Goal: Task Accomplishment & Management: Complete application form

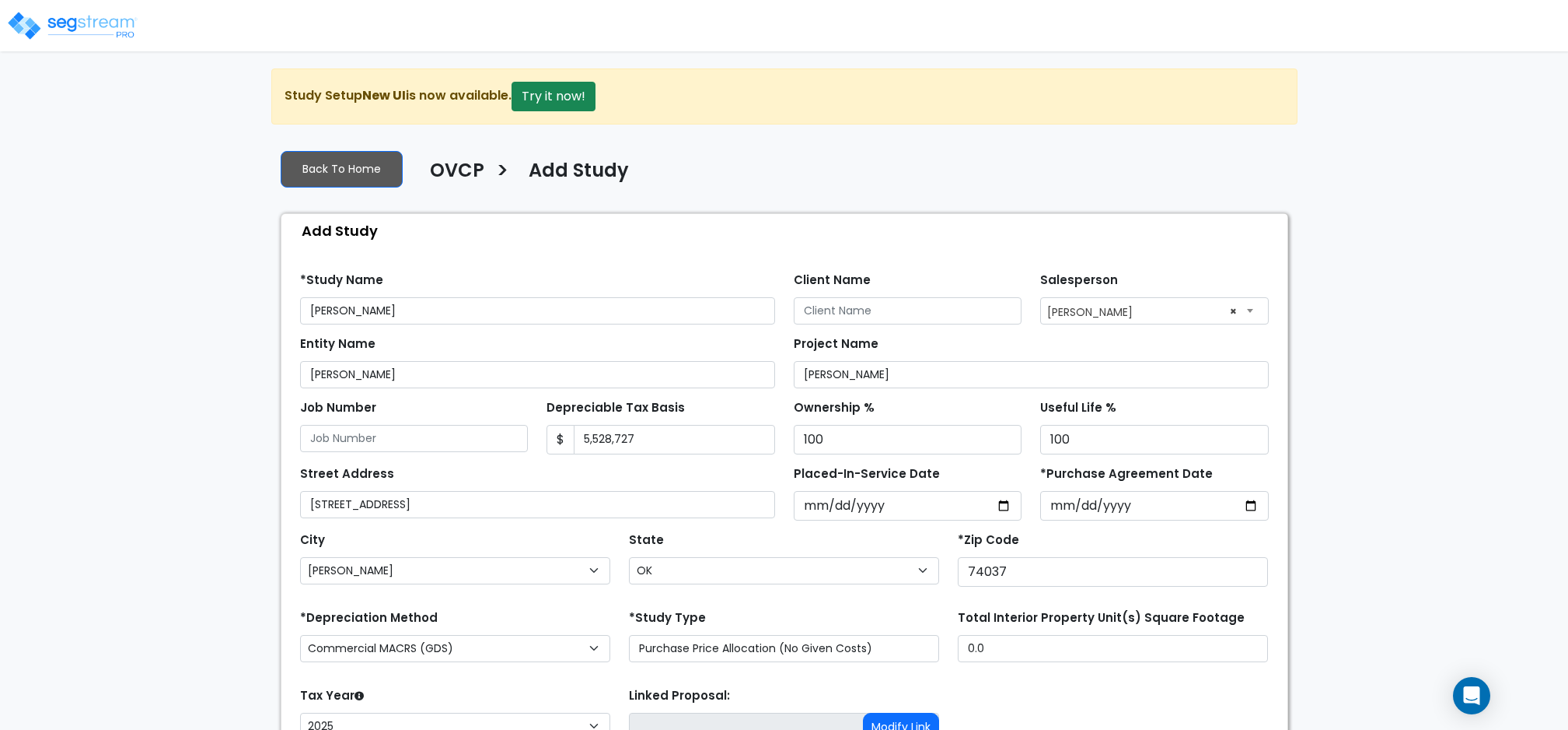
select select "127"
select select "OK"
select select "2025"
click at [835, 502] on input "2025-09-01" at bounding box center [908, 506] width 228 height 30
type input "2025-09-15"
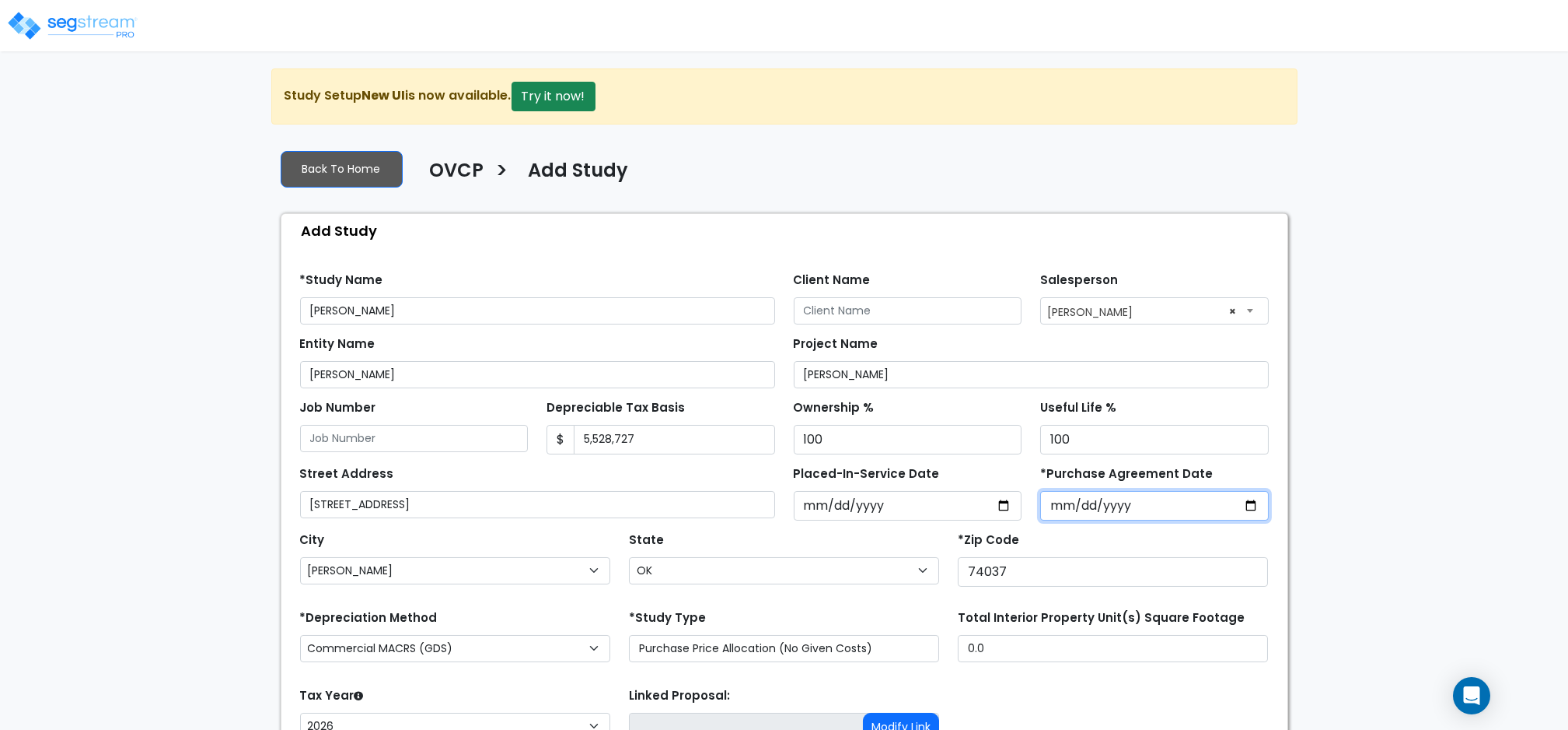
click at [1065, 507] on input "*Purchase Agreement Date" at bounding box center [1154, 506] width 228 height 30
type input "2025-09-15"
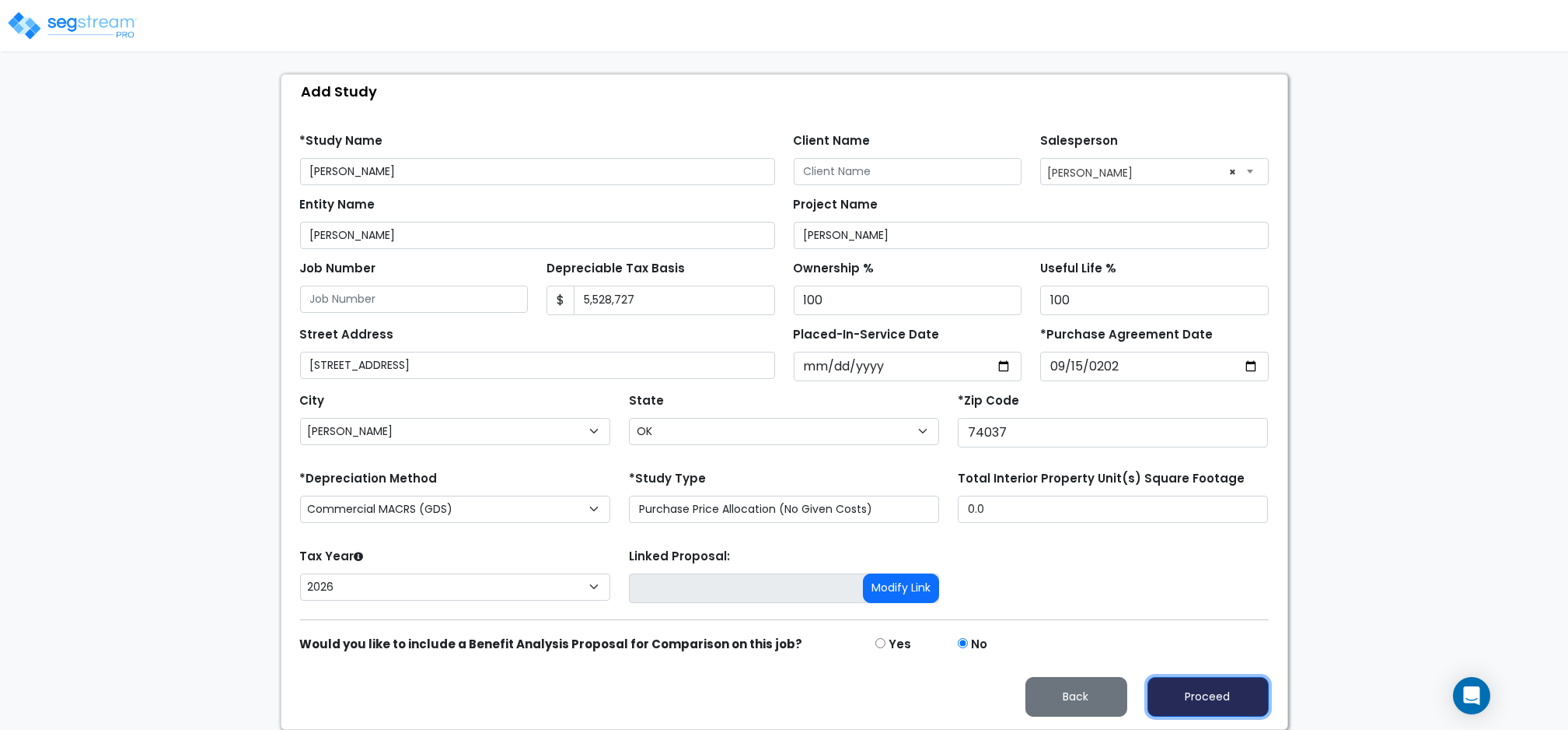
click at [1199, 695] on button "Proceed" at bounding box center [1209, 697] width 121 height 39
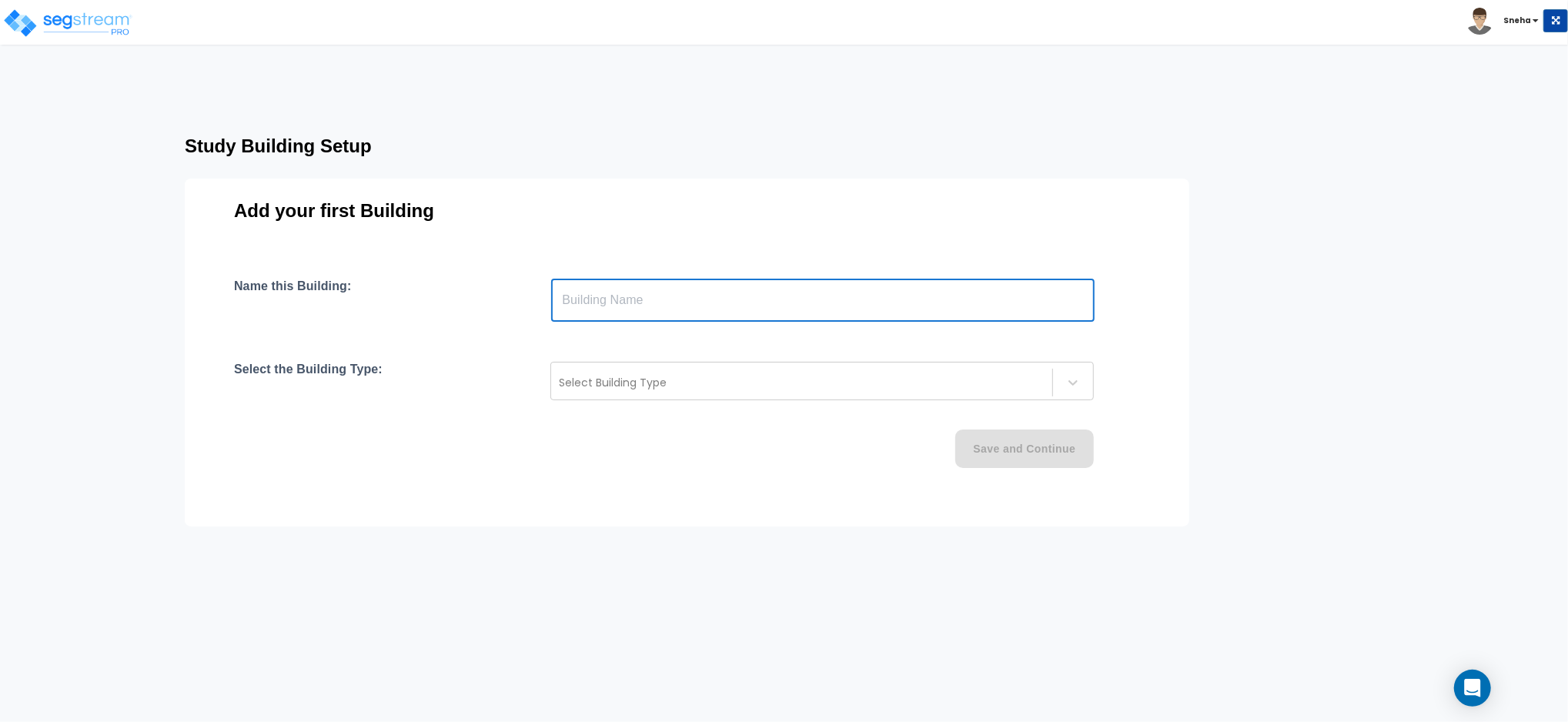
click at [698, 300] on input "text" at bounding box center [823, 300] width 544 height 43
type input "Building 1"
click at [730, 383] on div at bounding box center [802, 383] width 486 height 19
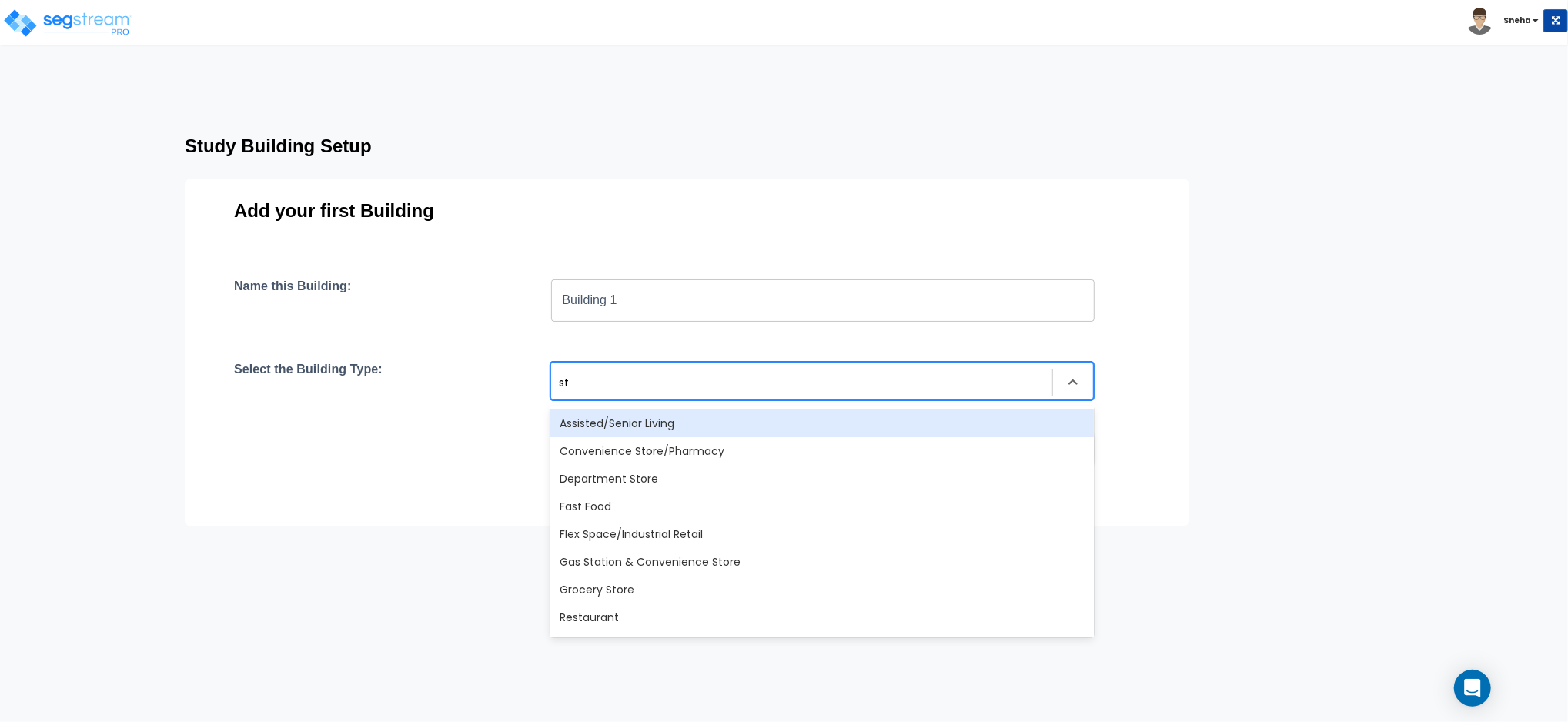
type input "sto"
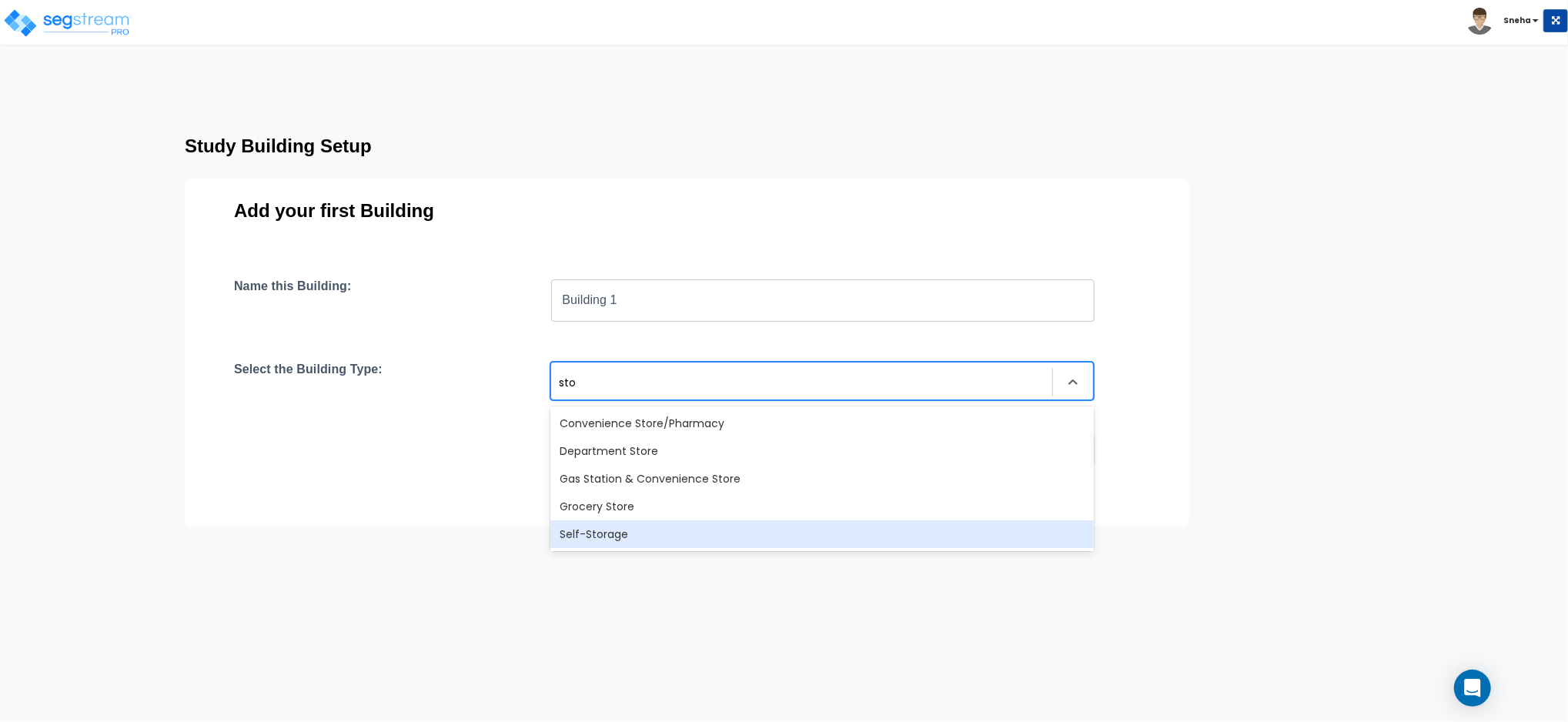
click at [659, 536] on div "Self-Storage" at bounding box center [822, 533] width 544 height 28
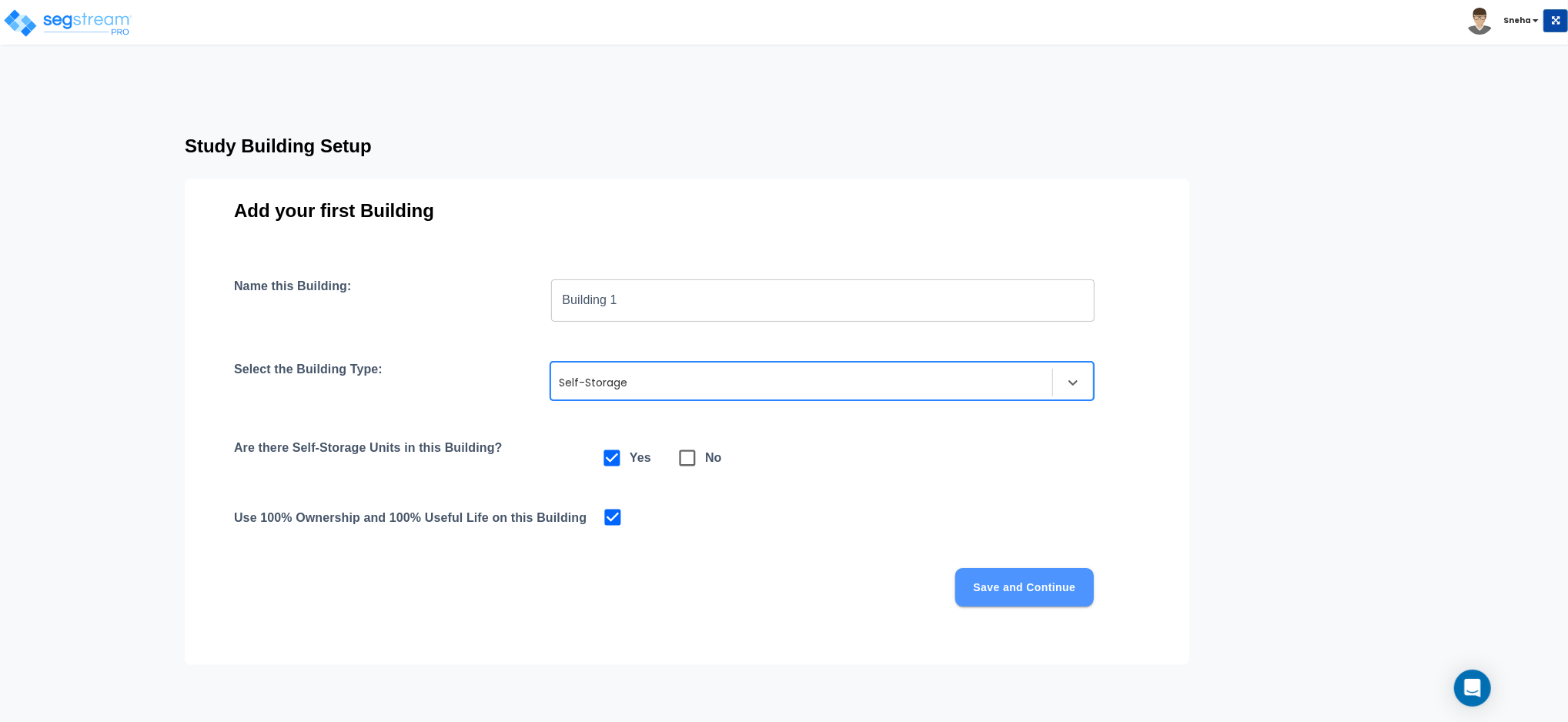
click at [1028, 581] on button "Save and Continue" at bounding box center [1024, 587] width 139 height 38
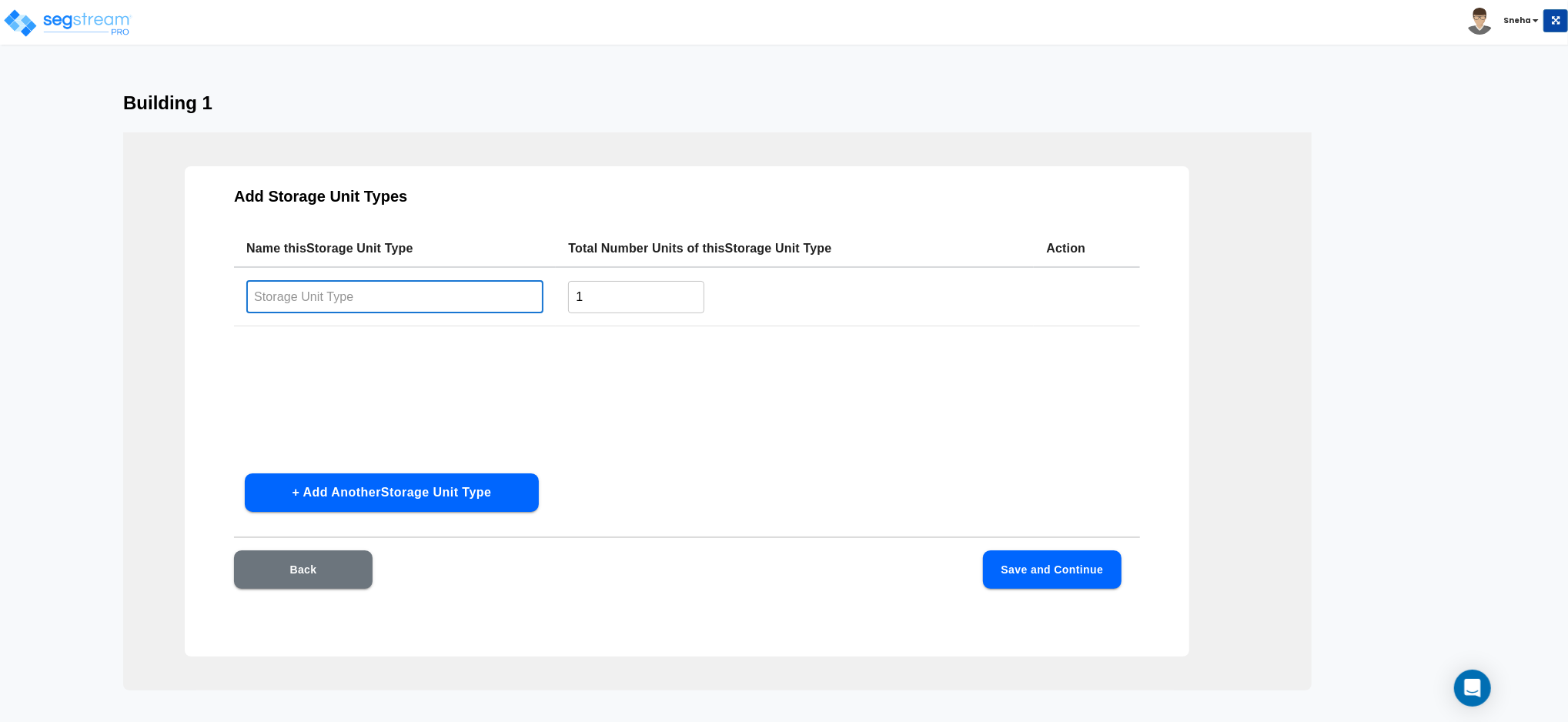
click at [334, 289] on input "text" at bounding box center [395, 296] width 297 height 33
type input "16x45"
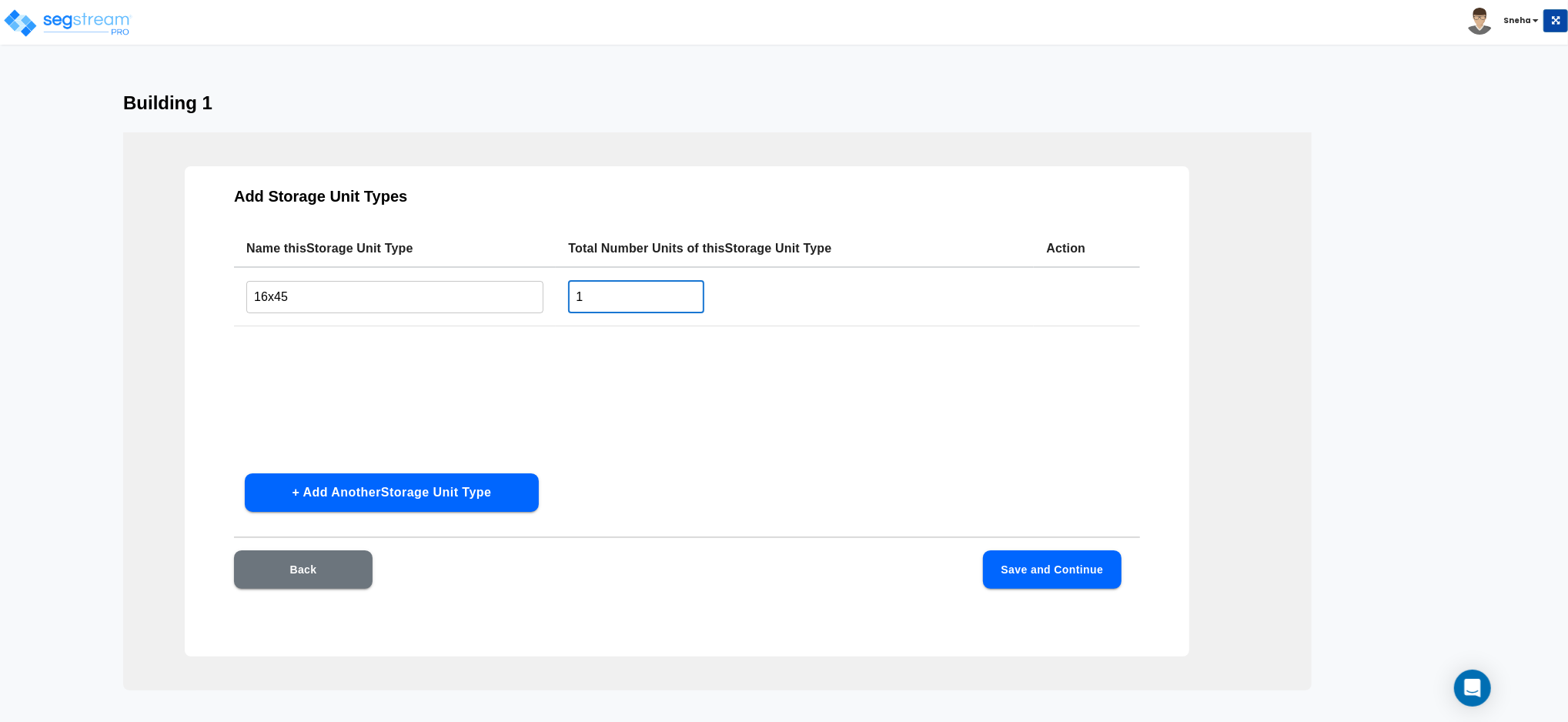
drag, startPoint x: 550, startPoint y: 302, endPoint x: 540, endPoint y: 303, distance: 10.0
click at [540, 303] on tr "16x45 ​ 1 ​" at bounding box center [687, 296] width 906 height 59
type input "9"
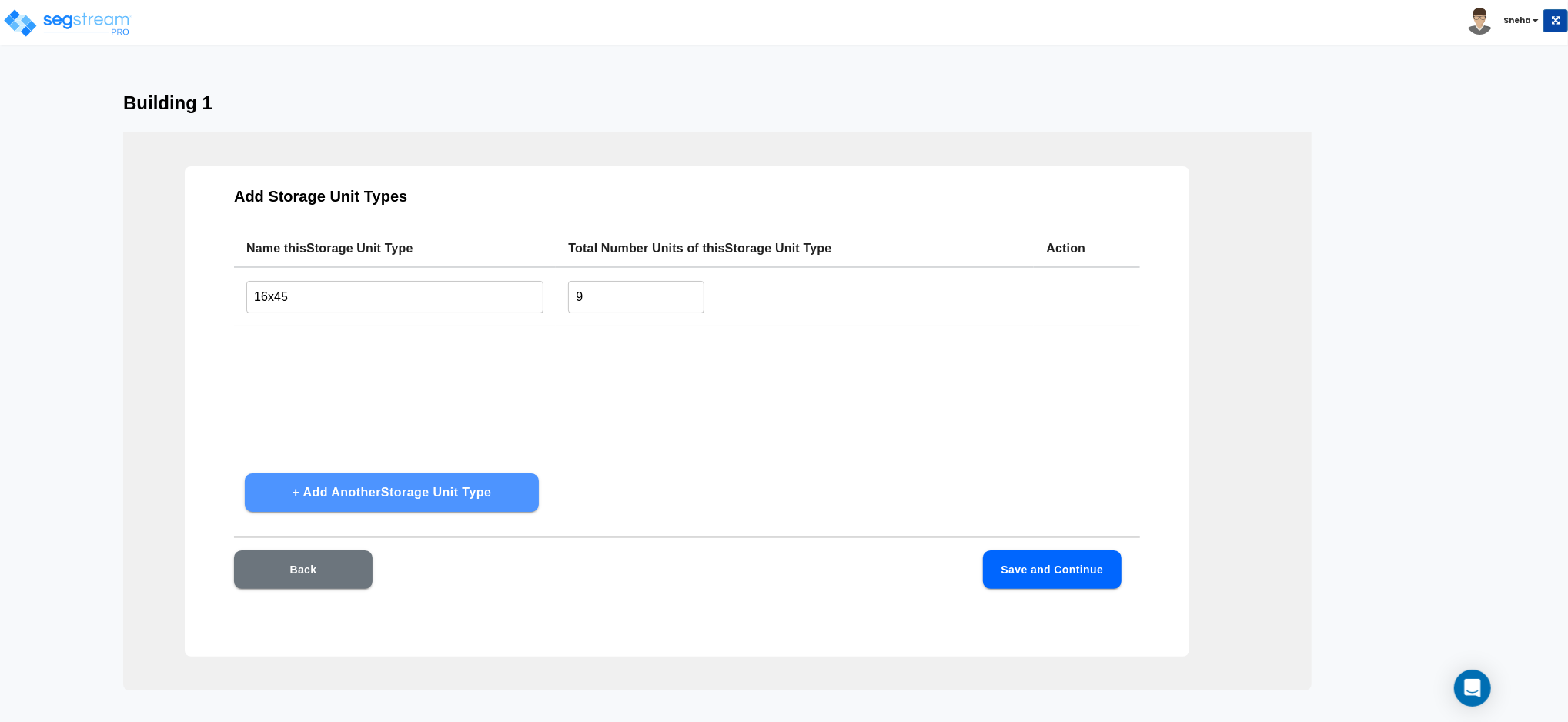
click at [435, 482] on button "+ Add Another Storage Unit Type" at bounding box center [391, 492] width 294 height 38
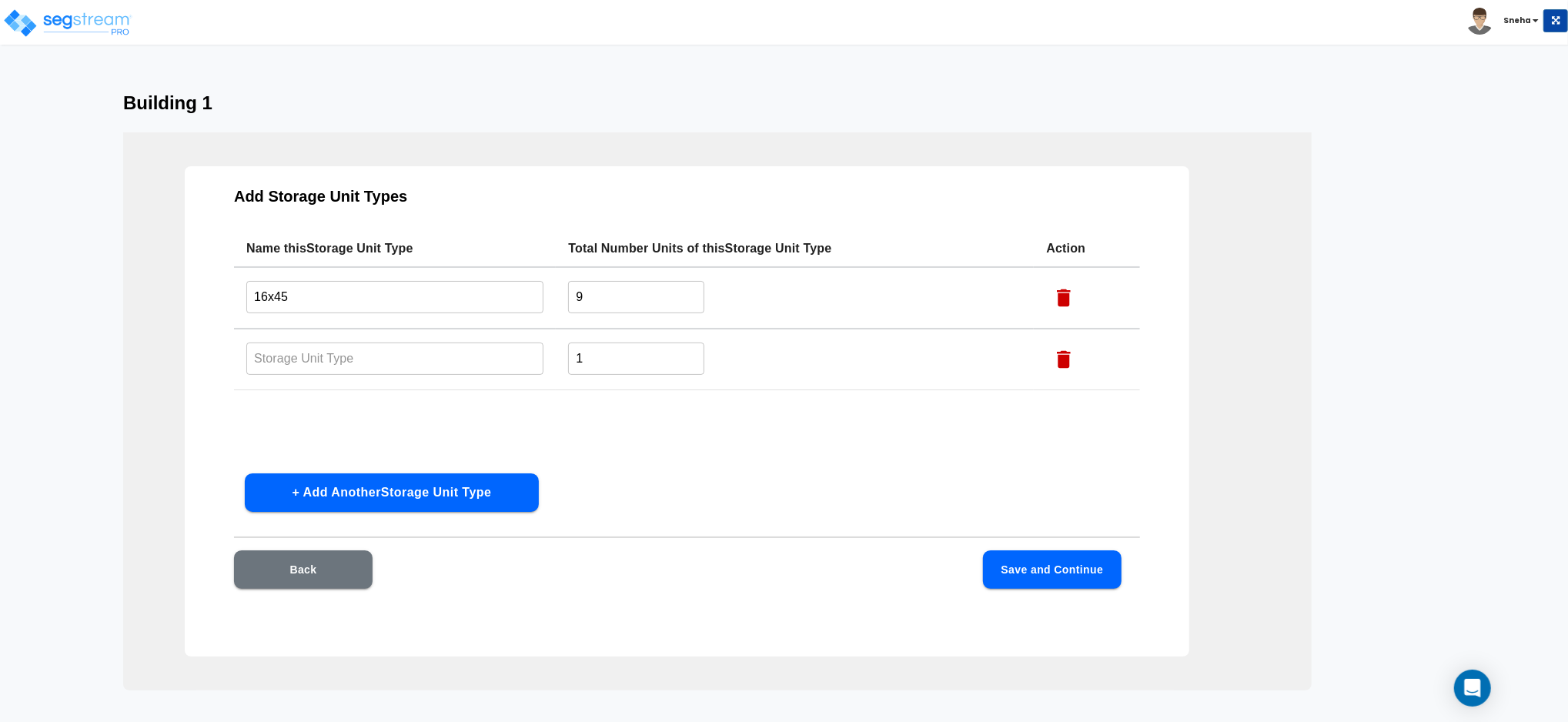
click at [397, 360] on input "text" at bounding box center [395, 358] width 297 height 33
type input "16x10"
drag, startPoint x: 601, startPoint y: 361, endPoint x: 555, endPoint y: 361, distance: 46.0
click at [555, 361] on td "1 ​" at bounding box center [794, 359] width 478 height 62
type input "10"
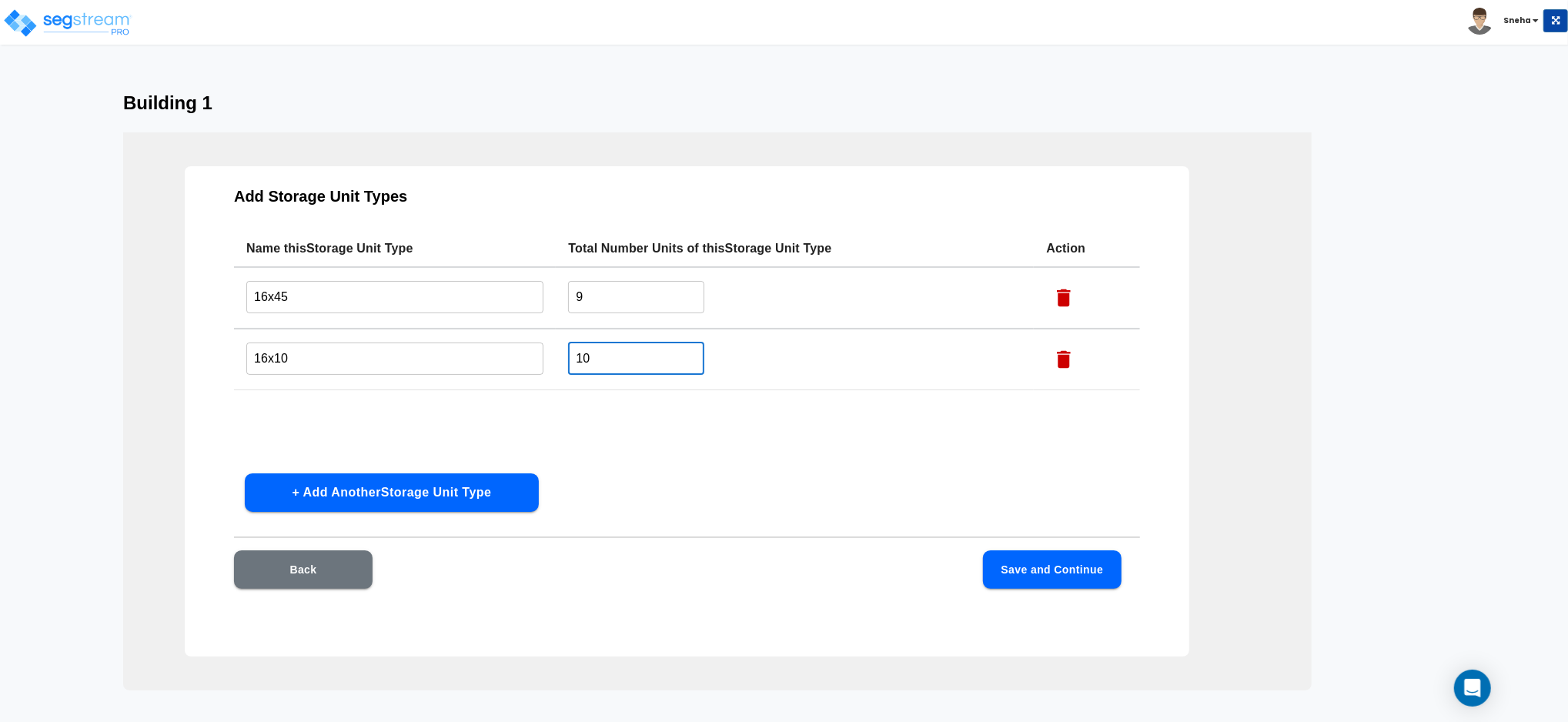
click at [675, 495] on div "Add Storage Unit Types Name this Storage Unit Type Total Number Units of this S…" at bounding box center [687, 411] width 1004 height 490
click at [1079, 570] on button "Save and Continue" at bounding box center [1052, 569] width 139 height 38
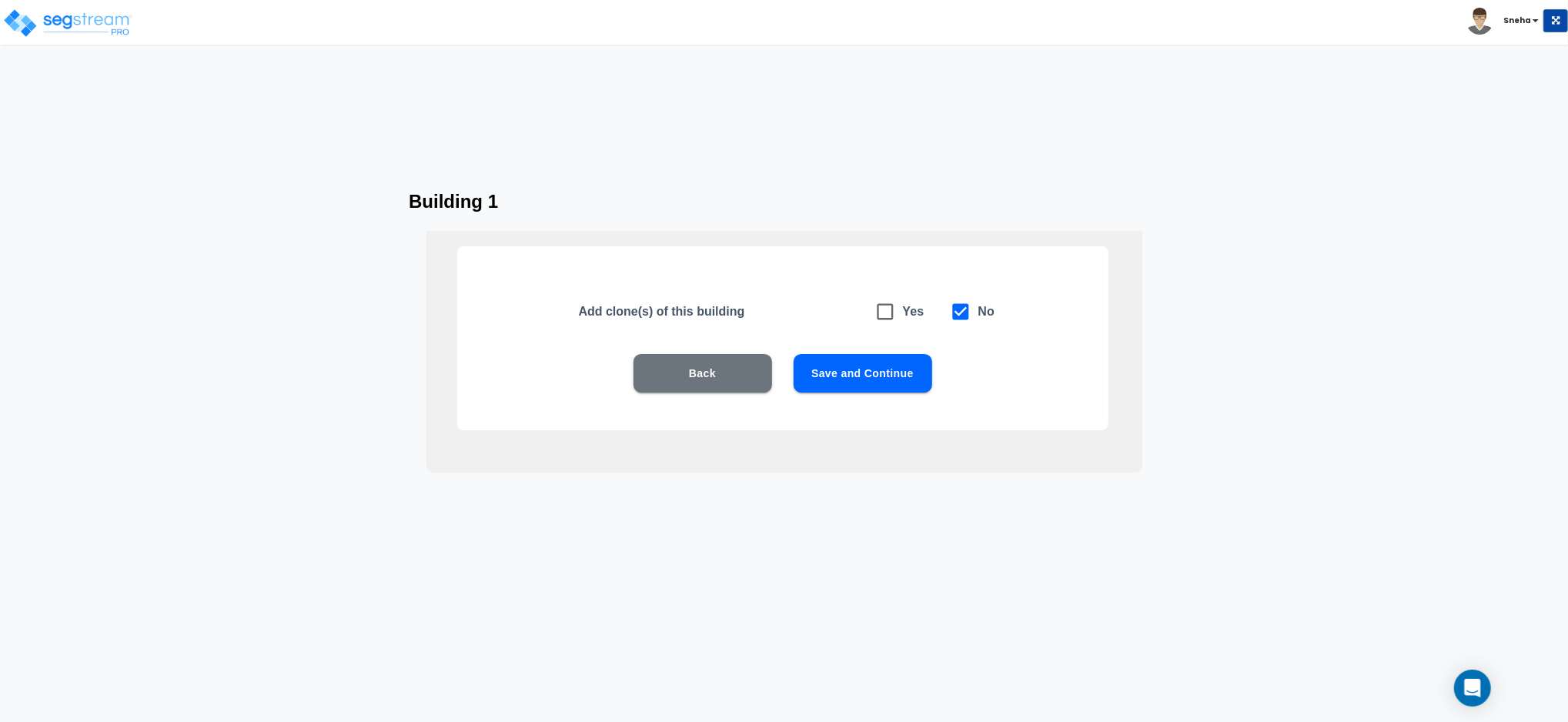
click at [822, 379] on button "Save and Continue" at bounding box center [863, 372] width 139 height 38
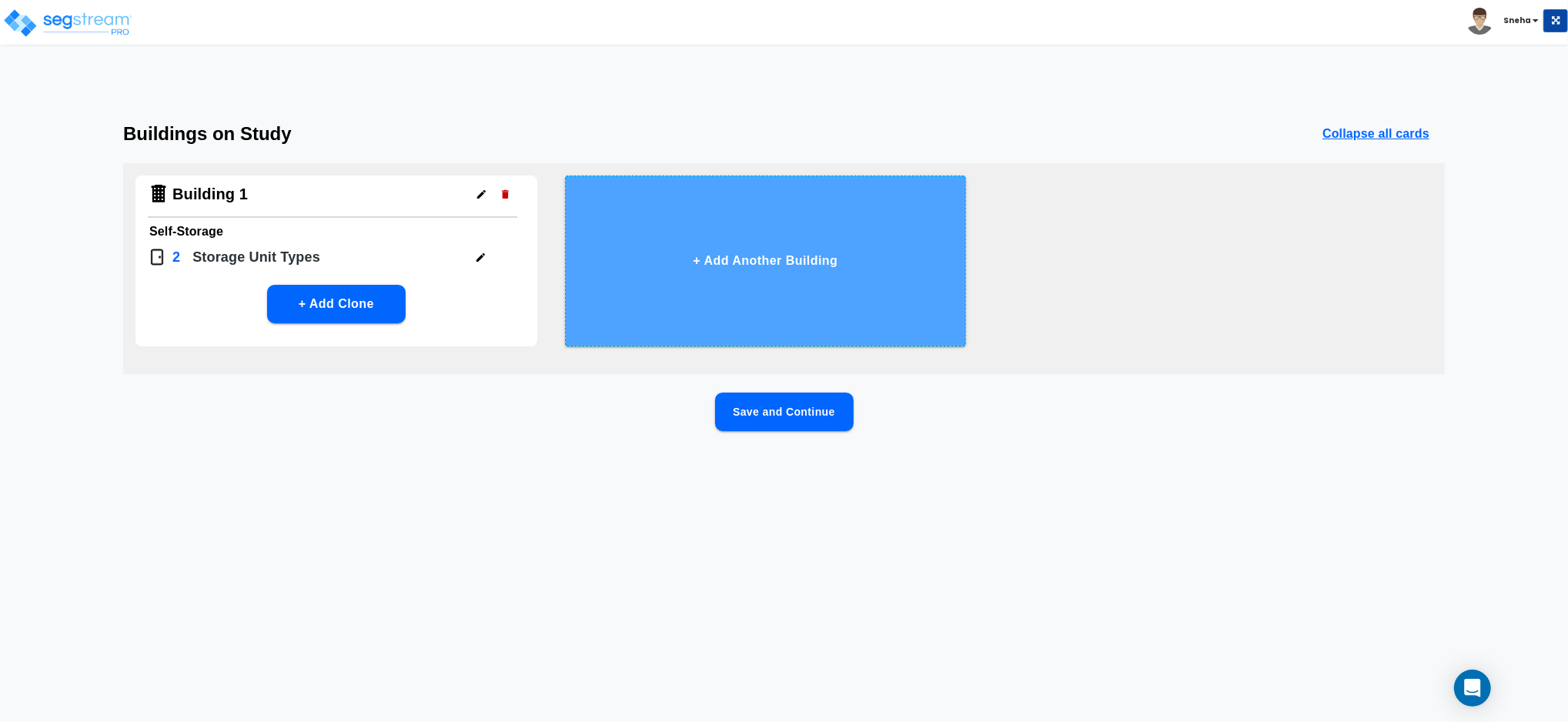
click at [680, 246] on button "+ Add Another Building" at bounding box center [765, 261] width 402 height 171
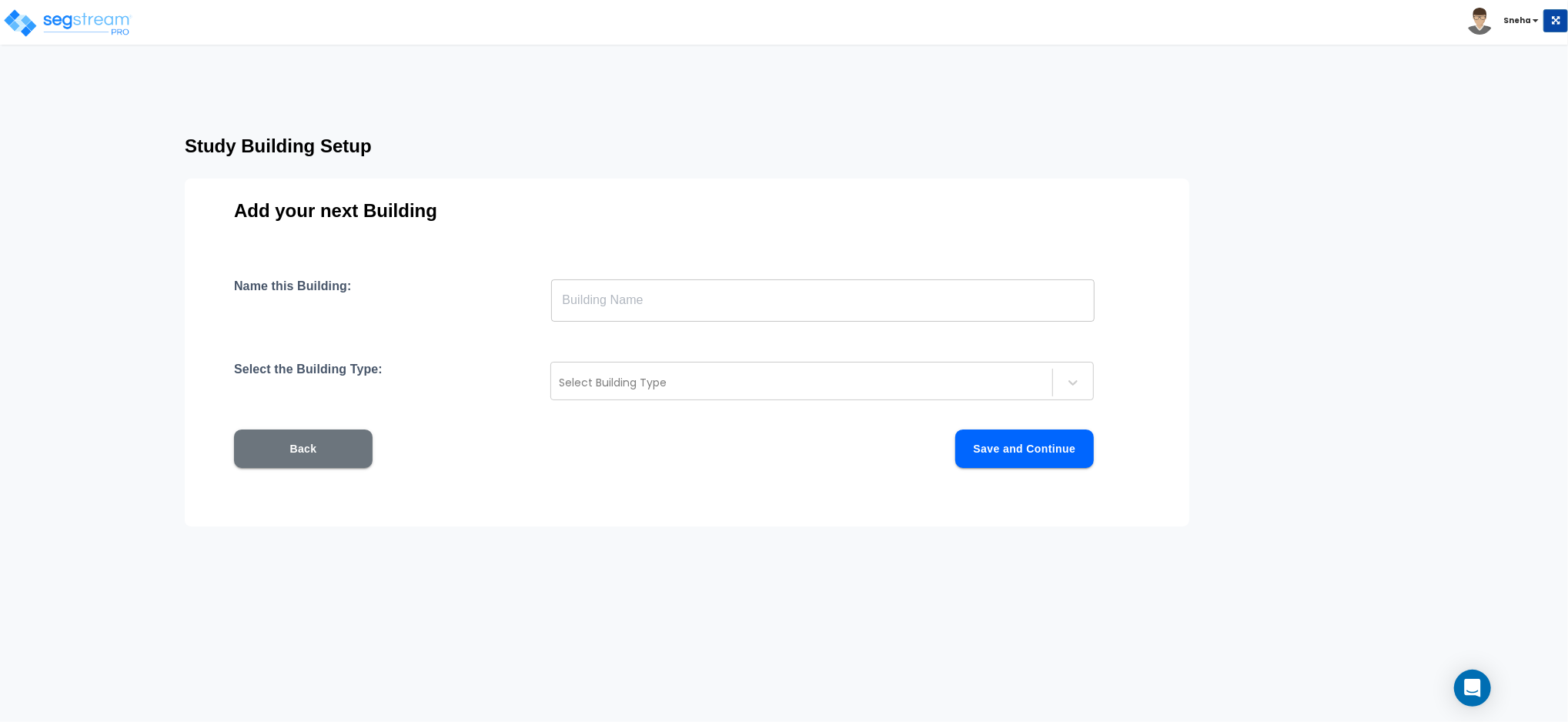
click at [651, 288] on input "text" at bounding box center [823, 300] width 544 height 43
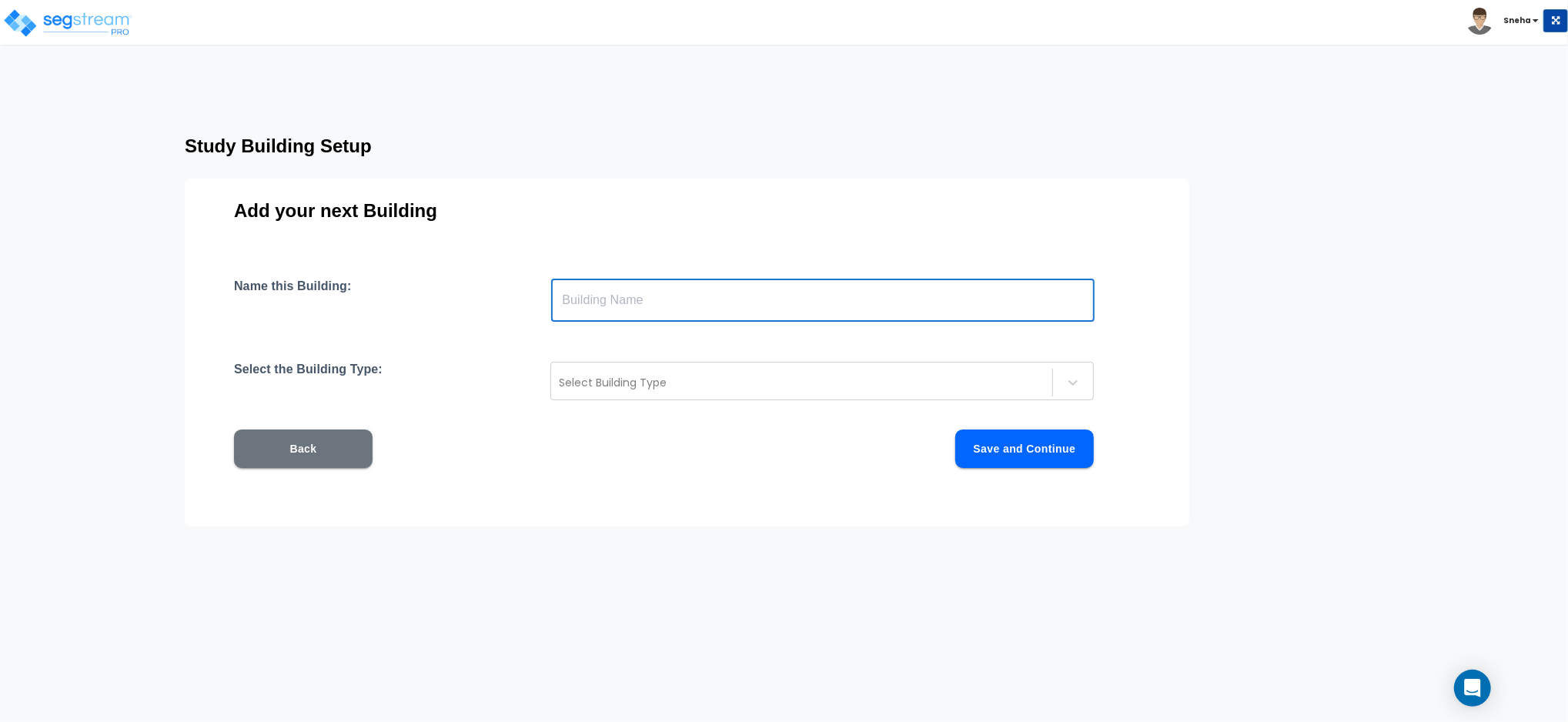
type input "Building 2"
click at [645, 386] on div at bounding box center [802, 383] width 486 height 19
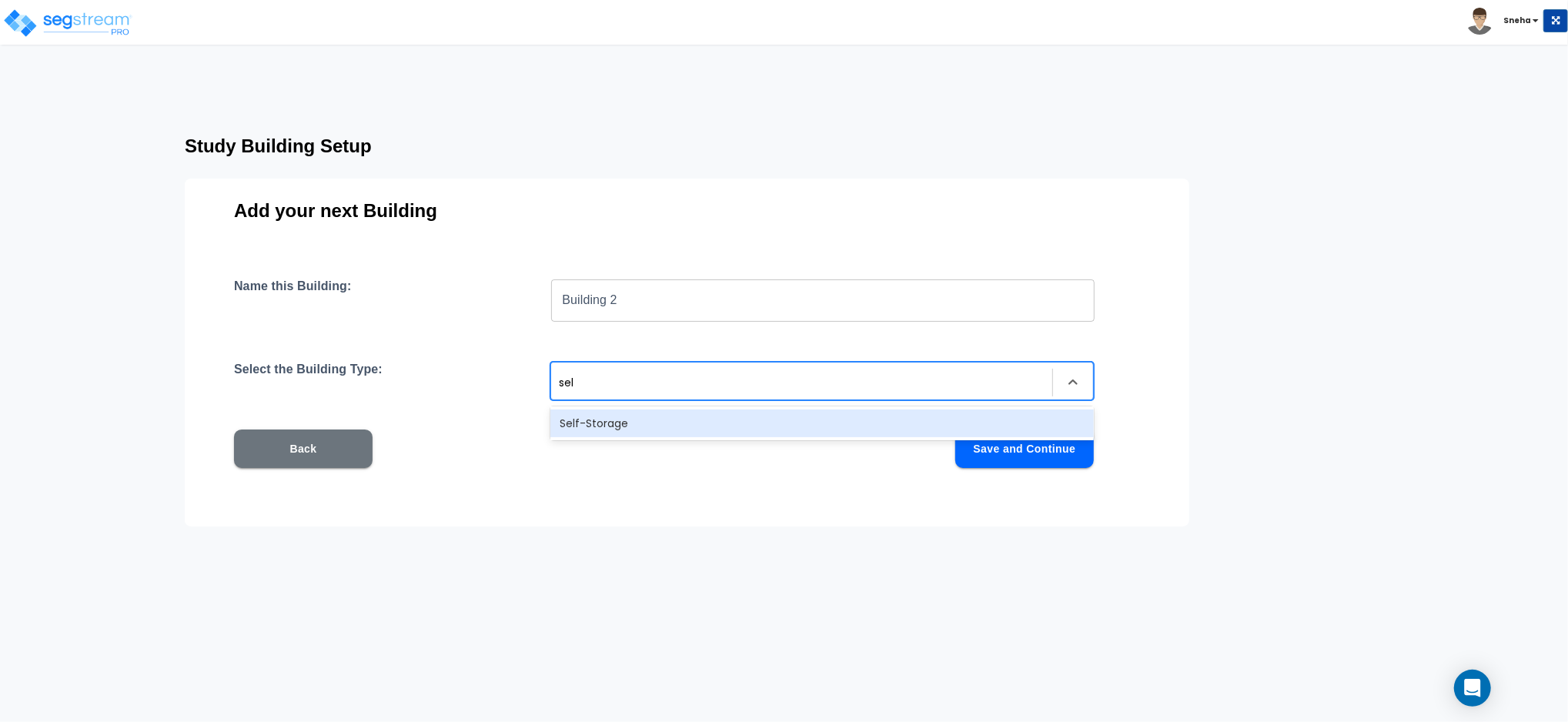
type input "self"
click at [617, 419] on div "Self-Storage" at bounding box center [822, 423] width 544 height 28
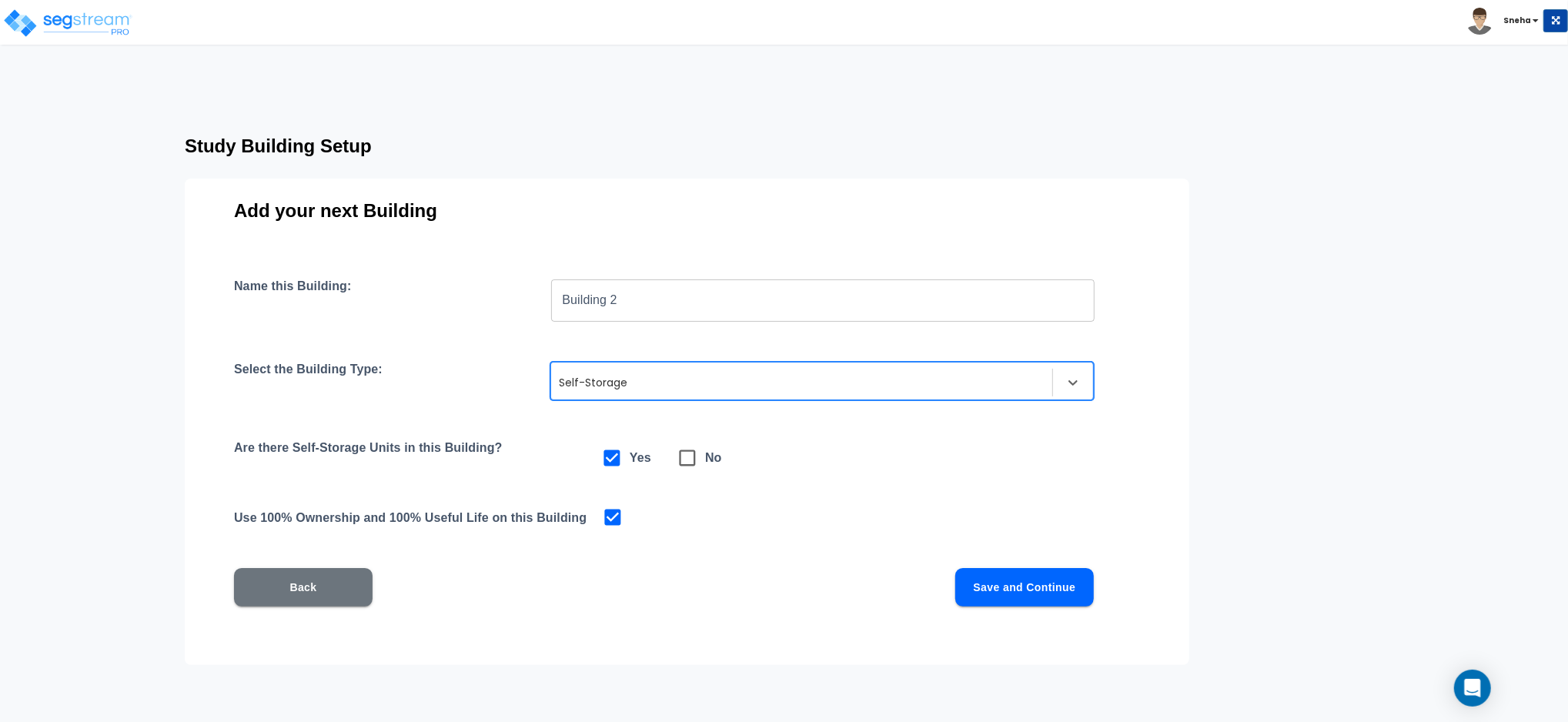
click at [1002, 592] on button "Save and Continue" at bounding box center [1024, 587] width 139 height 38
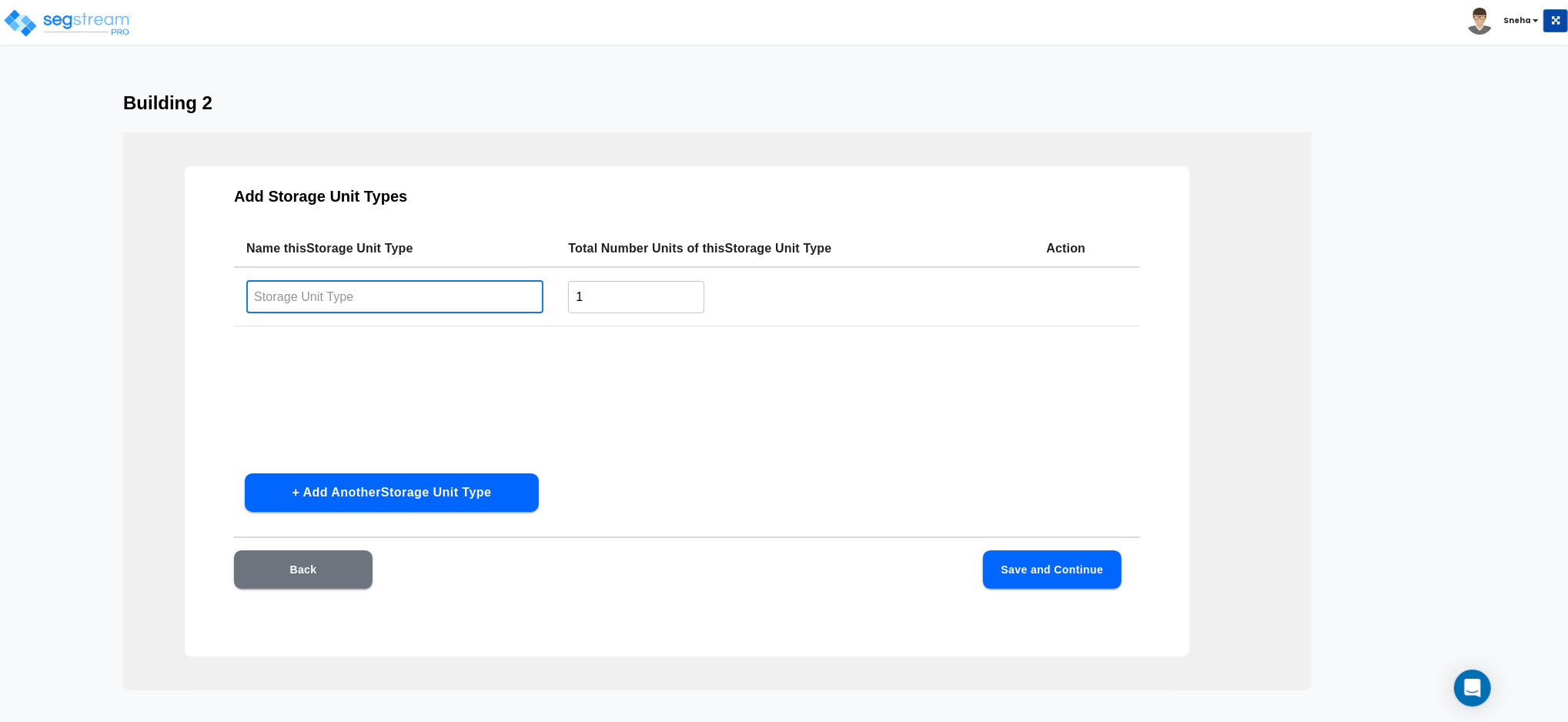
click at [400, 294] on input "text" at bounding box center [395, 296] width 297 height 33
type input "10x30"
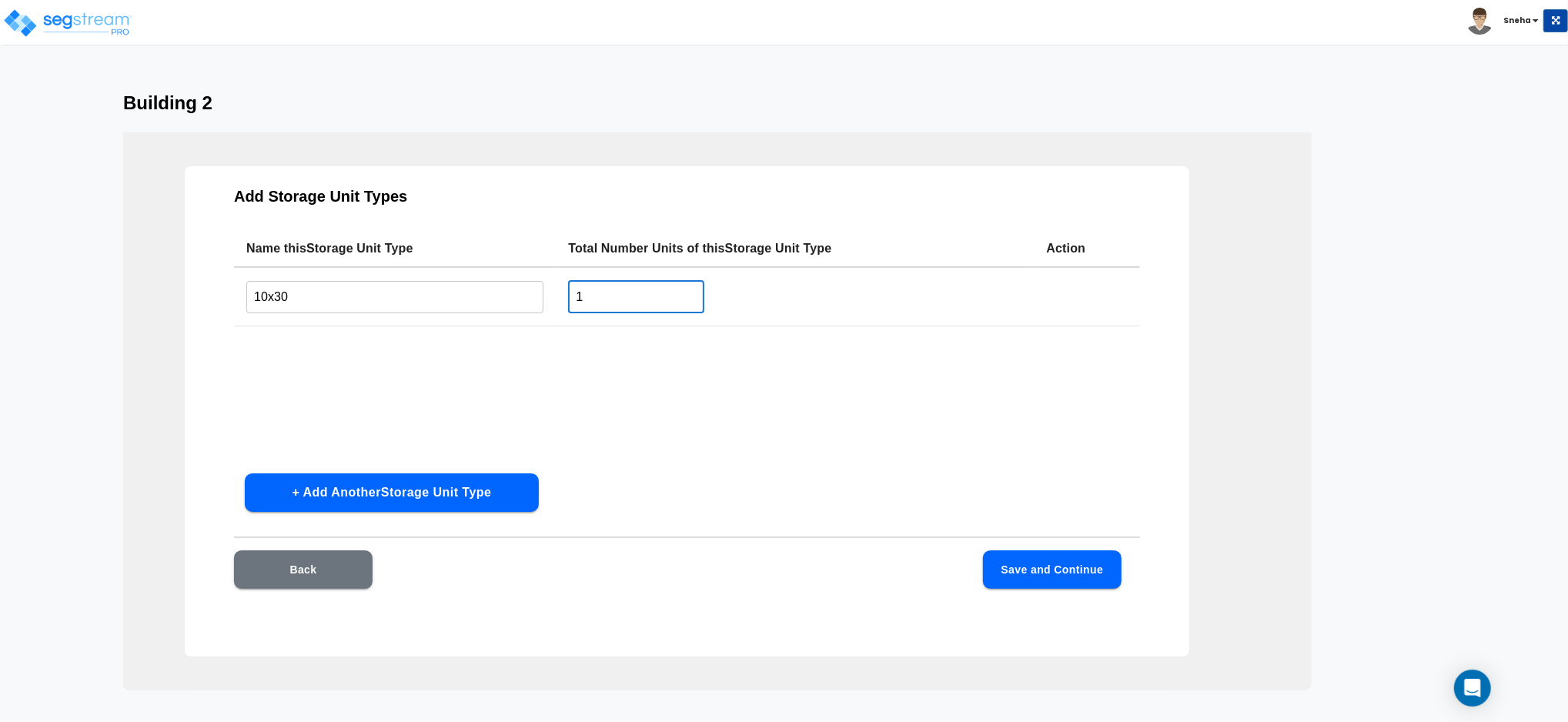
drag, startPoint x: 609, startPoint y: 284, endPoint x: 566, endPoint y: 304, distance: 47.4
click at [566, 304] on td "1 ​" at bounding box center [794, 296] width 478 height 59
type input "32"
click at [1045, 560] on button "Save and Continue" at bounding box center [1052, 569] width 139 height 38
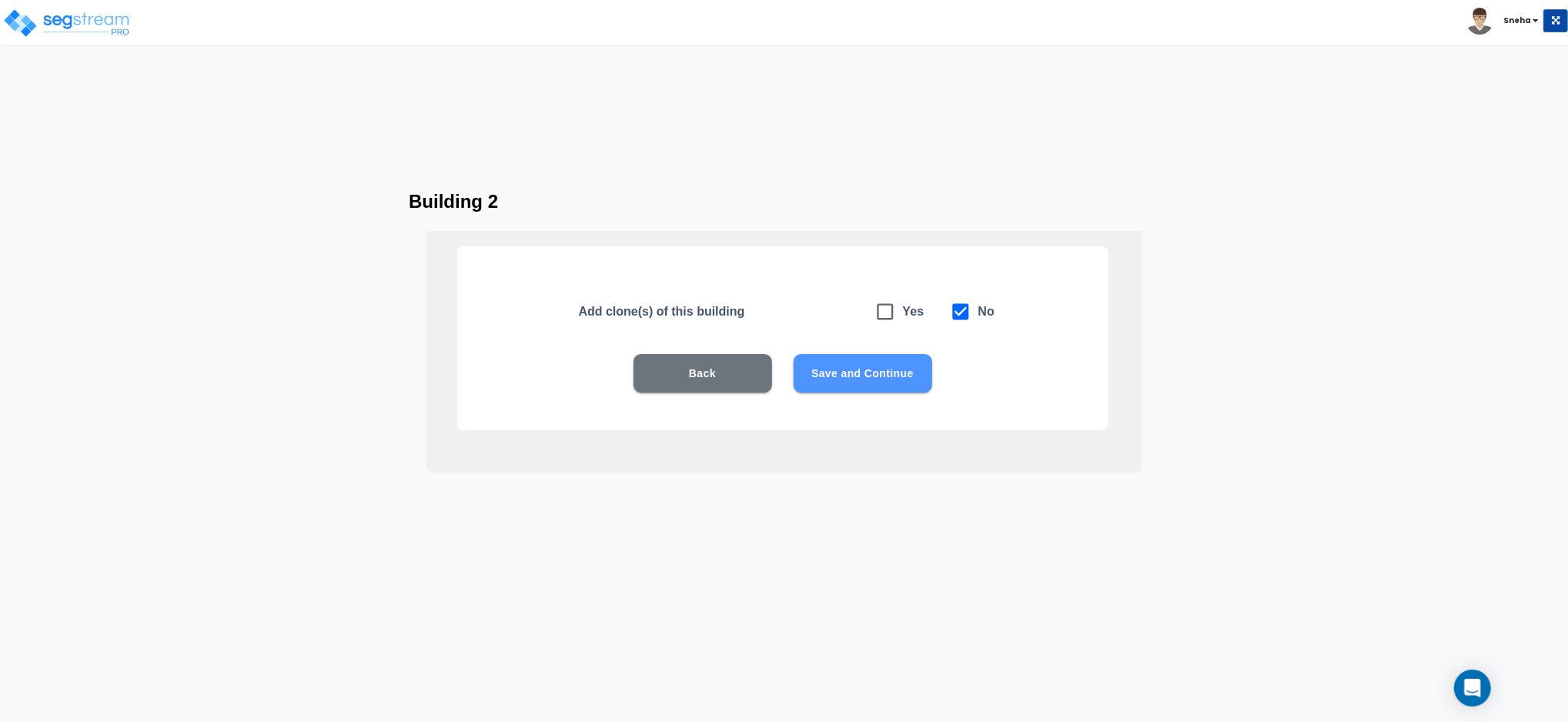
click at [883, 363] on button "Save and Continue" at bounding box center [863, 372] width 139 height 38
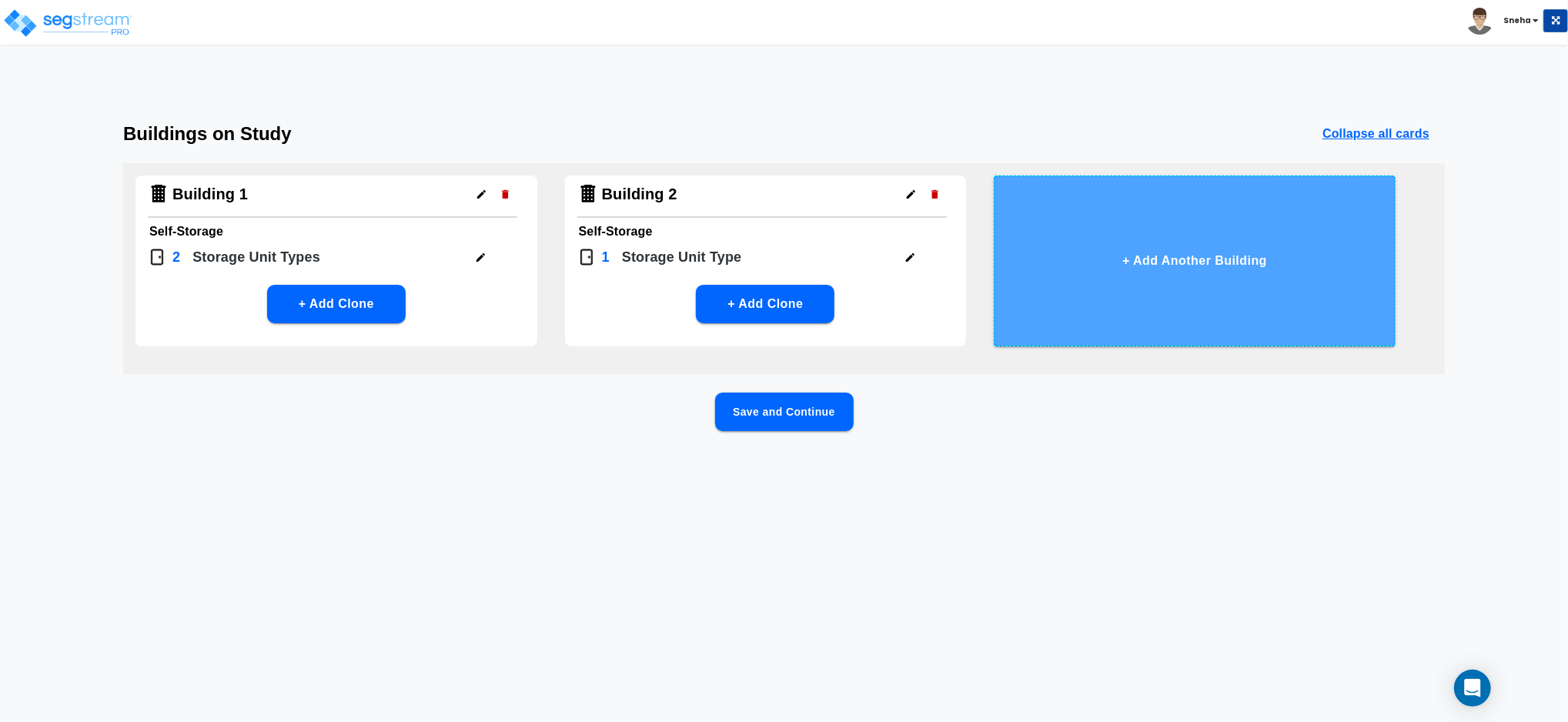
click at [1240, 250] on button "+ Add Another Building" at bounding box center [1195, 261] width 402 height 171
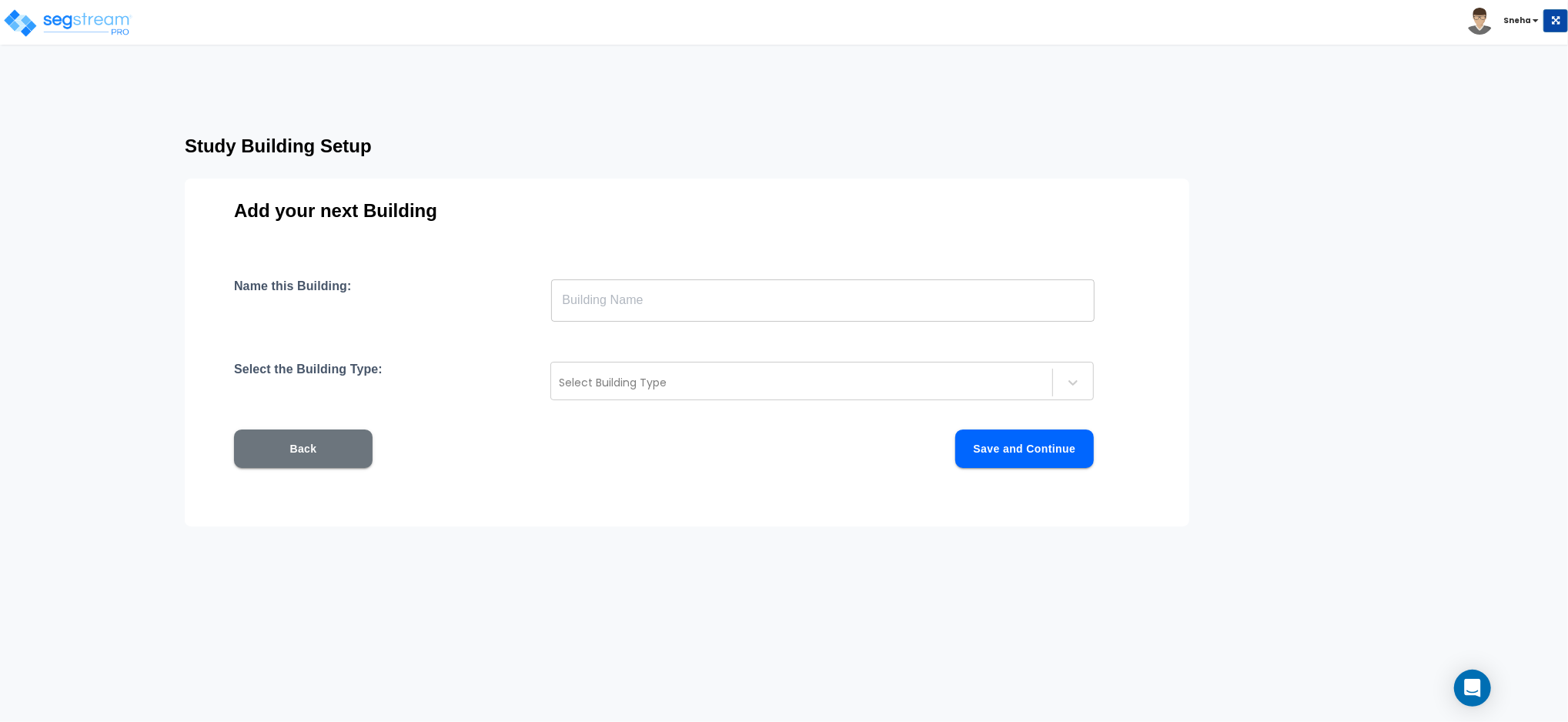
click at [724, 286] on input "text" at bounding box center [823, 300] width 544 height 43
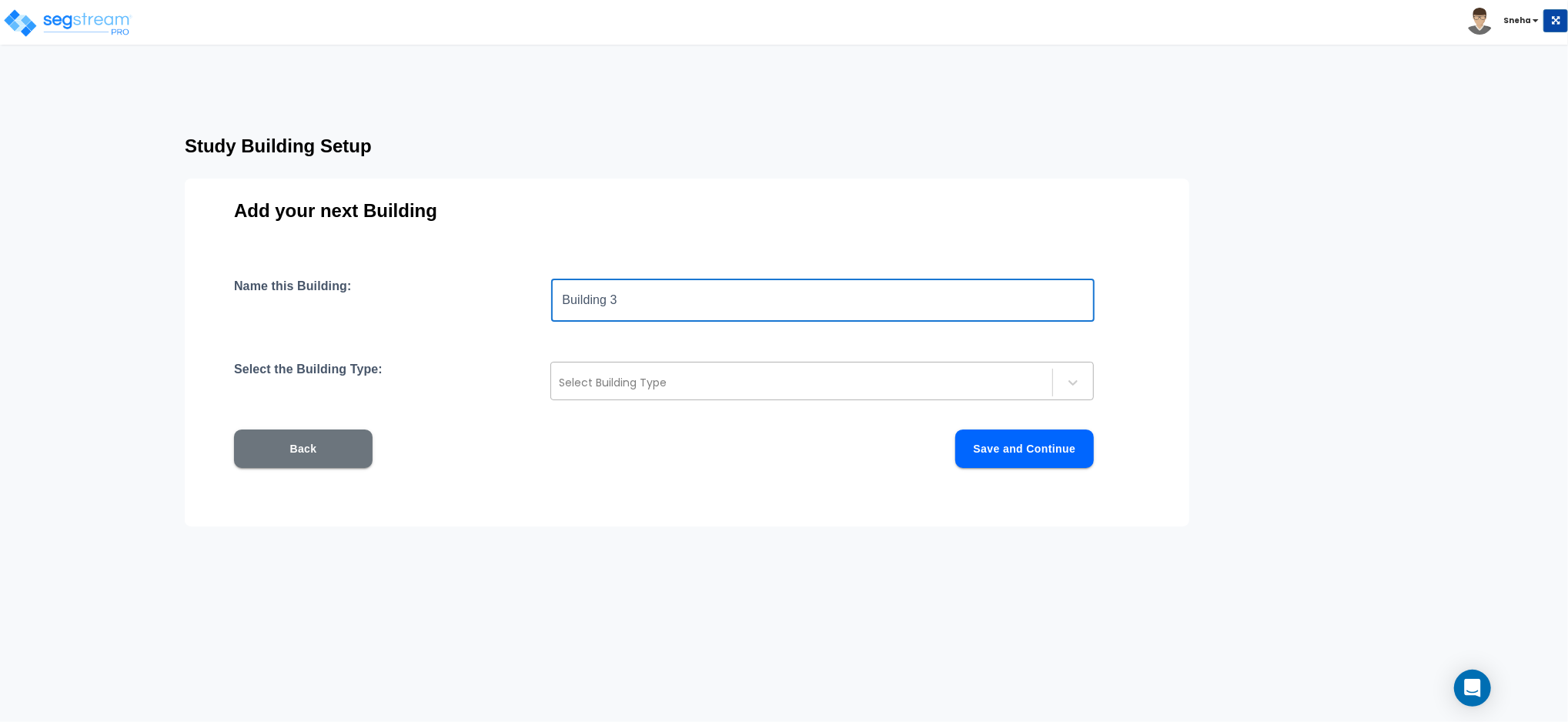
type input "Building 3"
click at [660, 375] on div at bounding box center [802, 383] width 486 height 19
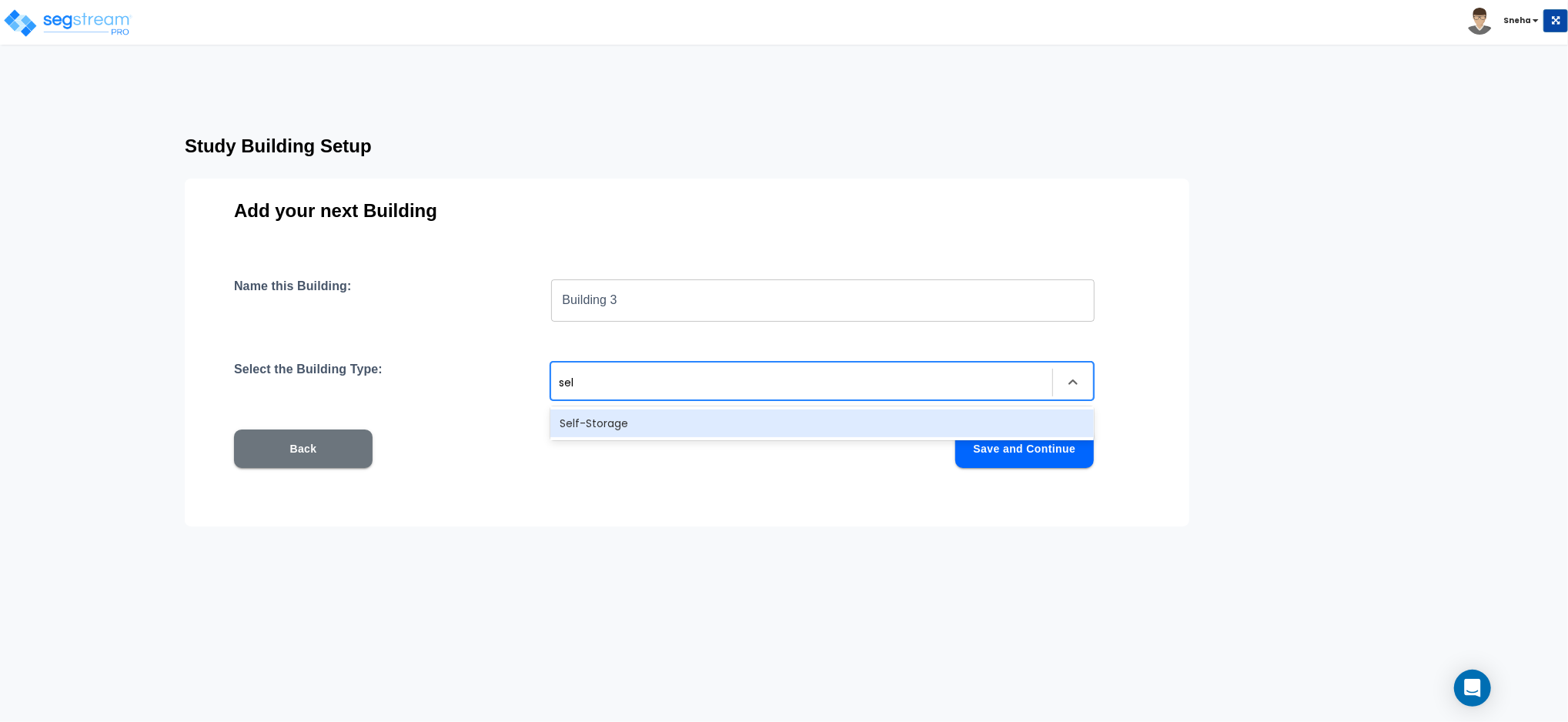
type input "self"
click at [620, 428] on div "Self-Storage" at bounding box center [822, 423] width 544 height 28
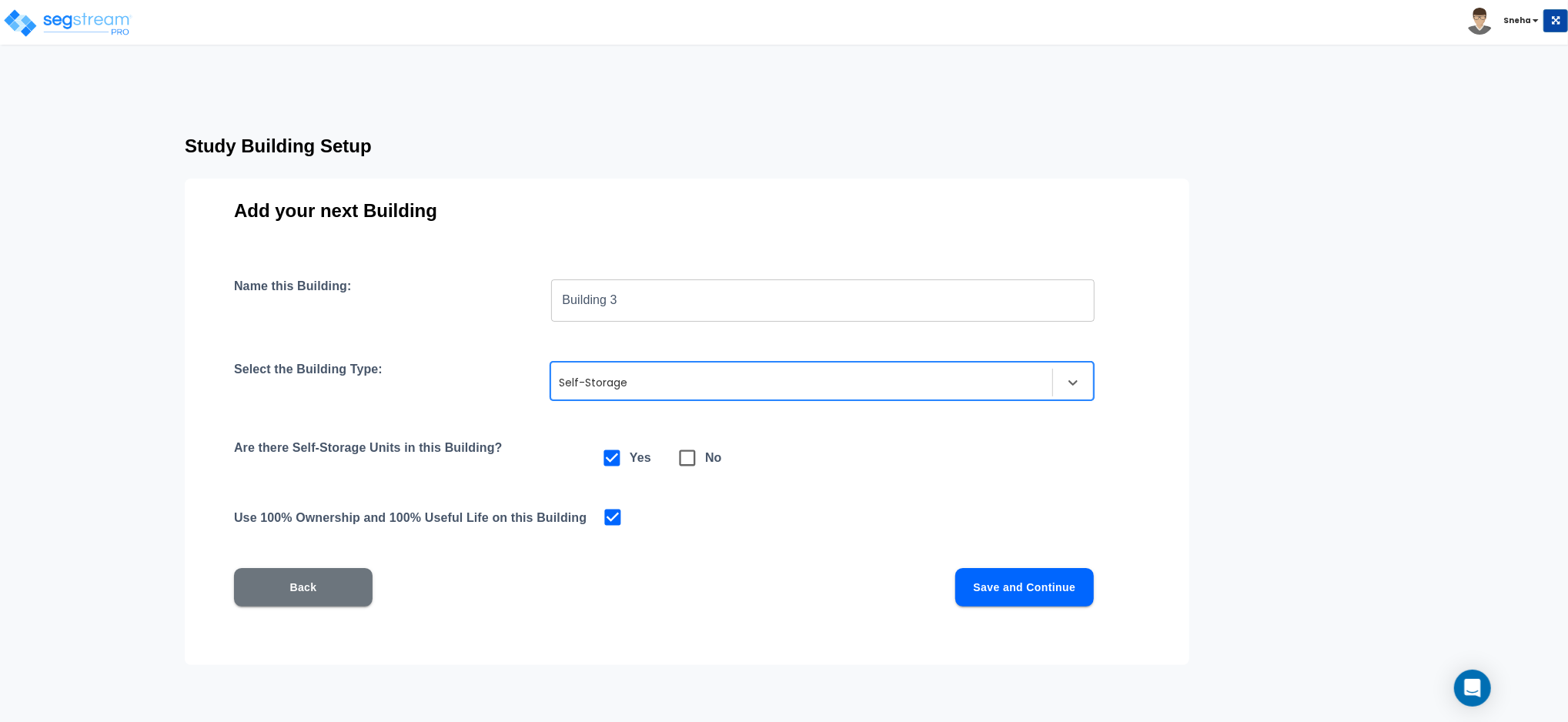
click at [1013, 581] on button "Save and Continue" at bounding box center [1024, 587] width 139 height 38
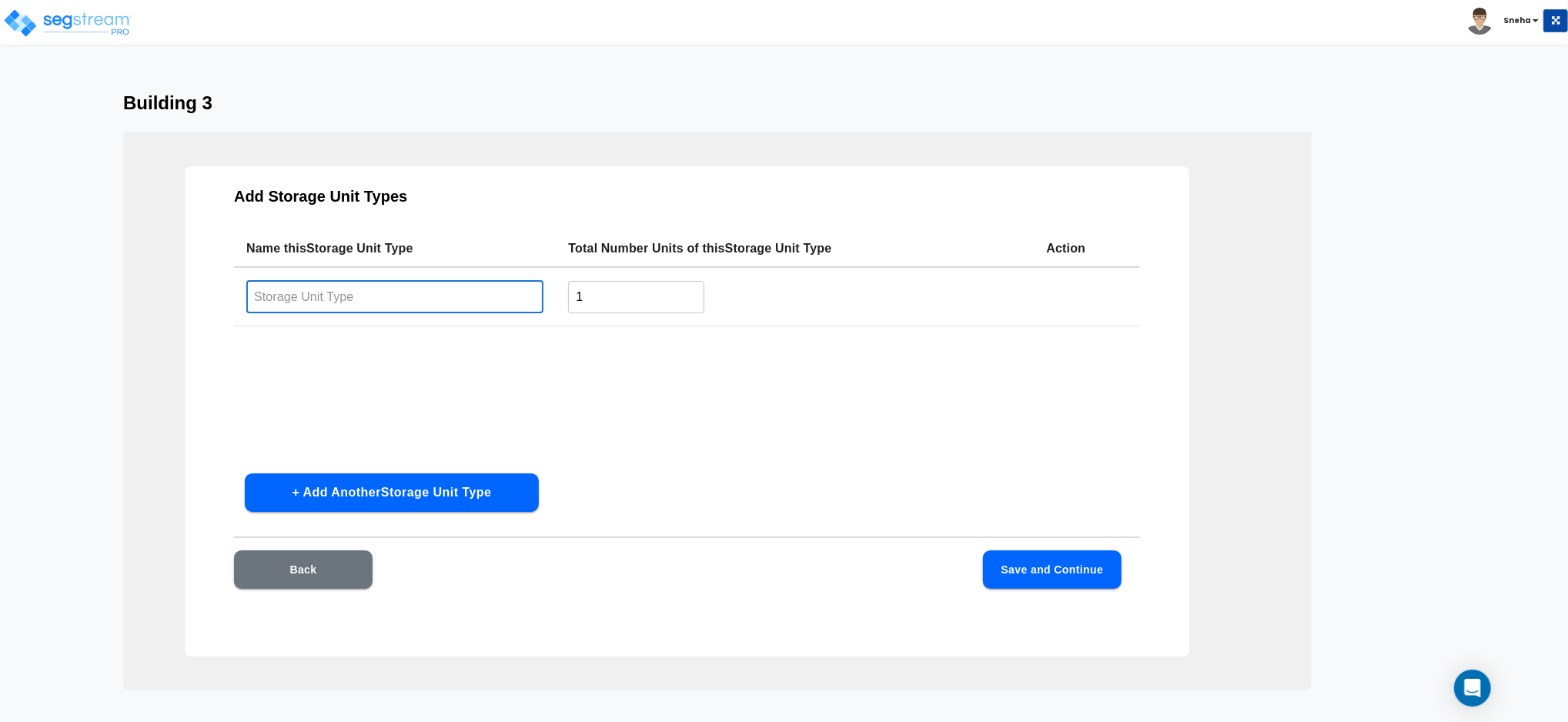
click at [436, 289] on input "text" at bounding box center [395, 296] width 297 height 33
type input "10x25"
click at [641, 284] on input "1" at bounding box center [636, 296] width 136 height 33
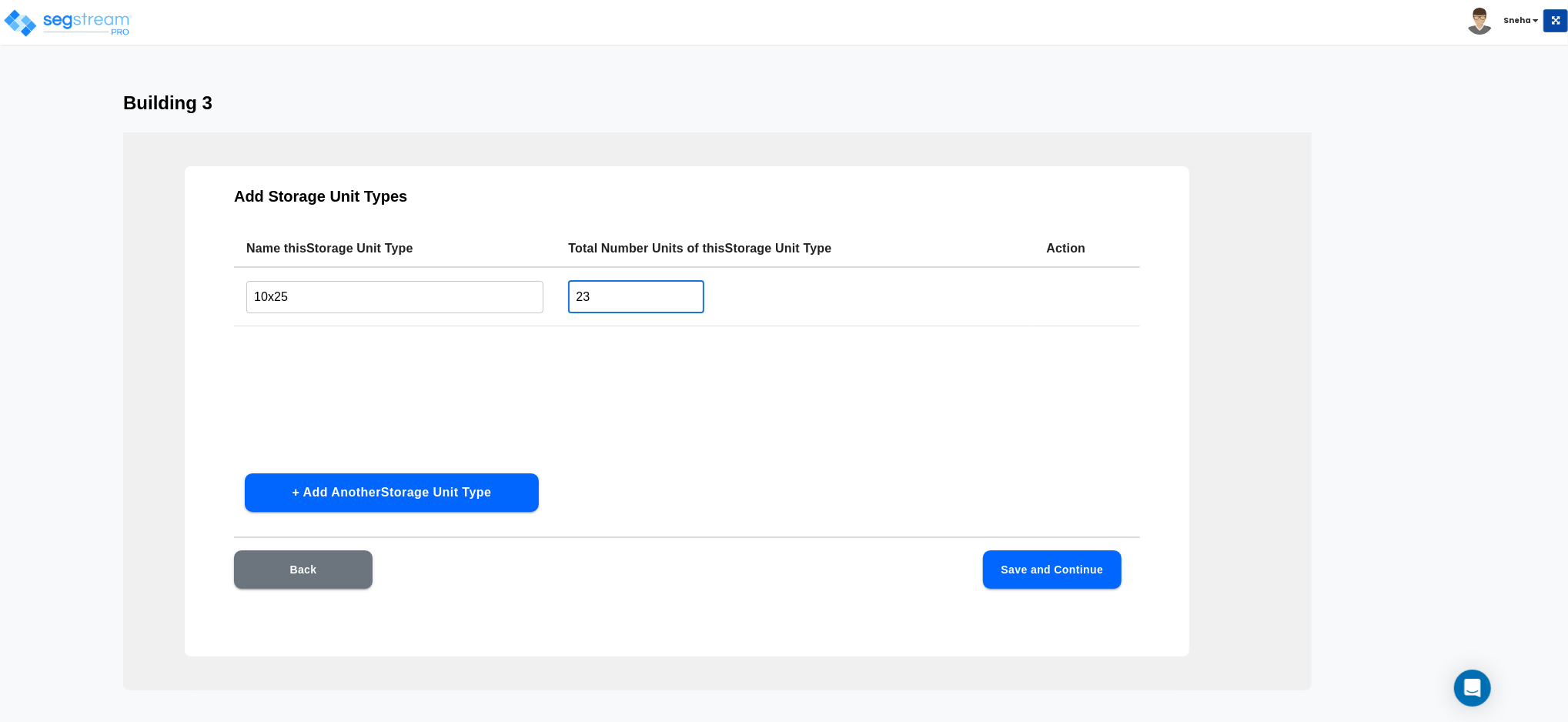
type input "23"
click at [1036, 572] on button "Save and Continue" at bounding box center [1052, 569] width 139 height 38
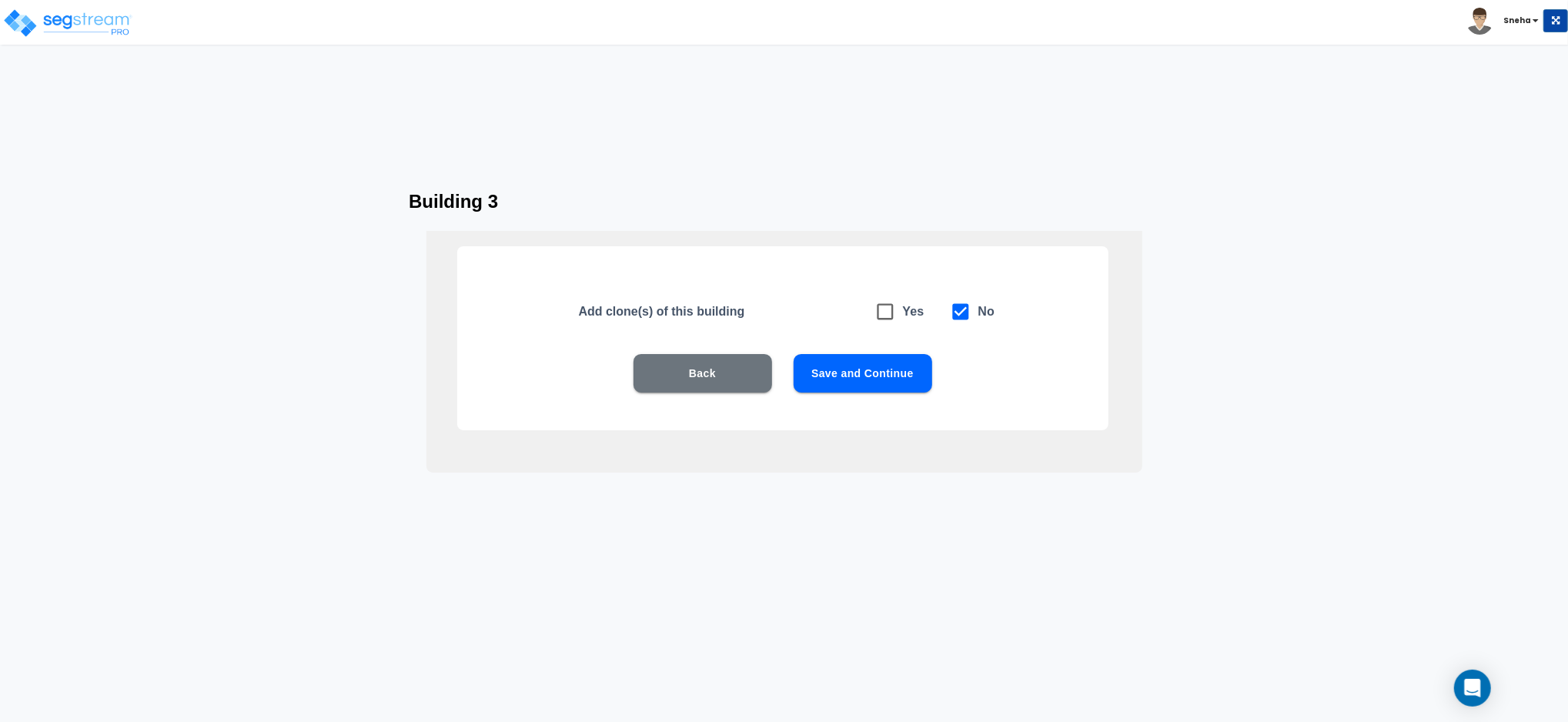
click at [846, 369] on button "Save and Continue" at bounding box center [863, 372] width 139 height 38
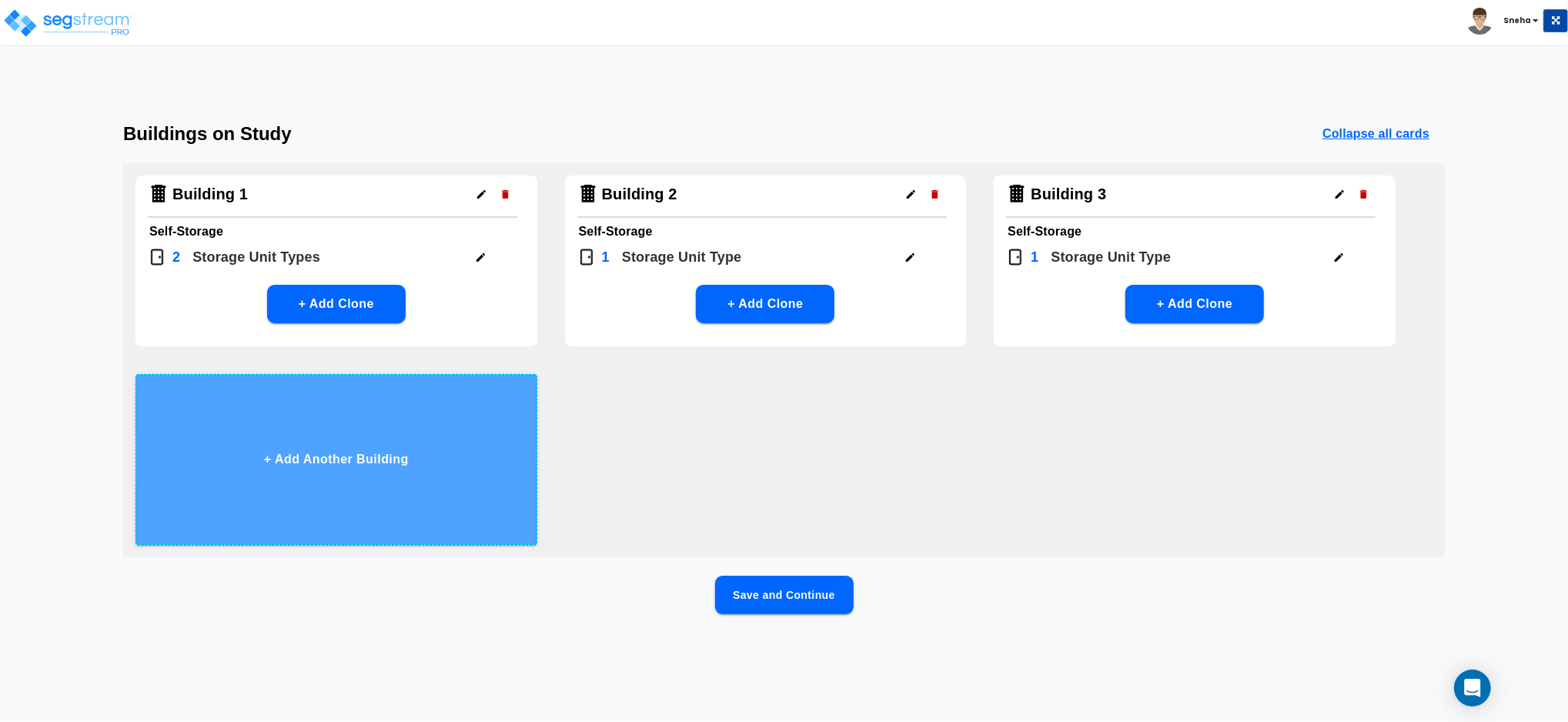
click at [348, 488] on button "+ Add Another Building" at bounding box center [336, 460] width 402 height 171
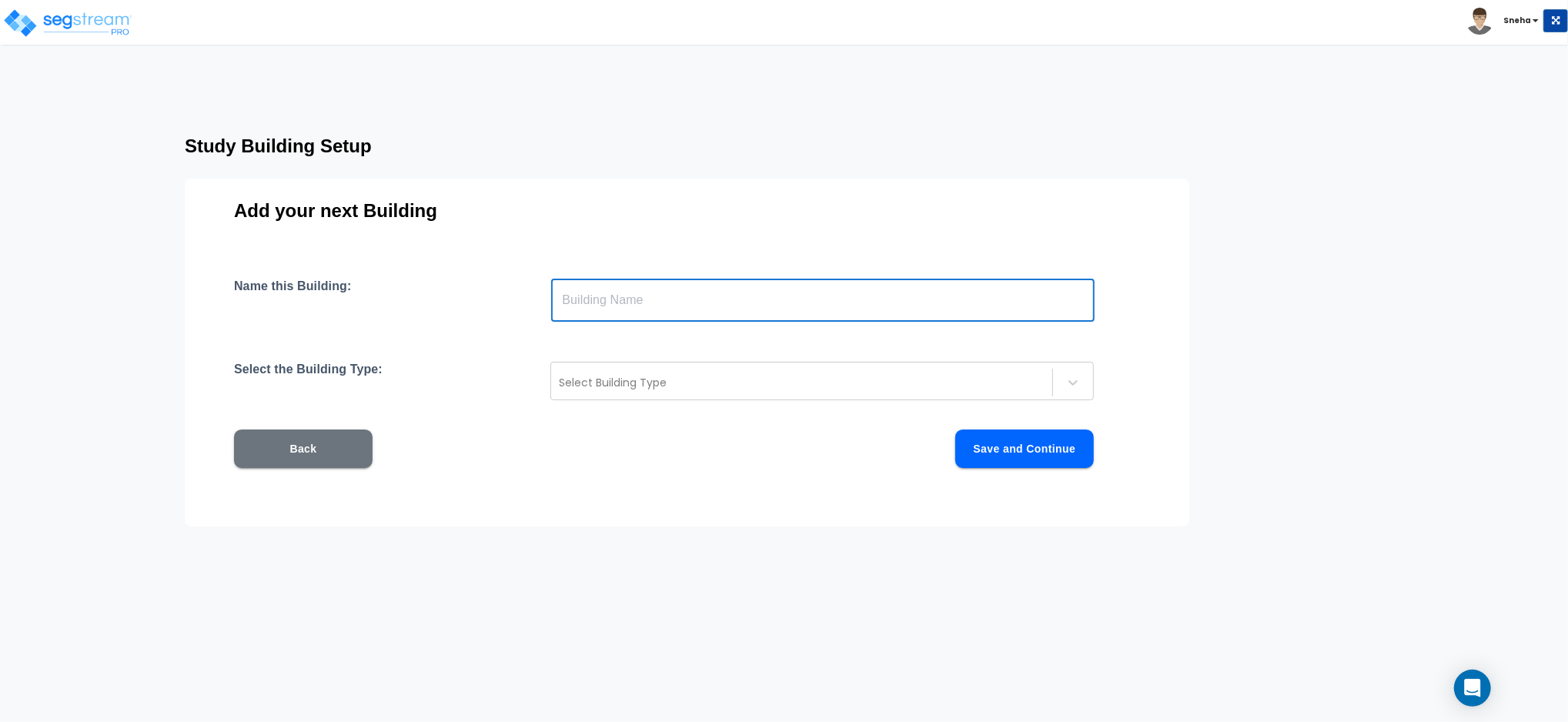
click at [579, 302] on input "text" at bounding box center [823, 300] width 544 height 43
click at [635, 297] on input "Building 1" at bounding box center [823, 300] width 544 height 43
type input "Building 4"
click at [660, 372] on div "Select Building Type" at bounding box center [802, 382] width 501 height 25
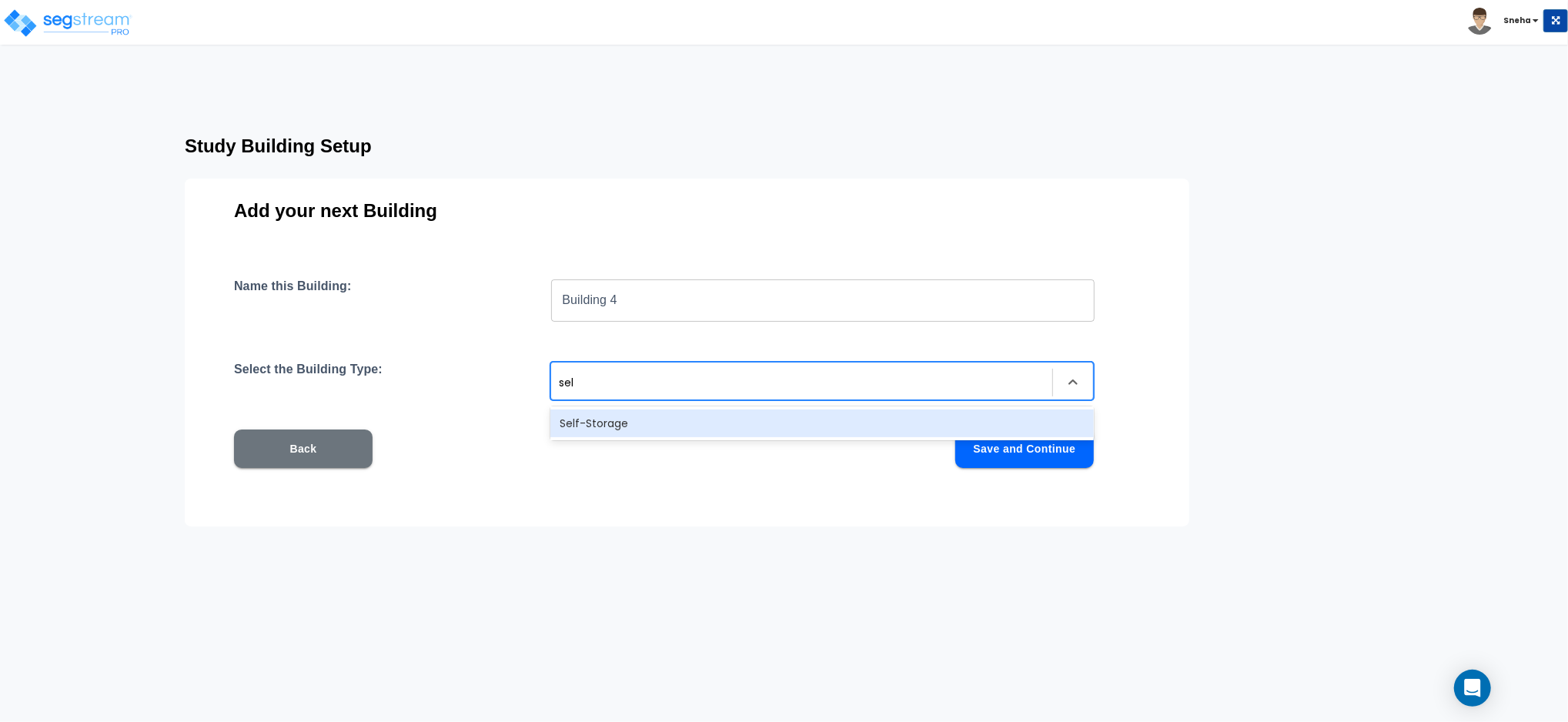
type input "self"
click at [717, 419] on div "Self-Storage" at bounding box center [822, 423] width 544 height 28
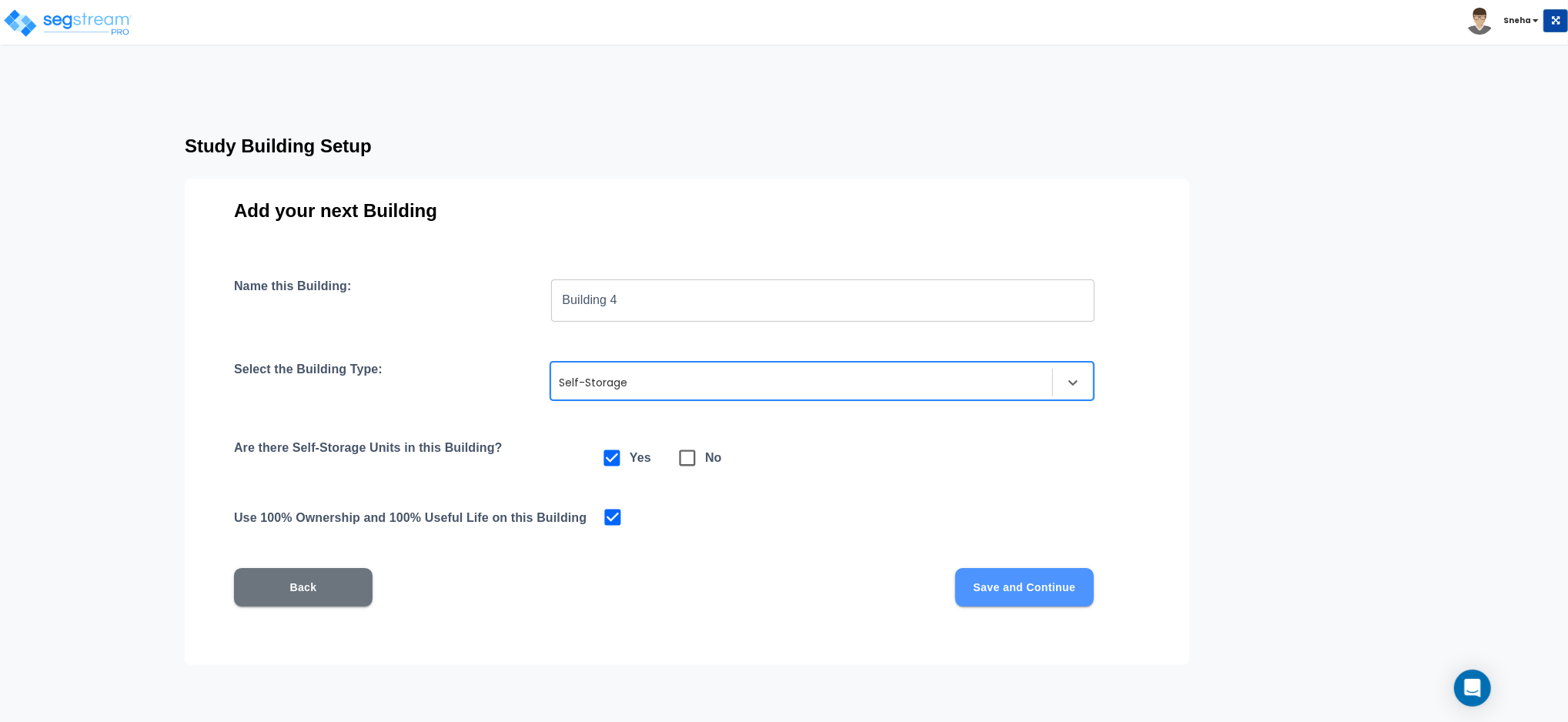
click at [1050, 589] on button "Save and Continue" at bounding box center [1024, 587] width 139 height 38
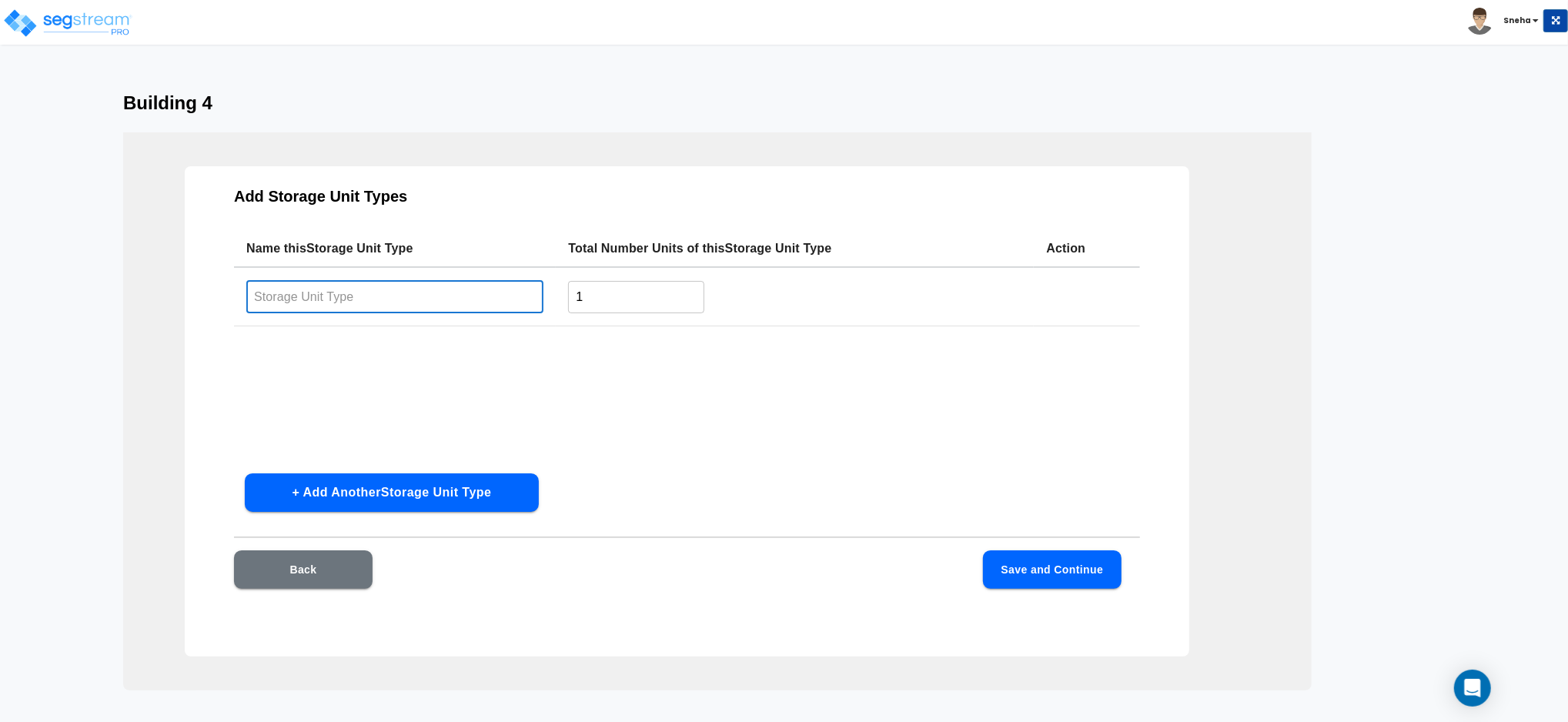
click at [441, 304] on input "text" at bounding box center [395, 296] width 297 height 33
type input "5x5"
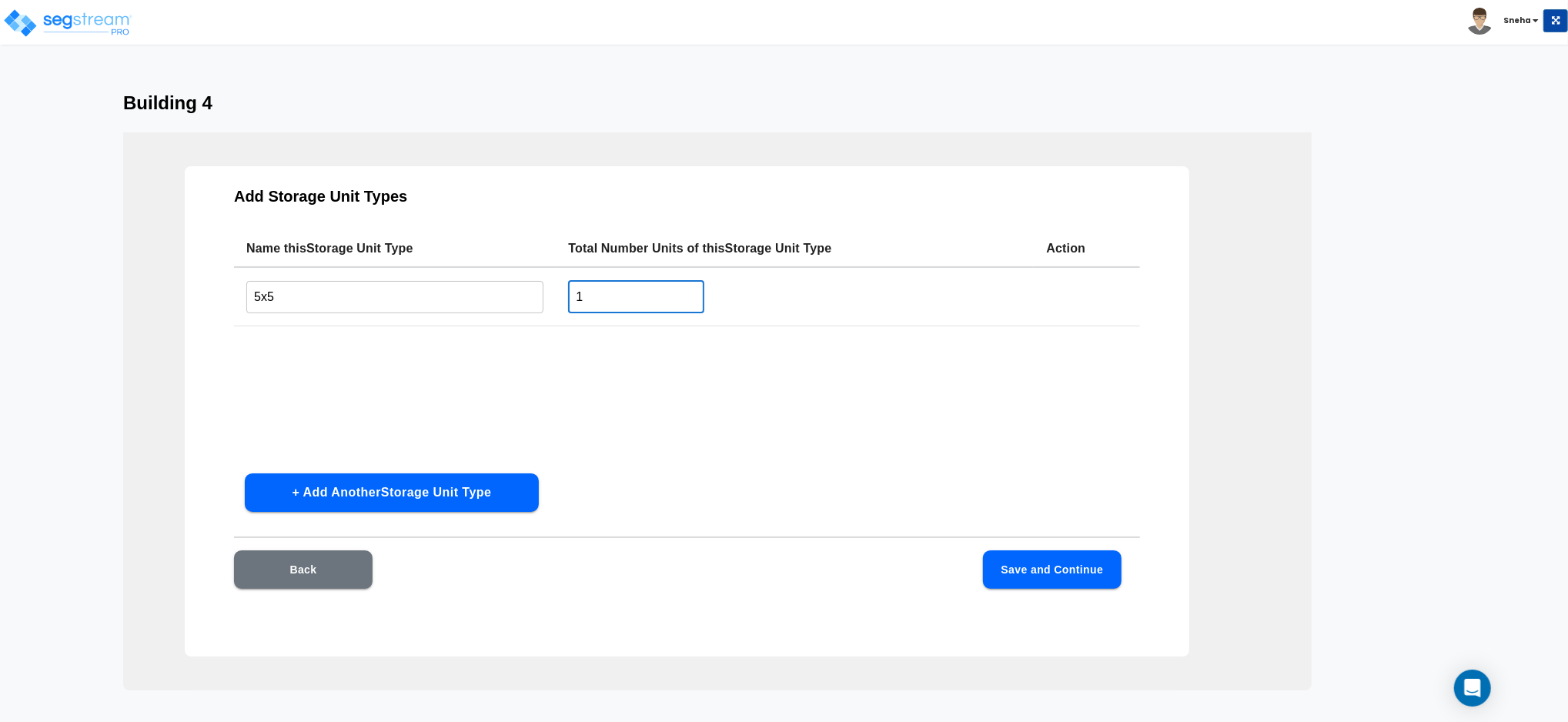
drag, startPoint x: 608, startPoint y: 286, endPoint x: 562, endPoint y: 299, distance: 47.8
click at [562, 299] on td "1 ​" at bounding box center [794, 296] width 478 height 59
type input "9"
click at [437, 507] on button "+ Add Another Storage Unit Type" at bounding box center [391, 492] width 294 height 38
click at [404, 357] on input "text" at bounding box center [395, 358] width 297 height 33
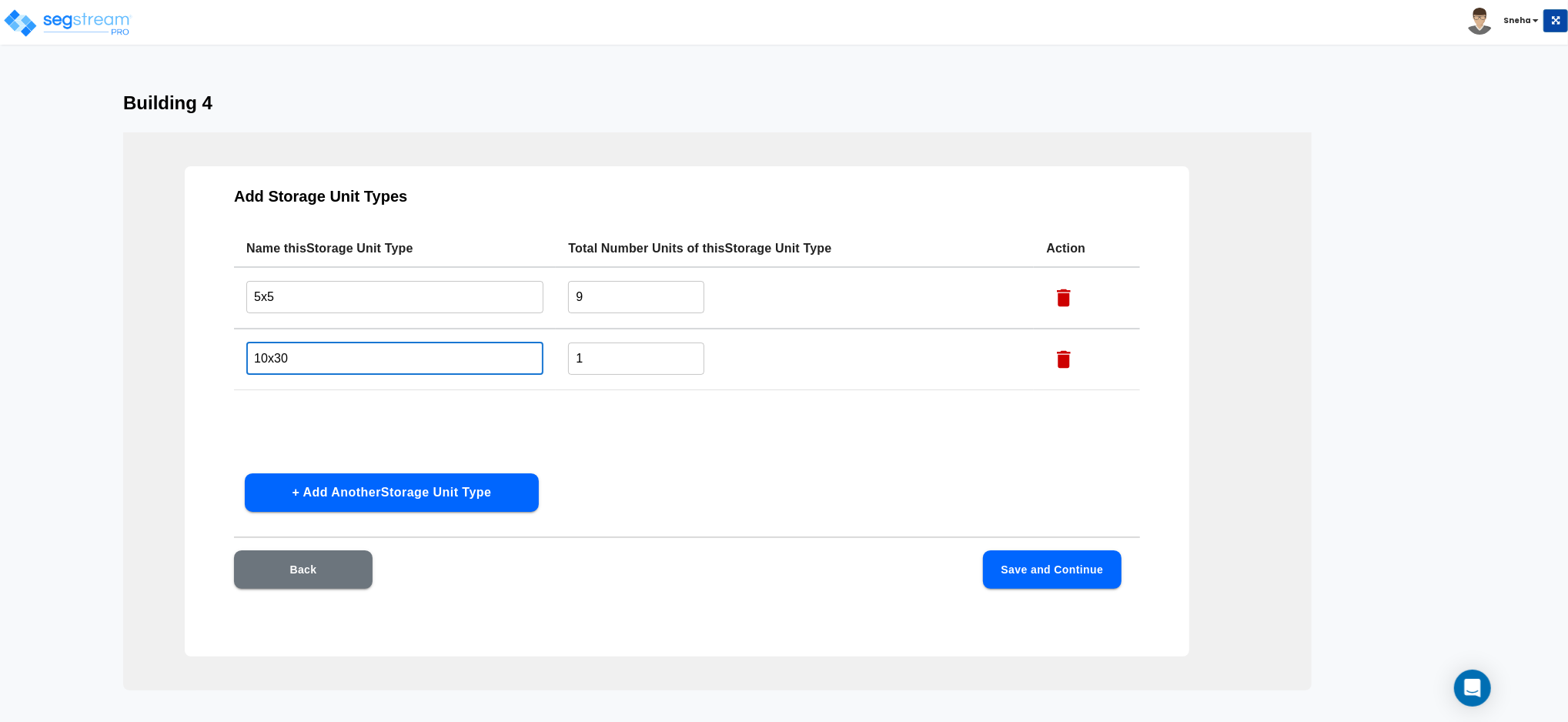
type input "10x30"
drag, startPoint x: 594, startPoint y: 359, endPoint x: 548, endPoint y: 367, distance: 46.7
click at [548, 367] on tr "10x30 ​ 1 ​" at bounding box center [687, 359] width 906 height 62
type input "20"
click at [314, 491] on button "+ Add Another Storage Unit Type" at bounding box center [391, 492] width 294 height 38
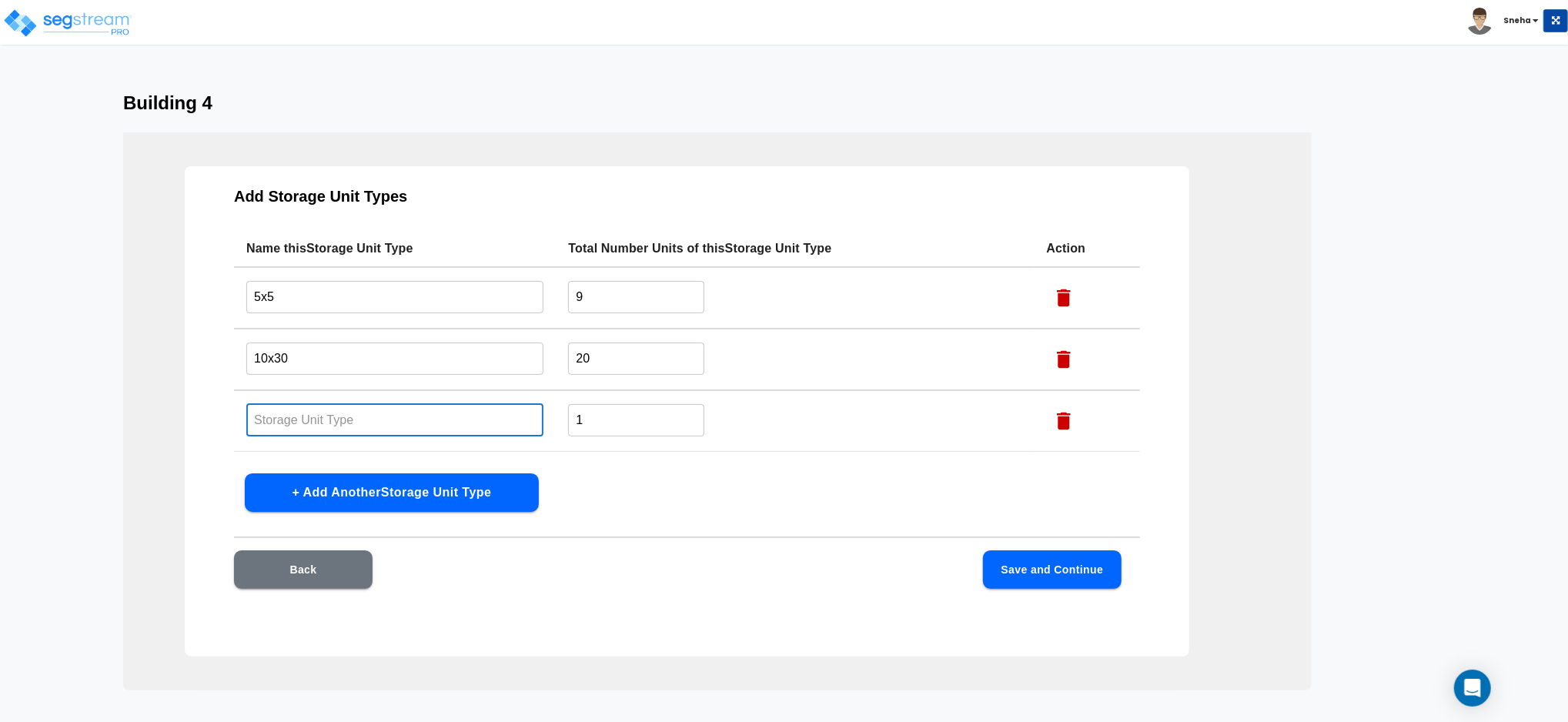
click at [331, 414] on input "text" at bounding box center [395, 419] width 297 height 33
type input "10x20"
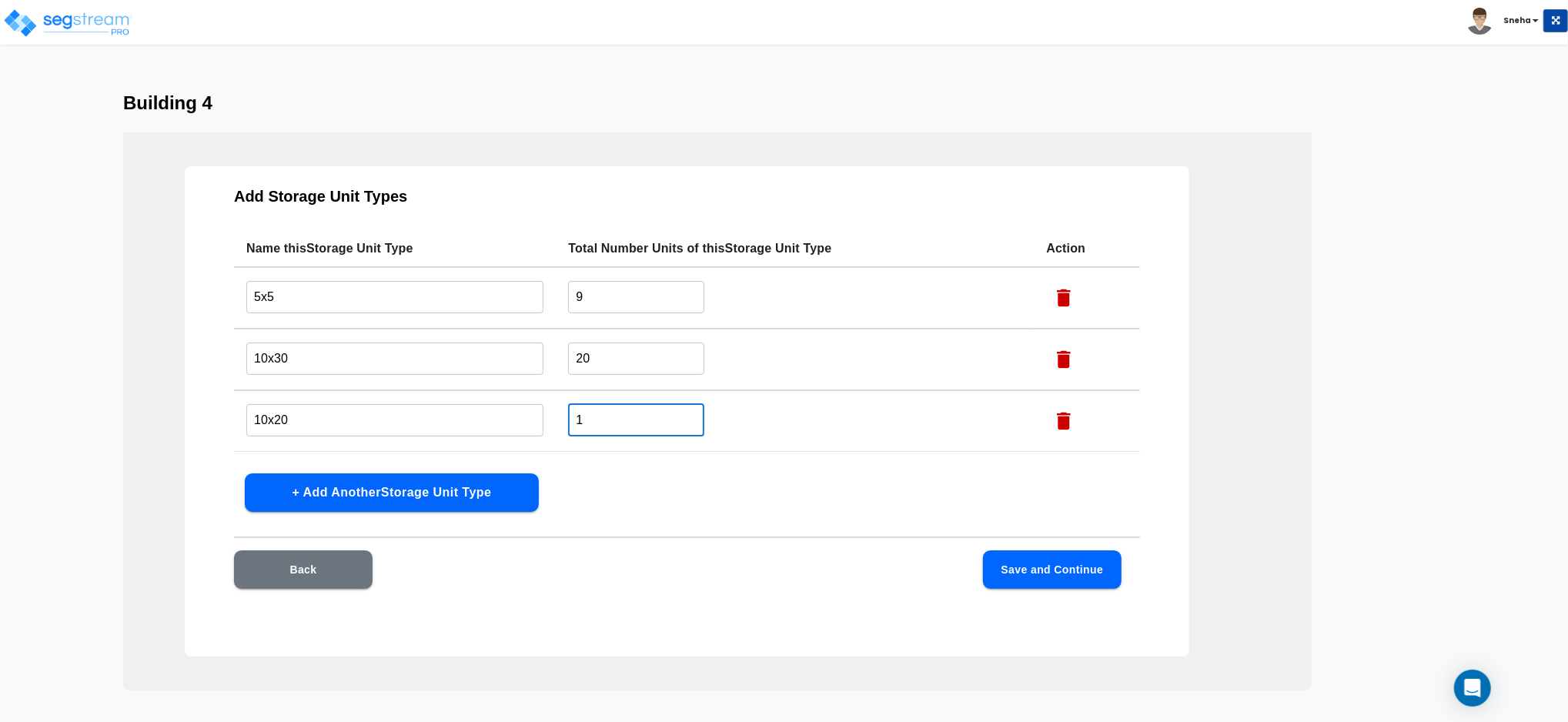
drag, startPoint x: 594, startPoint y: 433, endPoint x: 560, endPoint y: 435, distance: 34.1
click at [560, 435] on td "1 ​" at bounding box center [794, 421] width 478 height 62
type input "4"
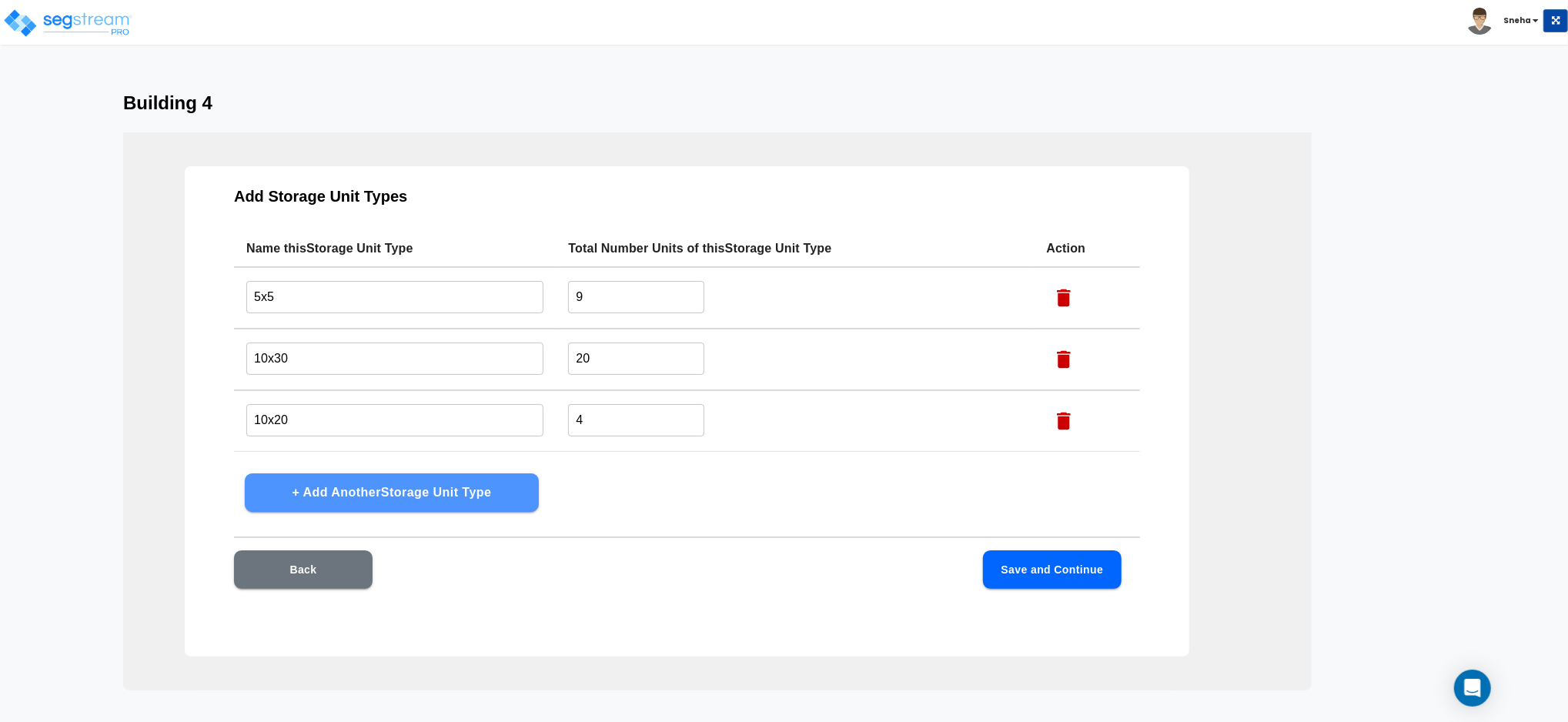
click at [500, 487] on button "+ Add Another Storage Unit Type" at bounding box center [391, 492] width 294 height 38
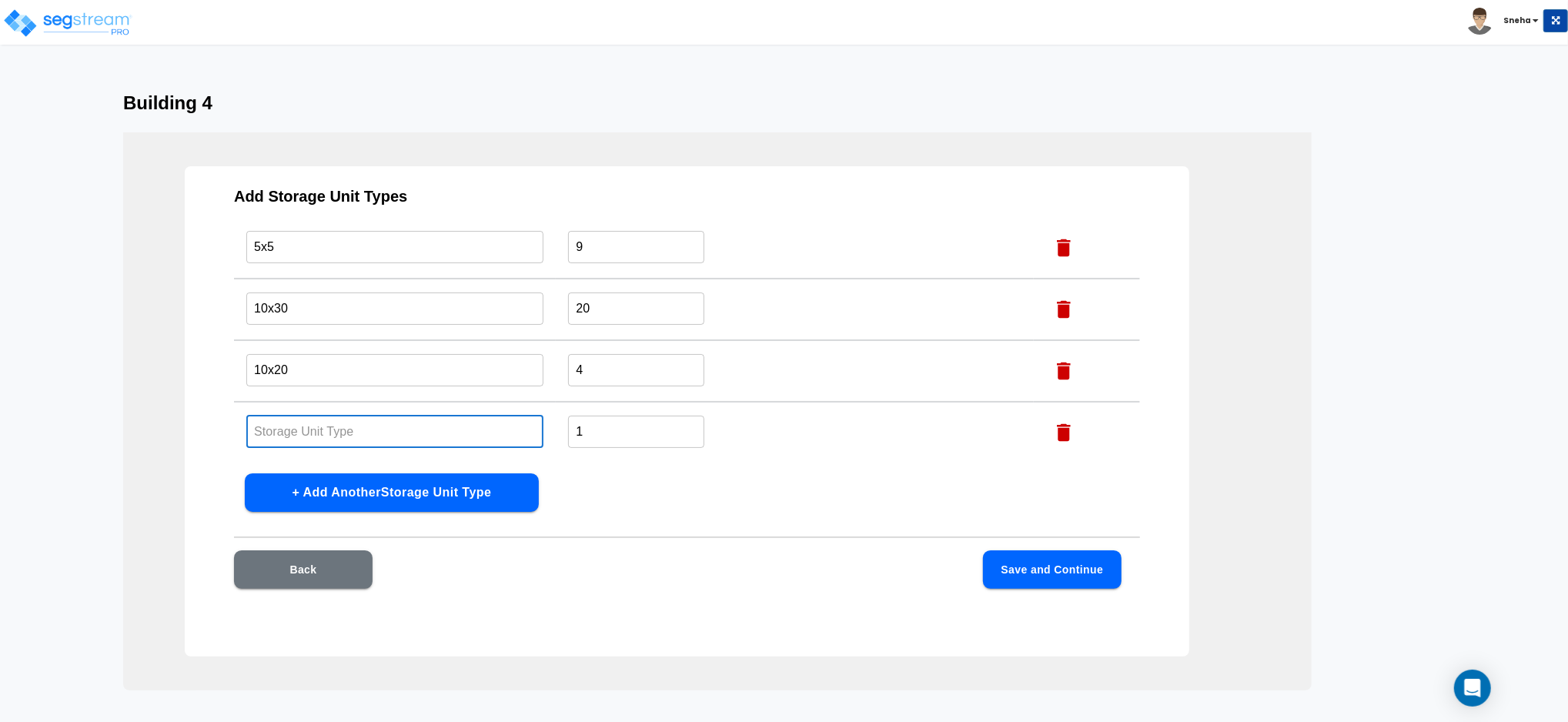
click at [474, 436] on input "text" at bounding box center [395, 431] width 297 height 33
type input "10x25"
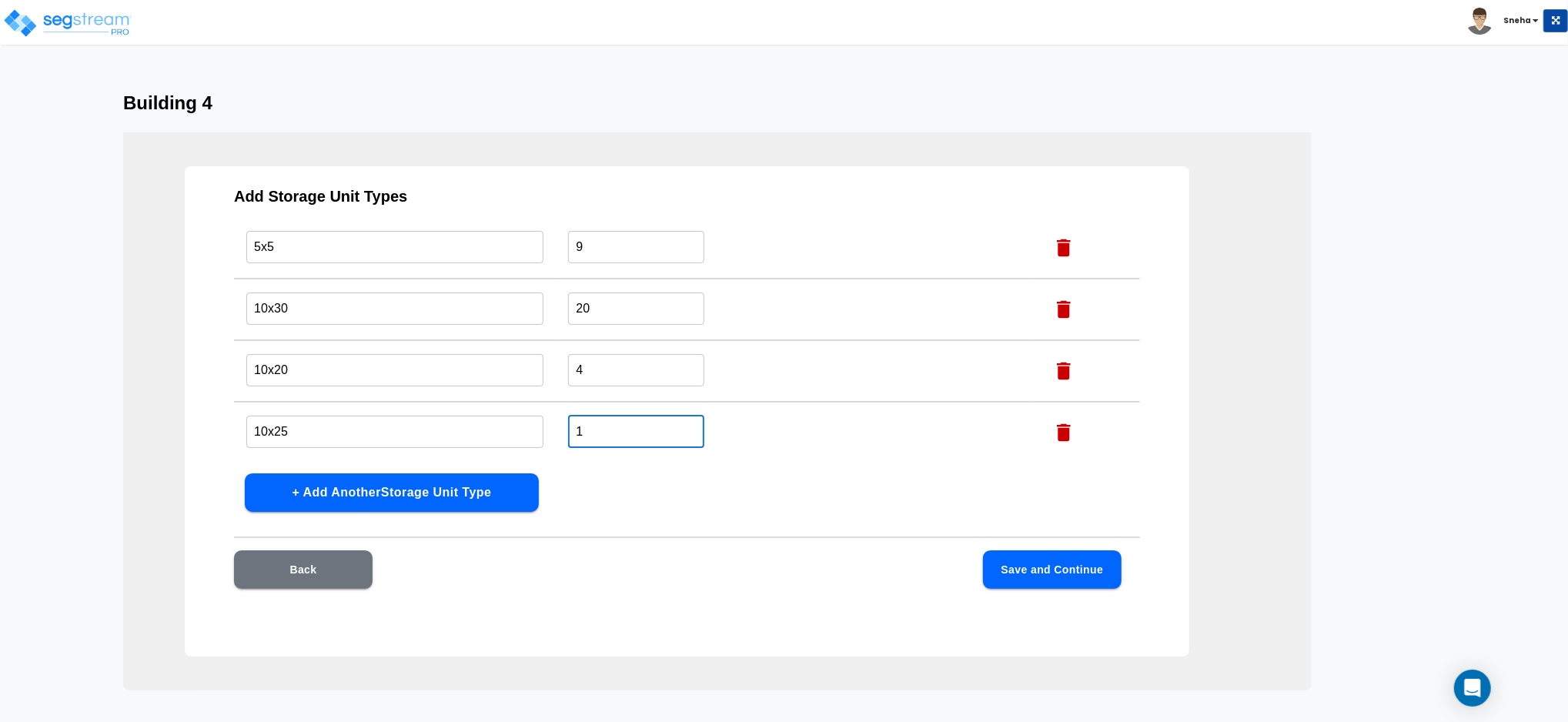
drag, startPoint x: 618, startPoint y: 433, endPoint x: 489, endPoint y: 445, distance: 129.6
click at [489, 445] on tr "10x25 ​ 1 ​" at bounding box center [687, 433] width 906 height 62
type input "15"
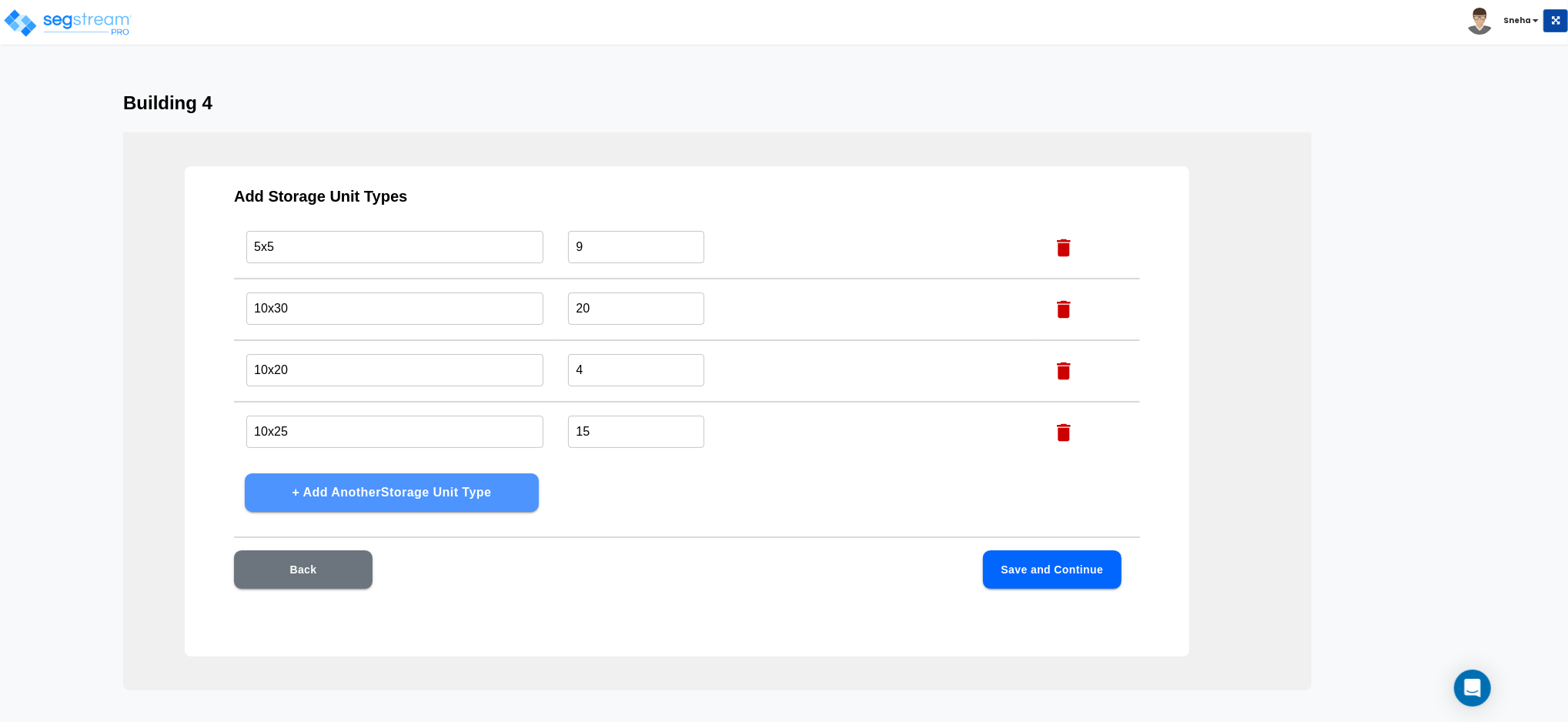
click at [400, 483] on button "+ Add Another Storage Unit Type" at bounding box center [391, 492] width 294 height 38
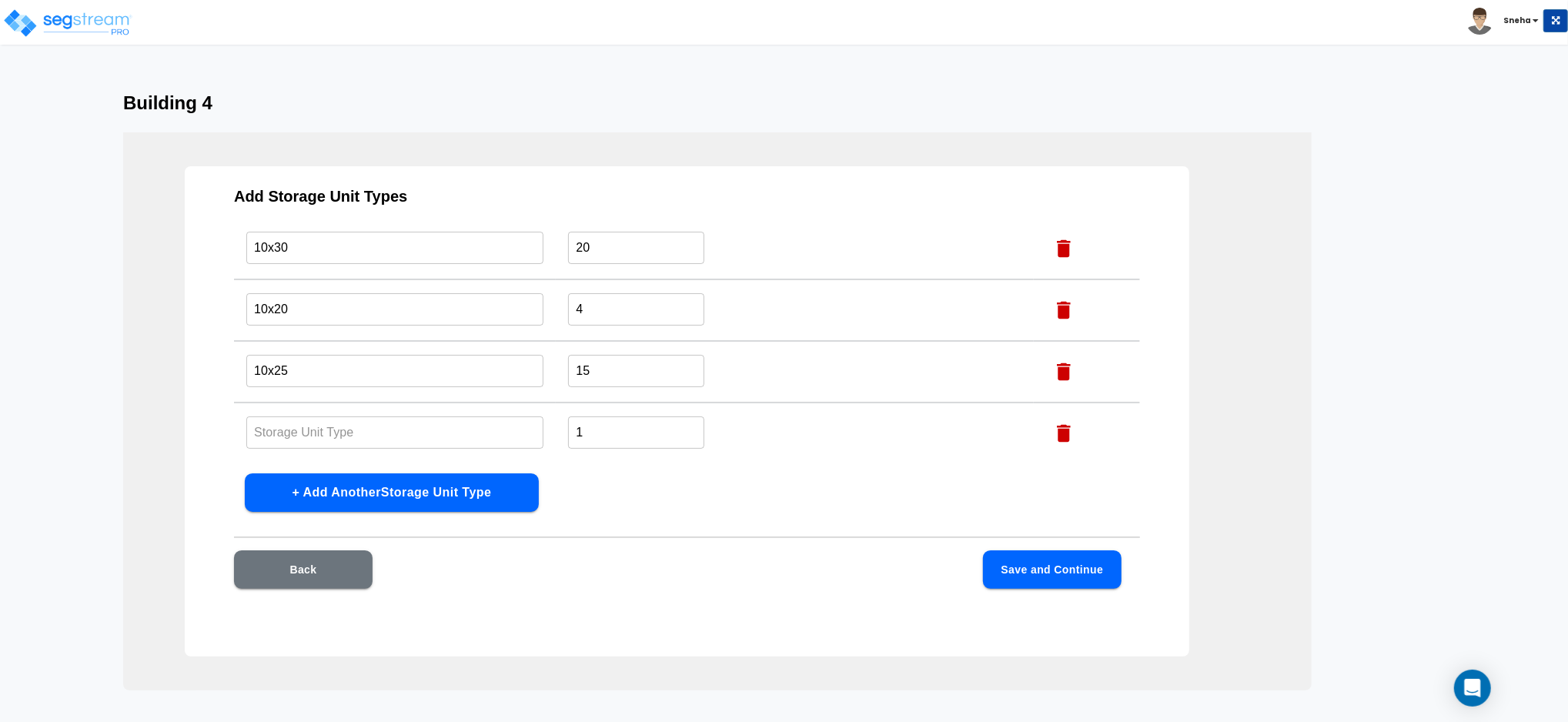
click at [389, 425] on input "text" at bounding box center [395, 432] width 297 height 33
type input "5x10"
drag, startPoint x: 587, startPoint y: 423, endPoint x: 540, endPoint y: 441, distance: 50.3
click at [540, 441] on tr "5x10 ​ 1 ​" at bounding box center [687, 433] width 906 height 62
type input "4"
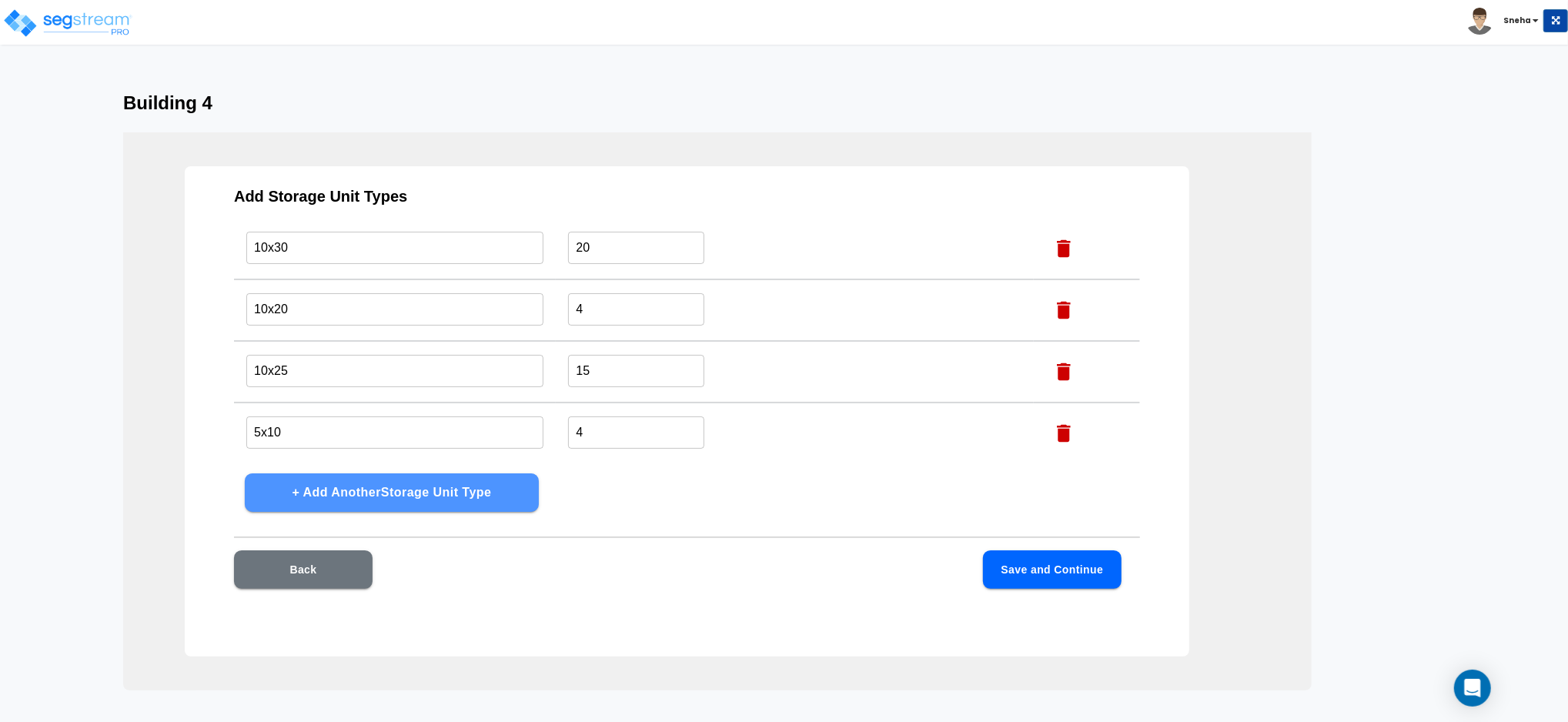
click at [461, 482] on button "+ Add Another Storage Unit Type" at bounding box center [391, 492] width 294 height 38
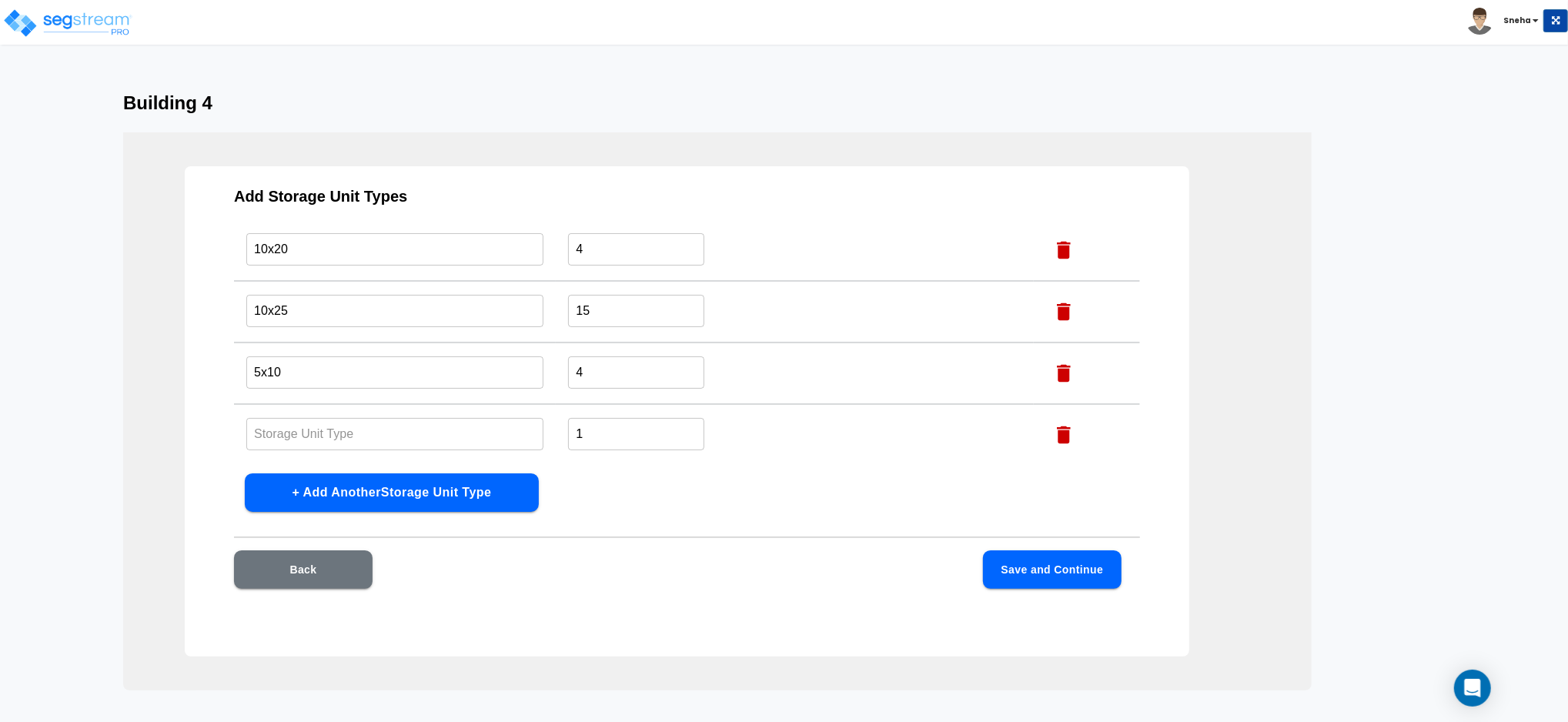
click at [306, 431] on input "text" at bounding box center [395, 433] width 297 height 33
type input "10x20"
click at [343, 494] on button "+ Add Another Storage Unit Type" at bounding box center [391, 492] width 294 height 38
click at [333, 427] on input "text" at bounding box center [395, 434] width 297 height 33
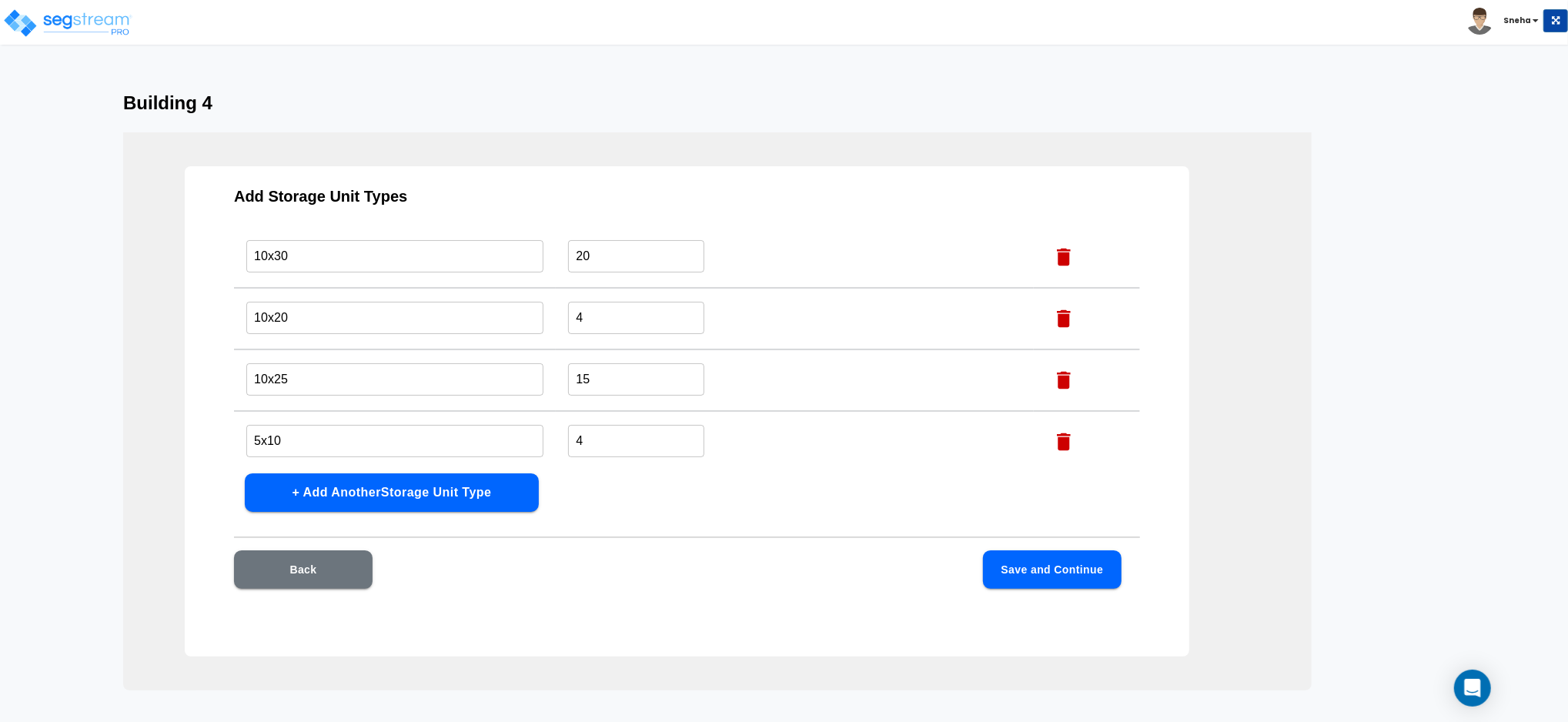
scroll to position [0, 0]
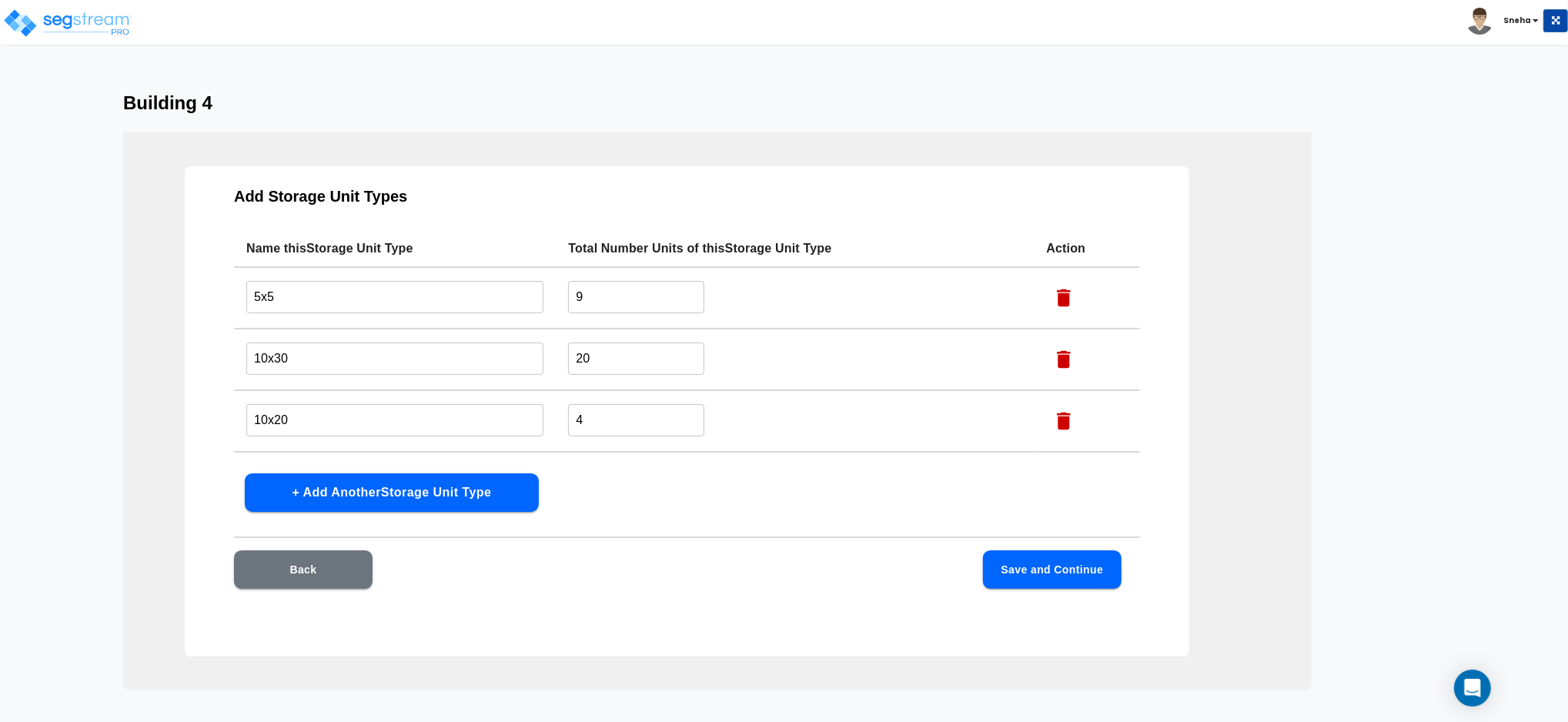
type input "10x15"
drag, startPoint x: 599, startPoint y: 293, endPoint x: 545, endPoint y: 294, distance: 54.0
click at [545, 294] on tr "5x5 ​ 9 ​" at bounding box center [687, 297] width 906 height 62
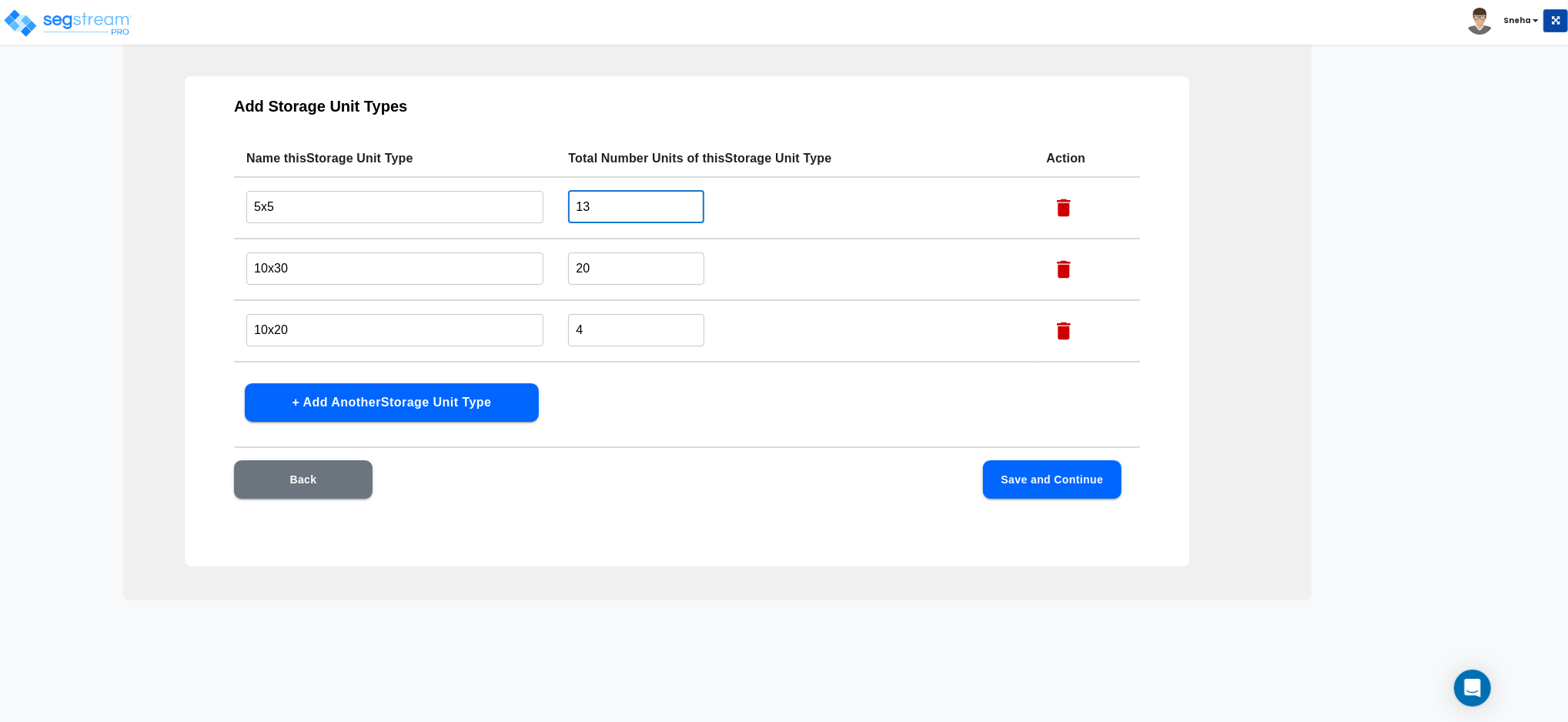
type input "13"
click at [538, 354] on td "10x20 ​" at bounding box center [395, 331] width 322 height 62
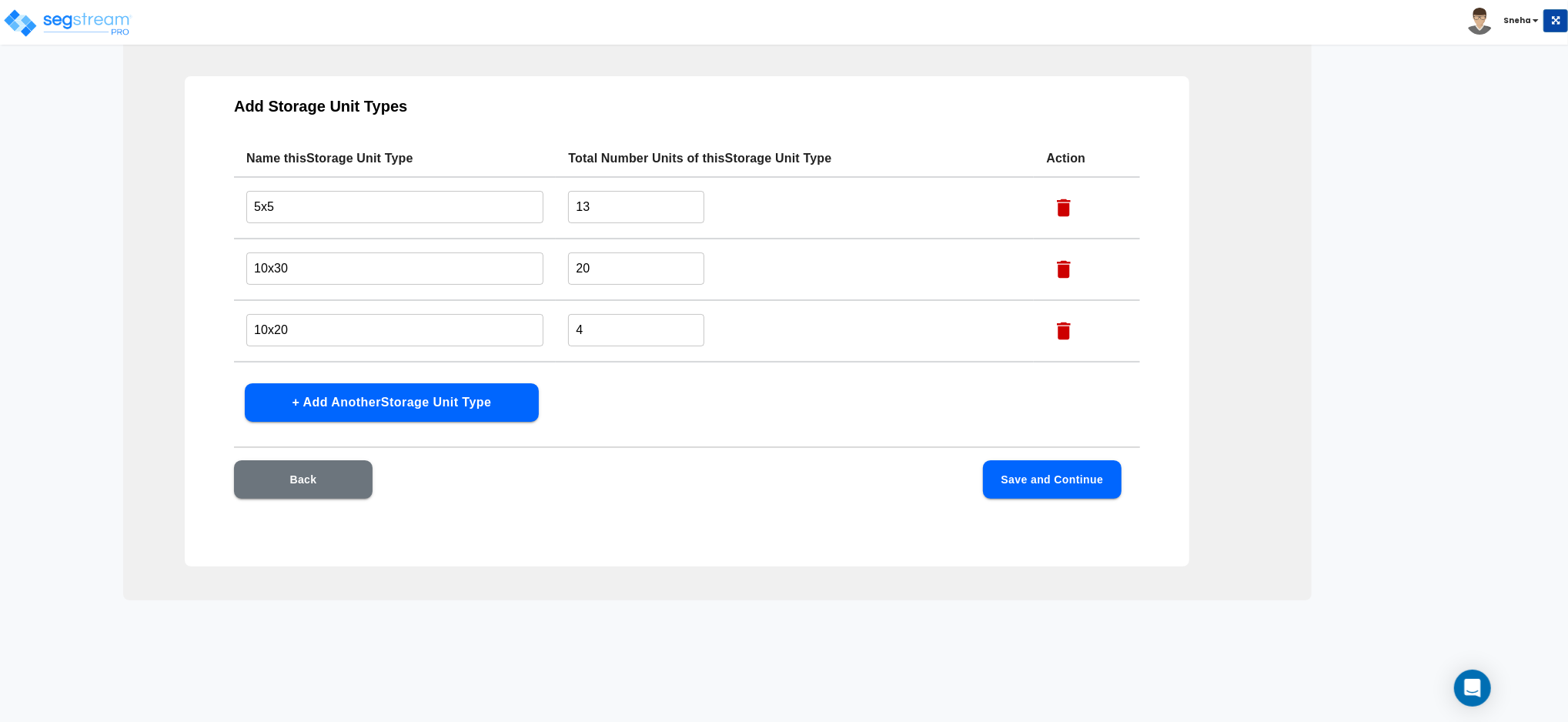
click at [538, 354] on td "10x20 ​" at bounding box center [395, 331] width 322 height 62
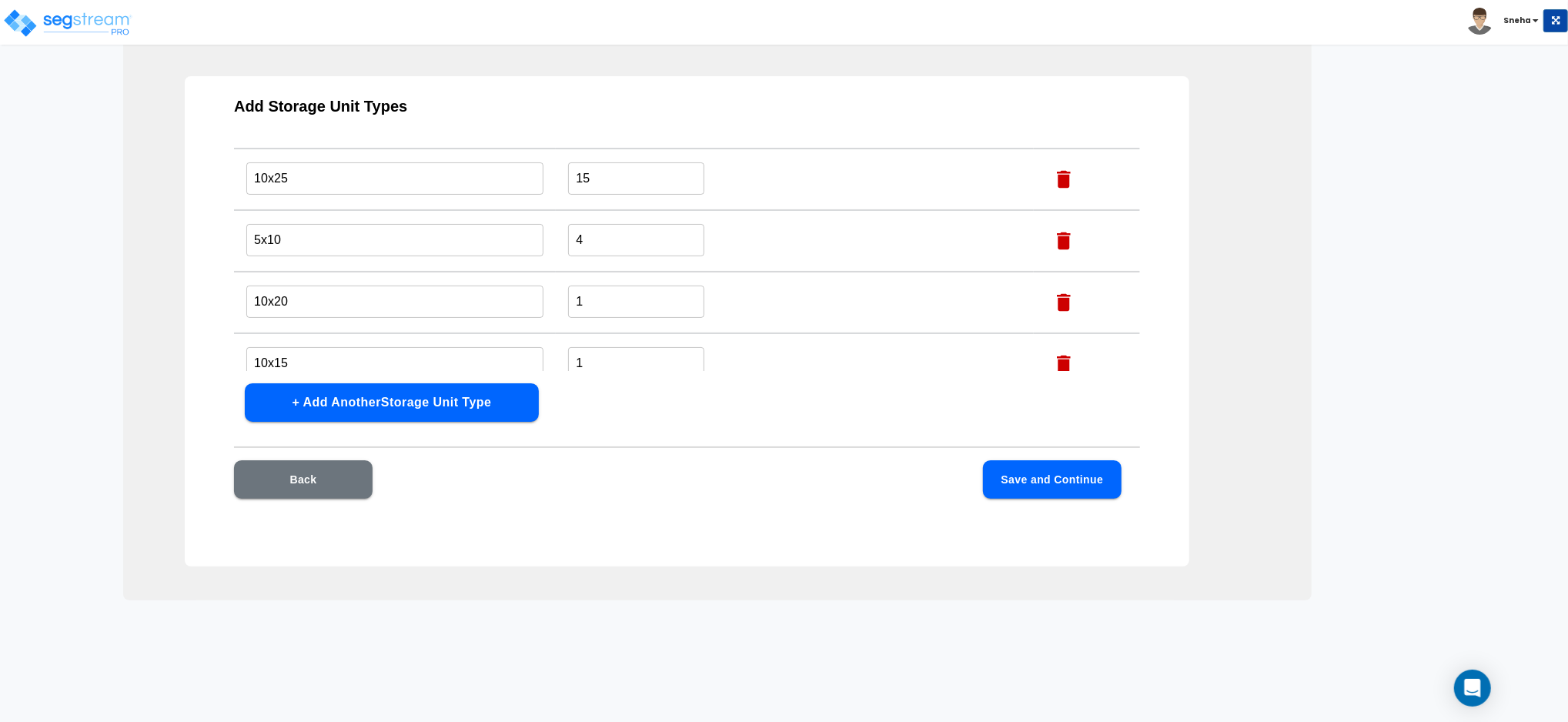
scroll to position [232, 0]
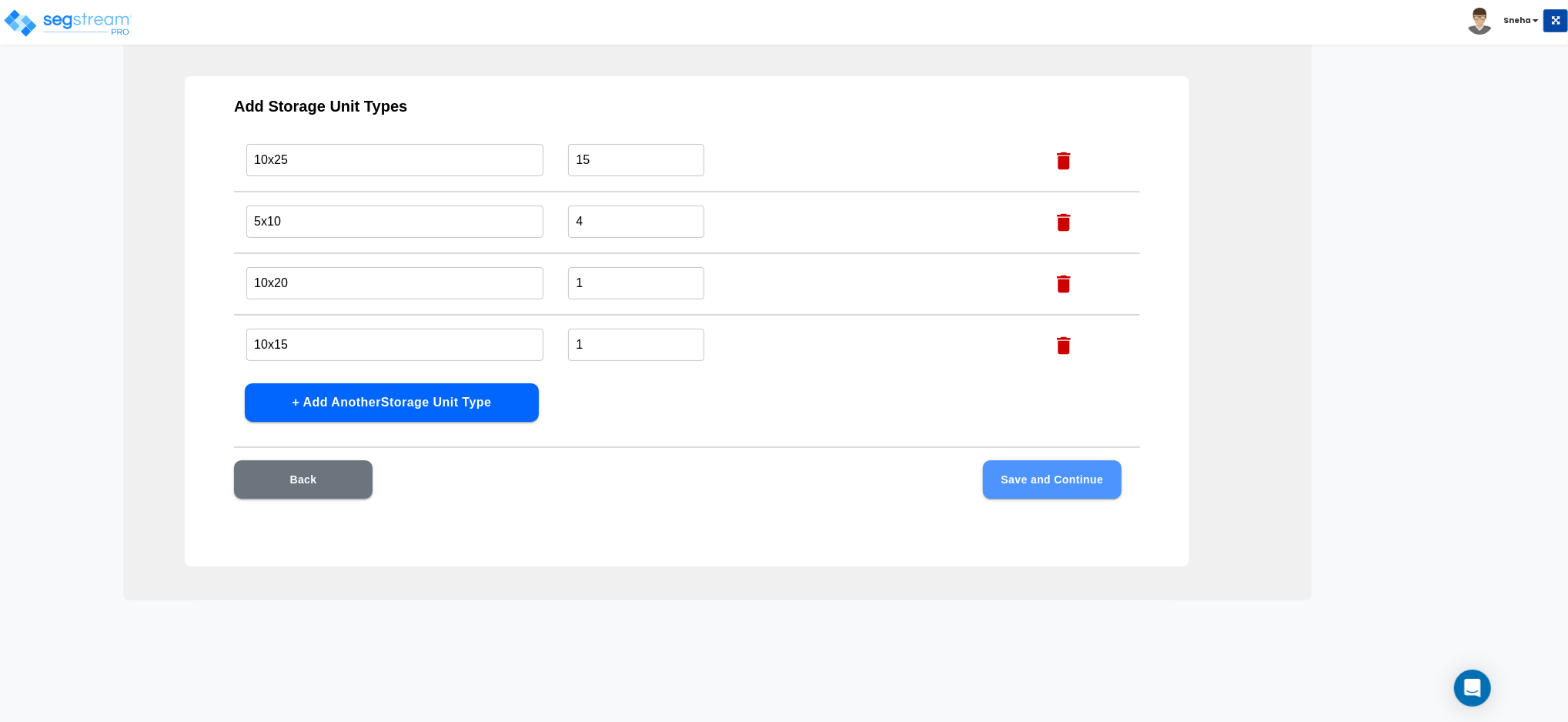
click at [1037, 477] on button "Save and Continue" at bounding box center [1052, 479] width 139 height 38
click at [1052, 284] on icon "button" at bounding box center [1063, 291] width 23 height 23
type input "10x15"
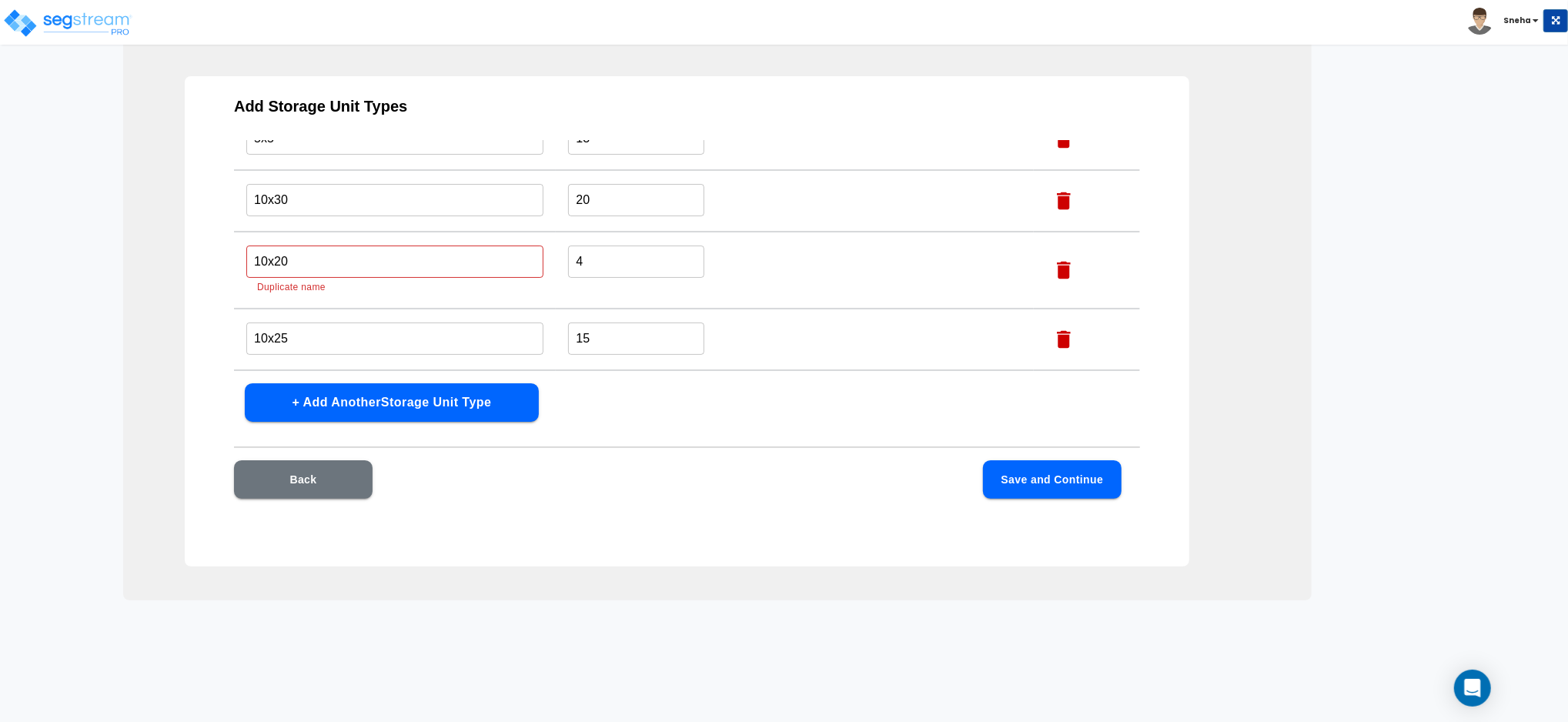
scroll to position [0, 0]
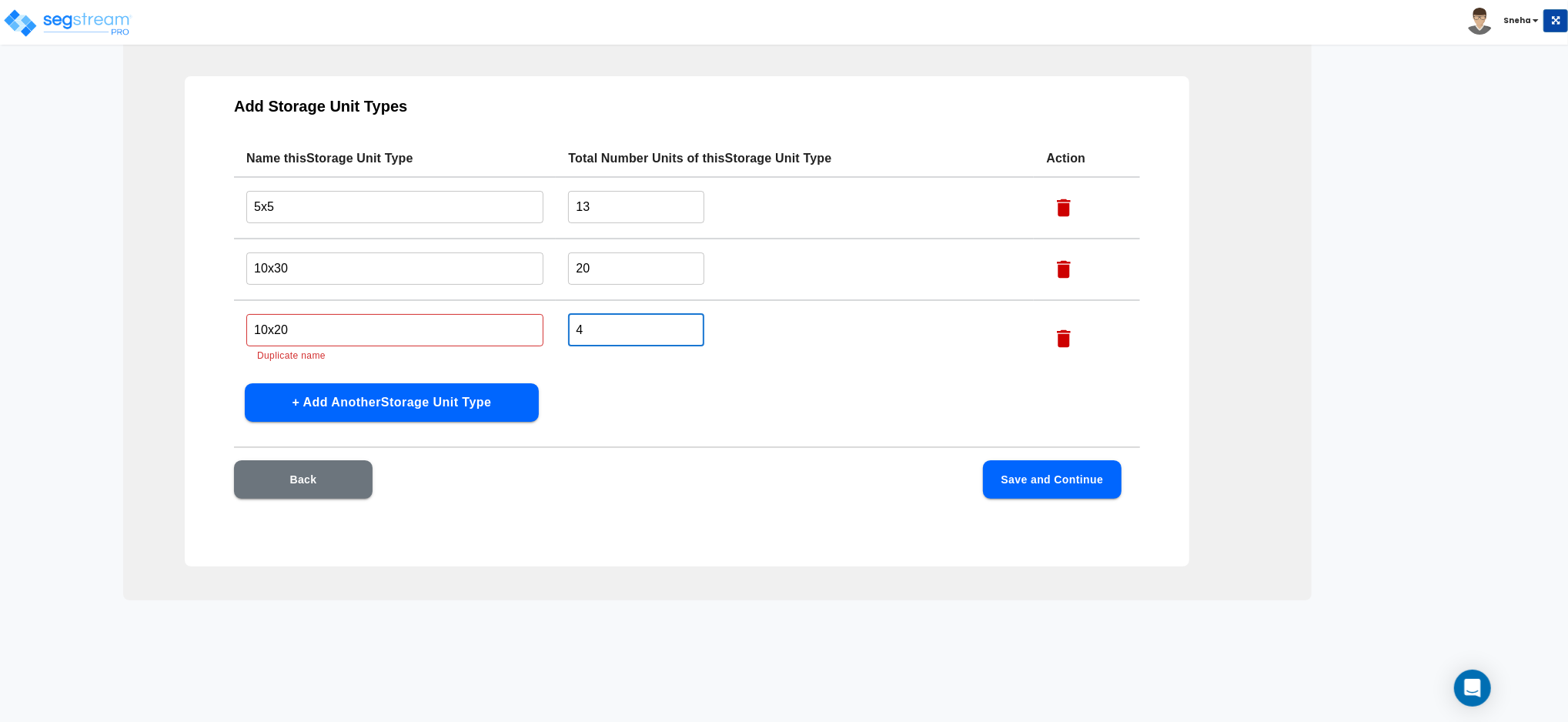
drag, startPoint x: 581, startPoint y: 323, endPoint x: 550, endPoint y: 322, distance: 31.0
click at [555, 322] on td "4 ​" at bounding box center [794, 339] width 478 height 77
type input "5"
click at [1054, 490] on button "Save and Continue" at bounding box center [1052, 479] width 139 height 38
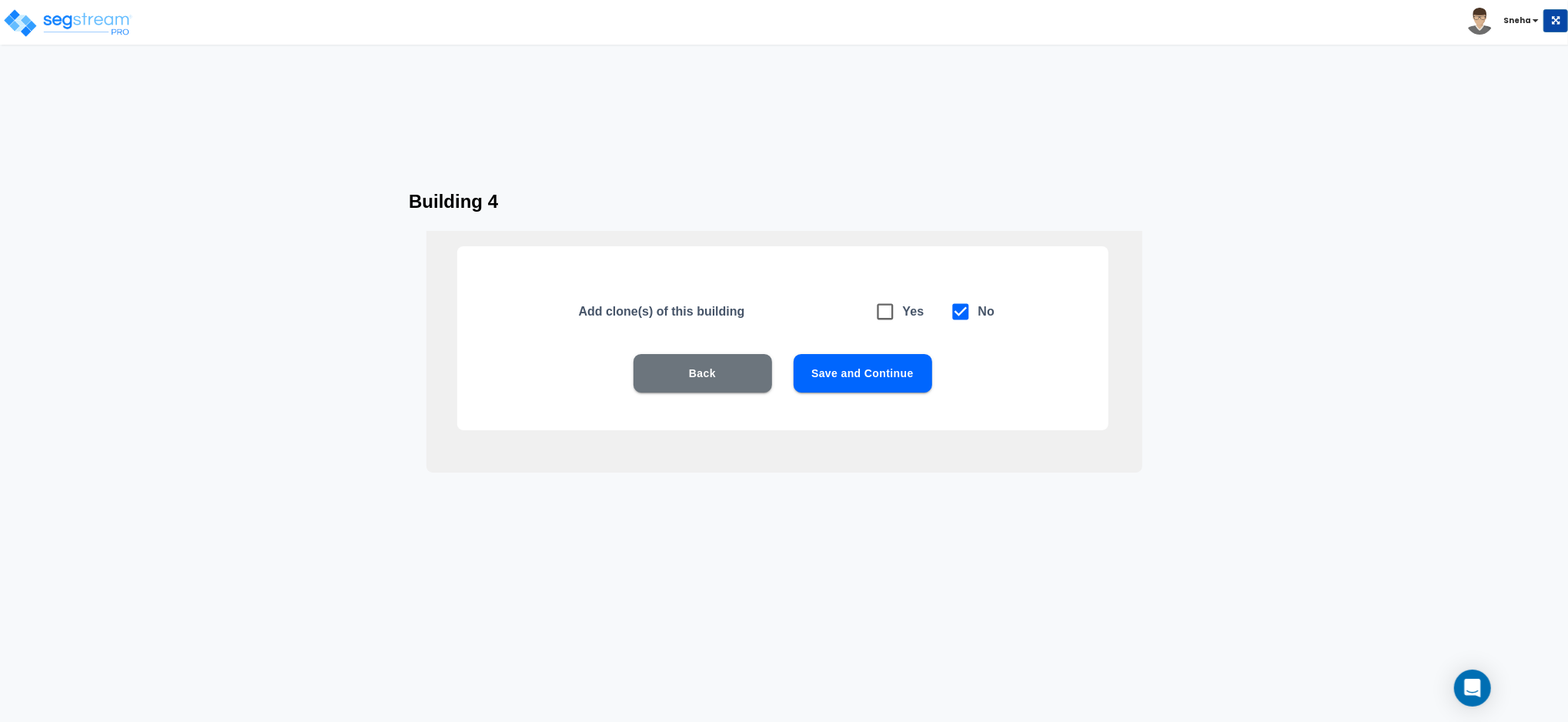
click at [890, 383] on button "Save and Continue" at bounding box center [863, 372] width 139 height 38
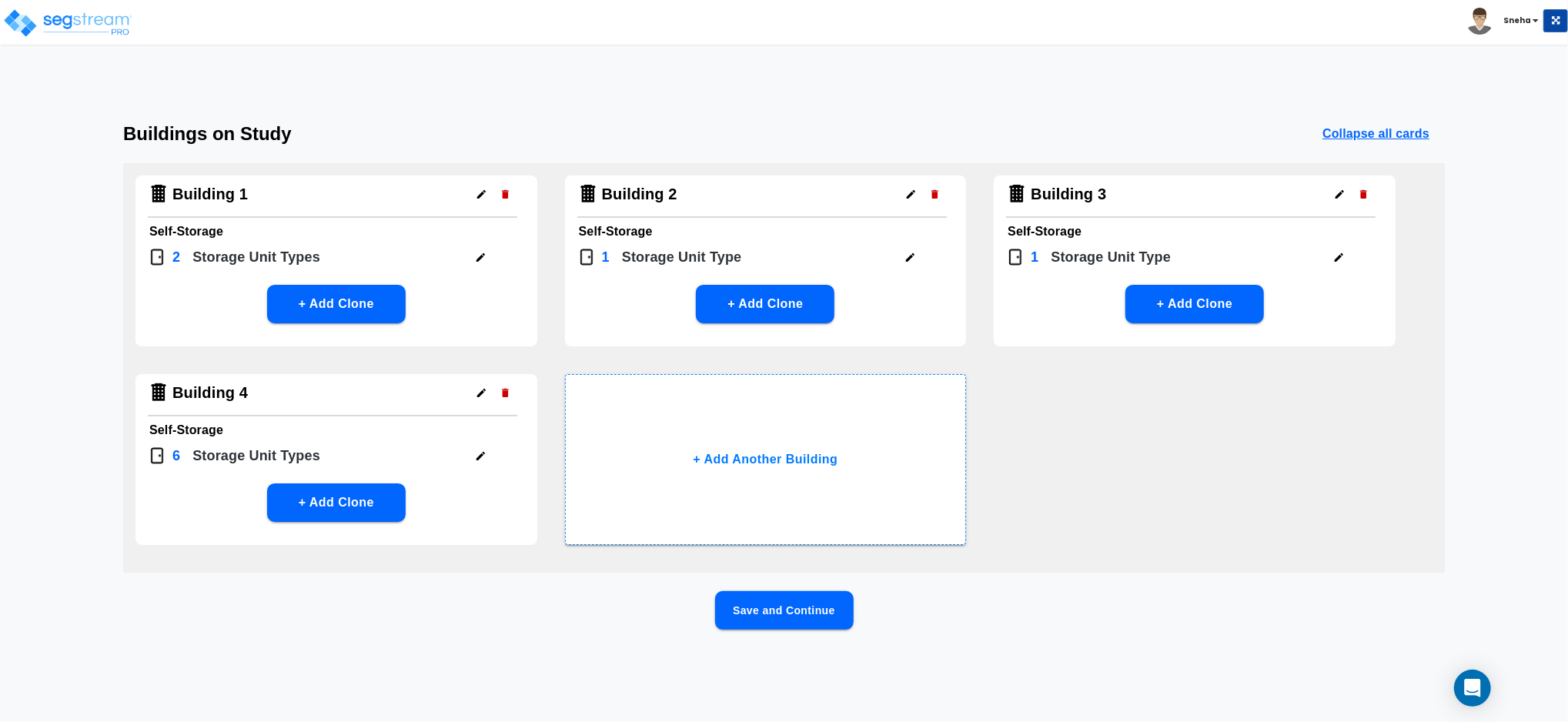
click at [1044, 495] on div "Building 1 Self-Storage 2 Storage Unit Type s + Add Clone Building 2 Self-Stora…" at bounding box center [783, 368] width 1322 height 410
click at [753, 598] on button "Save and Continue" at bounding box center [784, 609] width 139 height 38
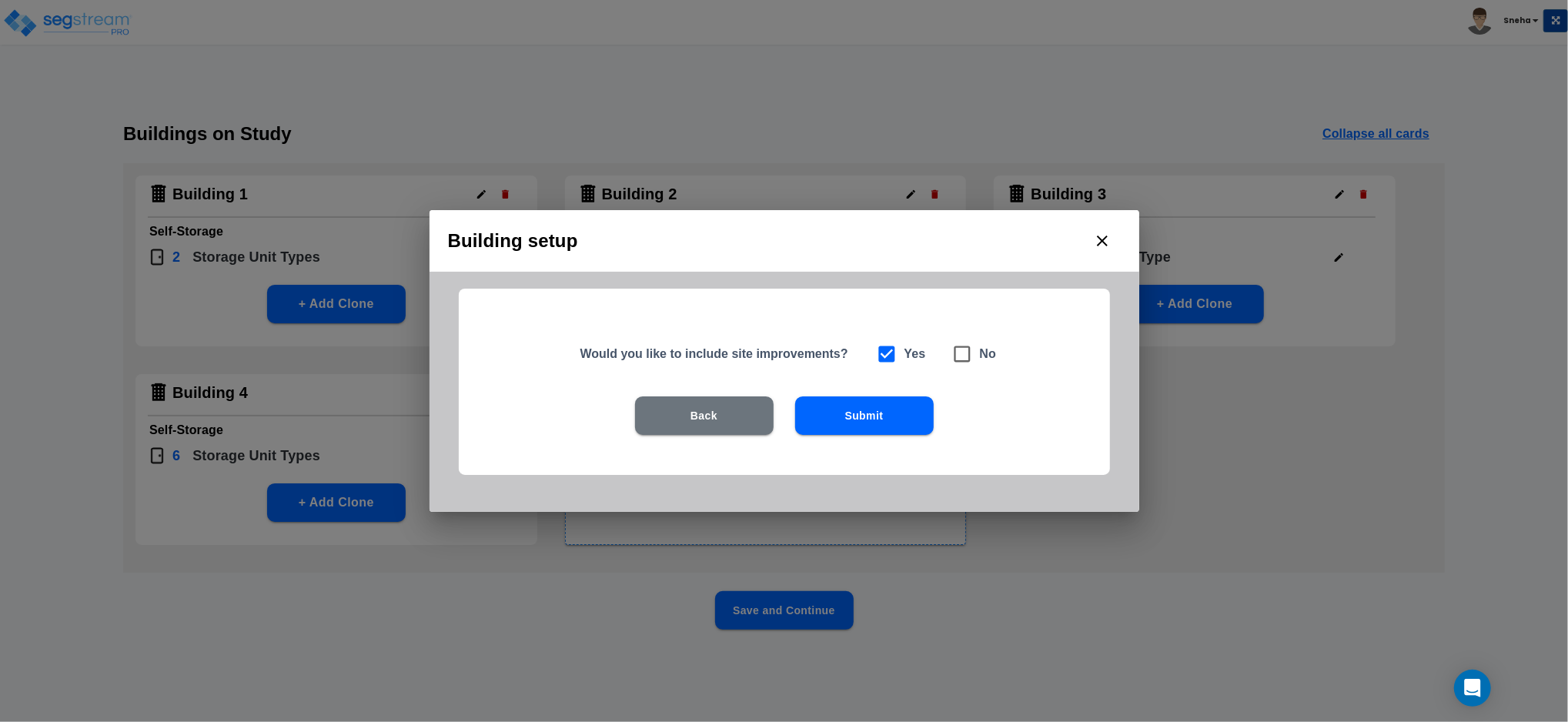
click at [888, 422] on button "Submit" at bounding box center [864, 415] width 139 height 38
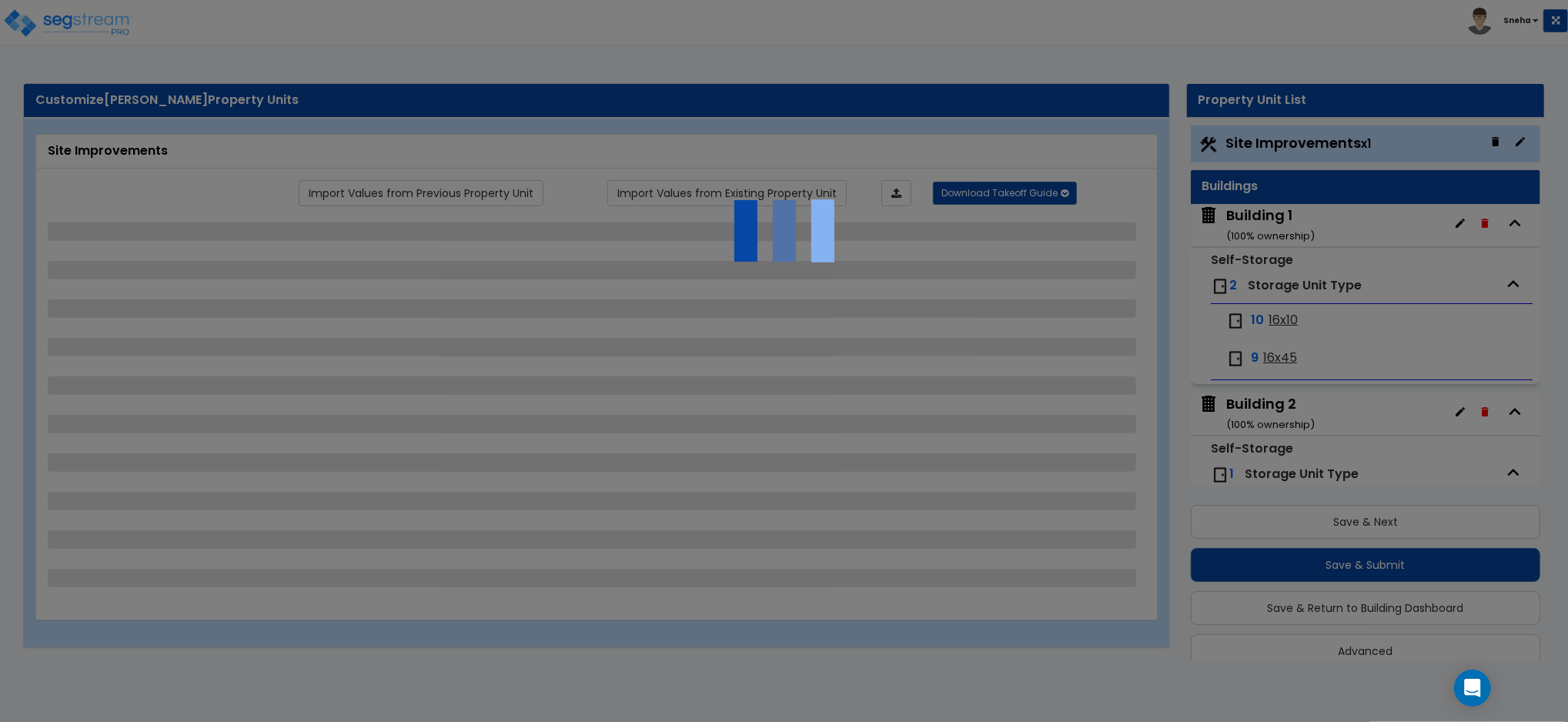
scroll to position [21, 0]
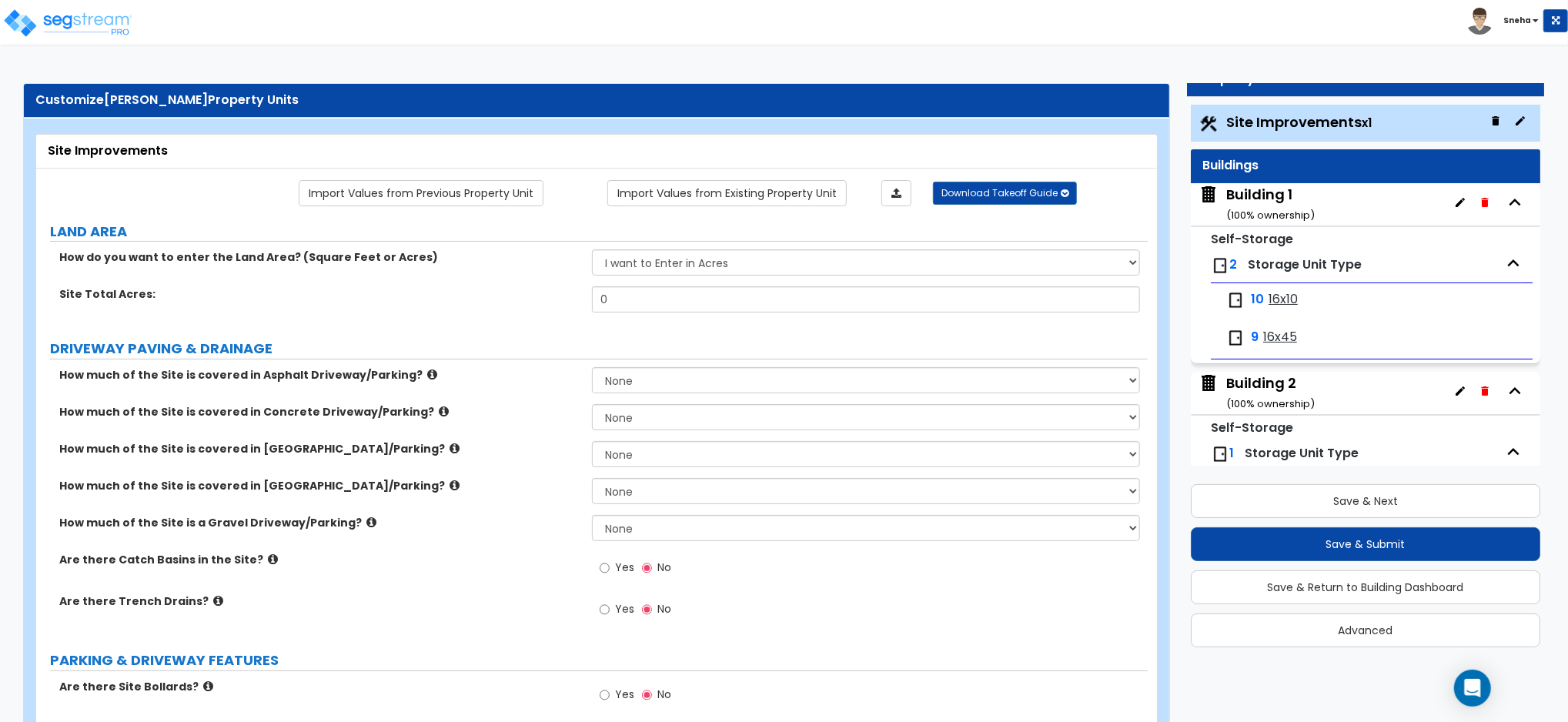
click at [1285, 299] on span "16x10" at bounding box center [1283, 300] width 30 height 18
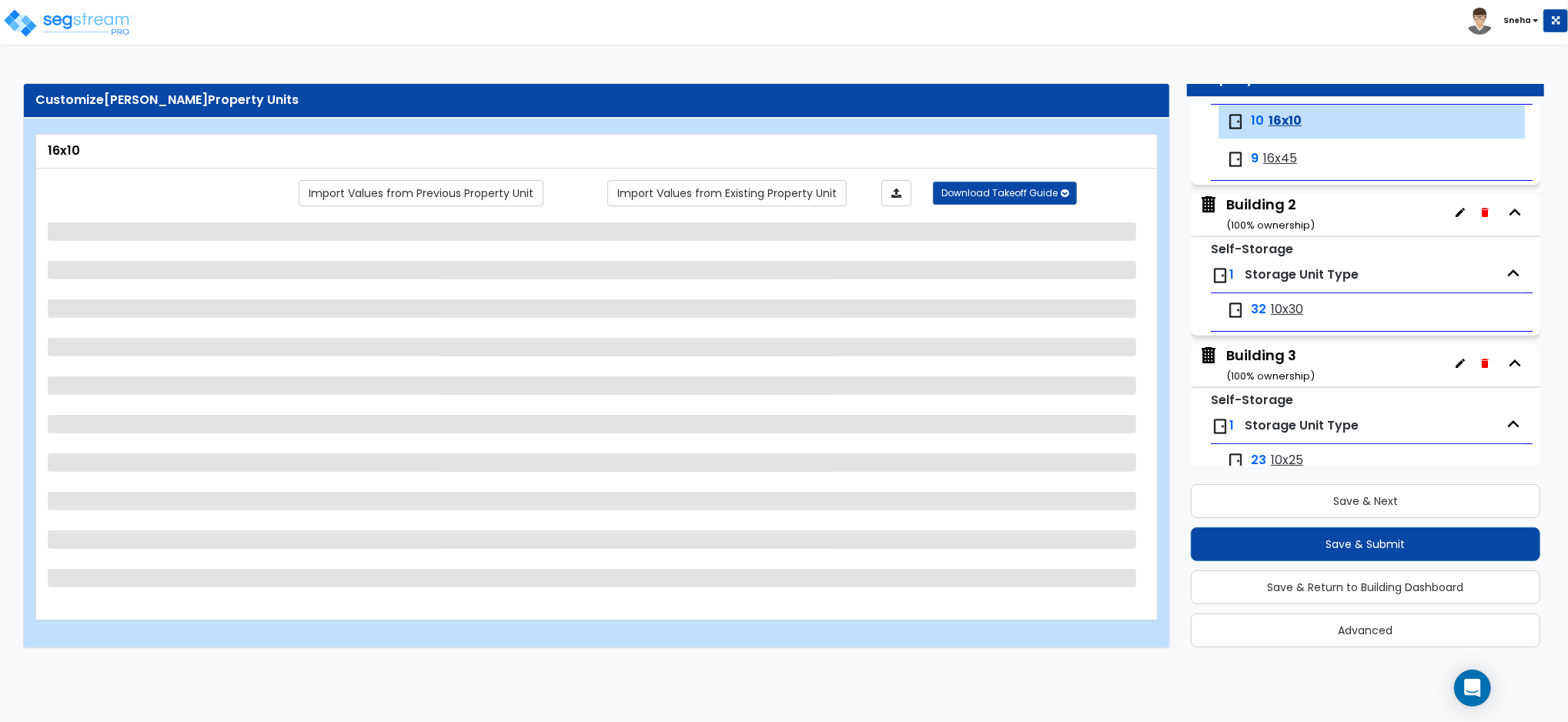
scroll to position [179, 0]
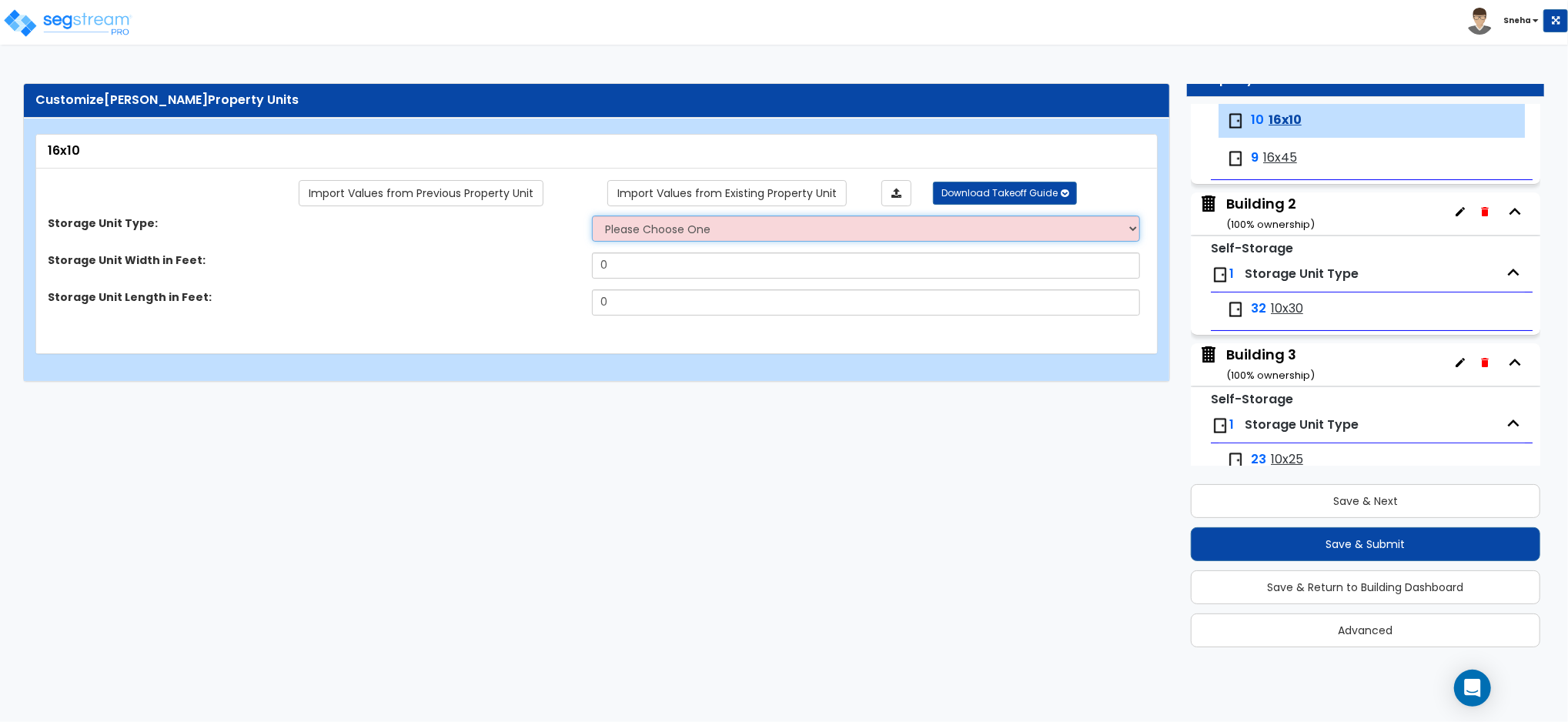
click at [657, 223] on select "Please Choose One Unit is Accessed from the Exterior of the Building Unit is Ac…" at bounding box center [865, 229] width 548 height 26
select select "1"
click at [592, 216] on select "Please Choose One Unit is Accessed from the Exterior of the Building Unit is Ac…" at bounding box center [865, 229] width 548 height 26
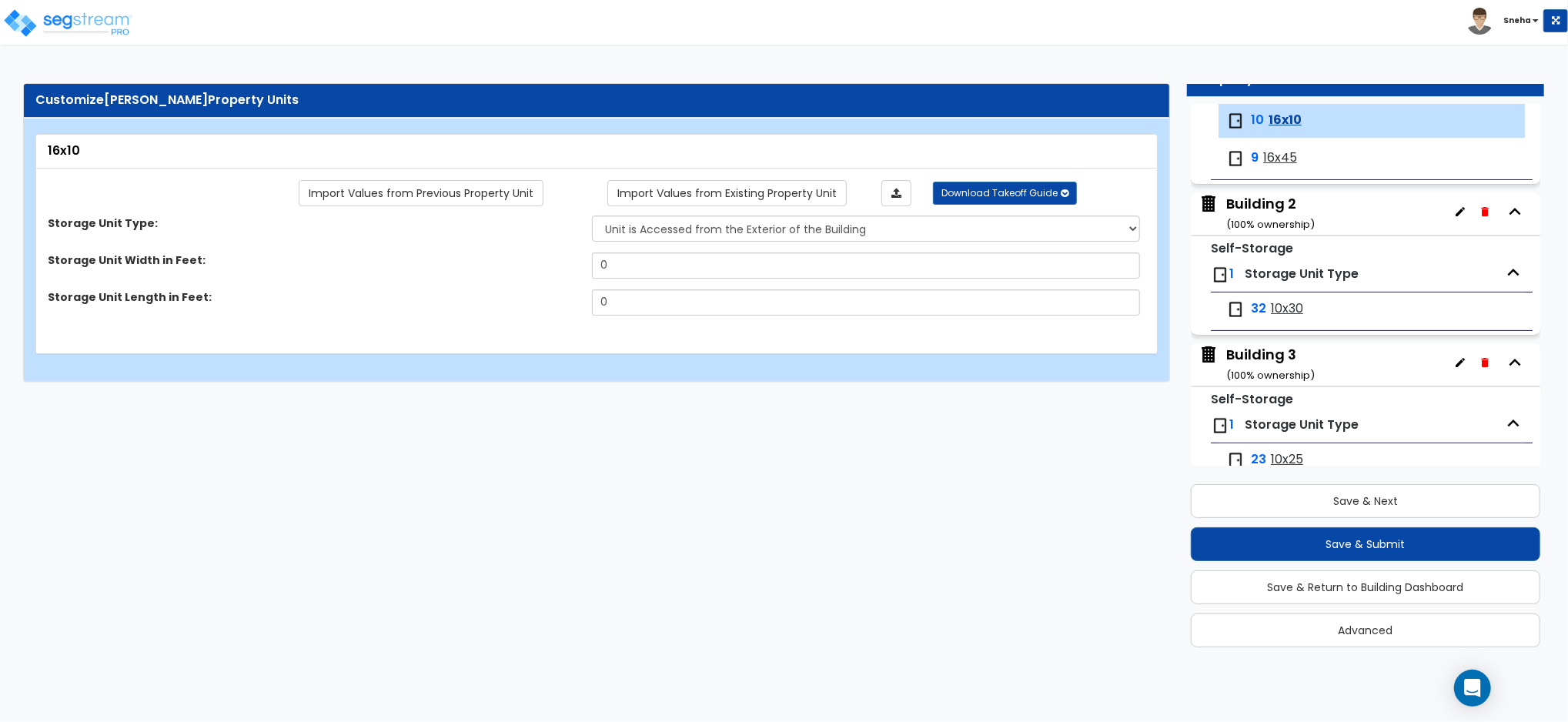
click at [576, 382] on div "Customize [PERSON_NAME] Property Units 16x10 Import Values from Previous Proper…" at bounding box center [596, 232] width 1146 height 299
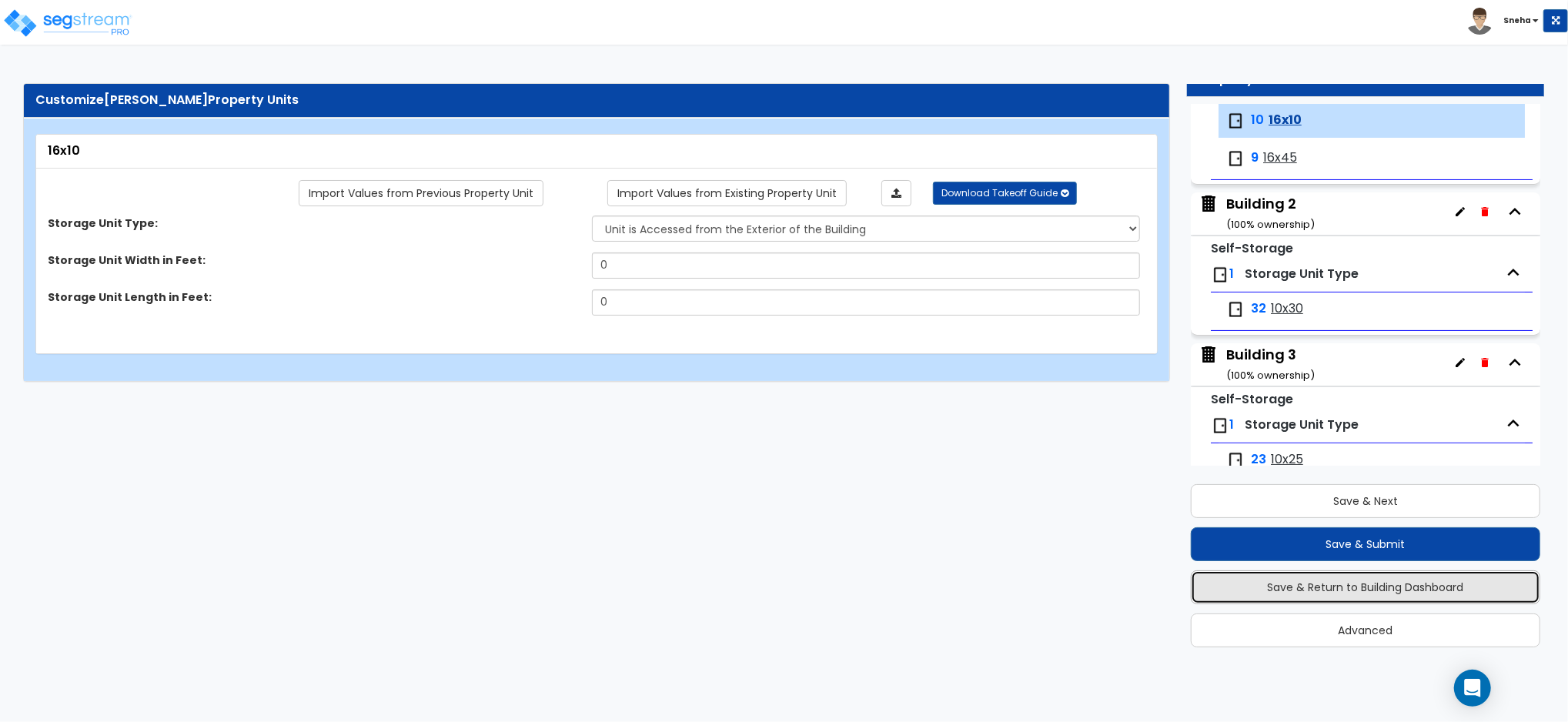
click at [1321, 593] on button "Save & Return to Building Dashboard" at bounding box center [1365, 587] width 350 height 34
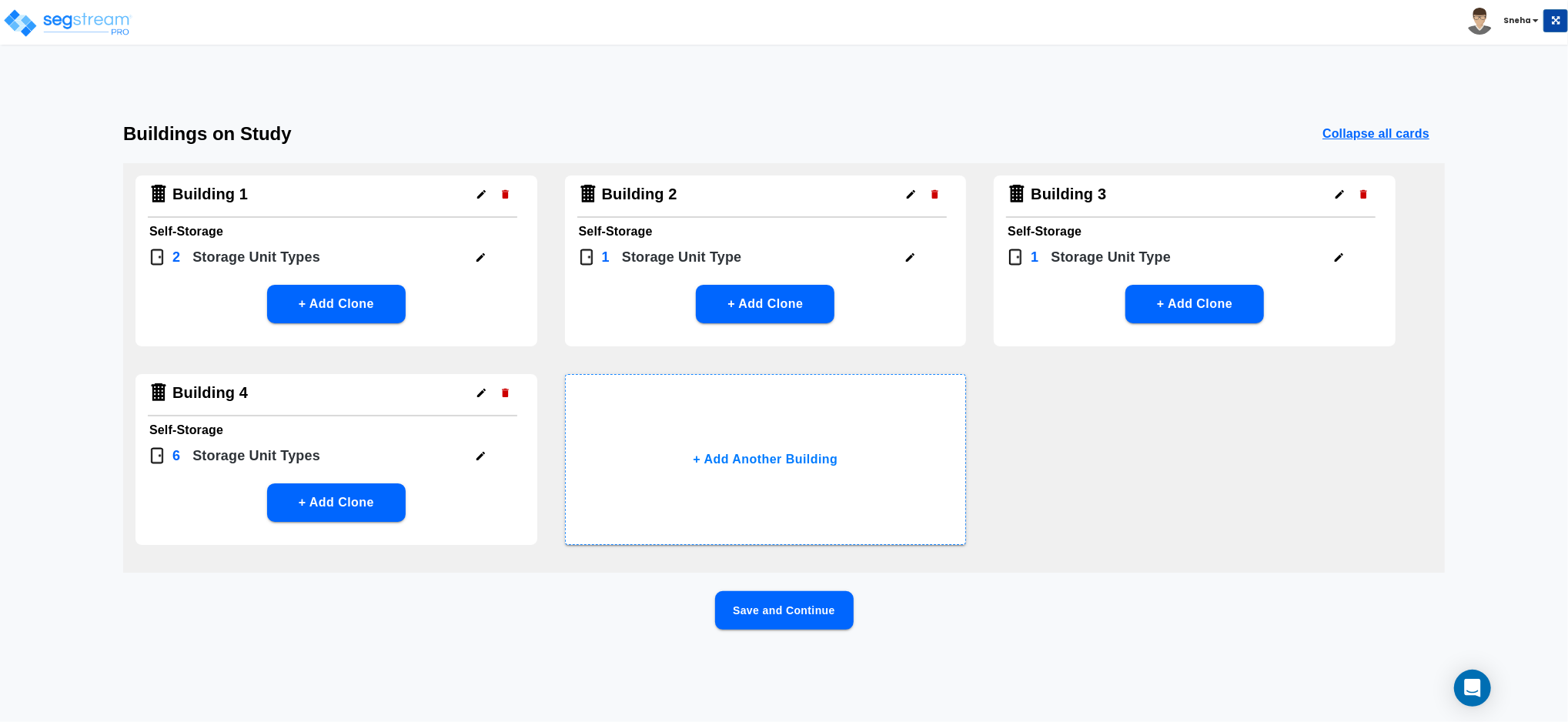
click at [478, 389] on icon "button" at bounding box center [482, 393] width 12 height 12
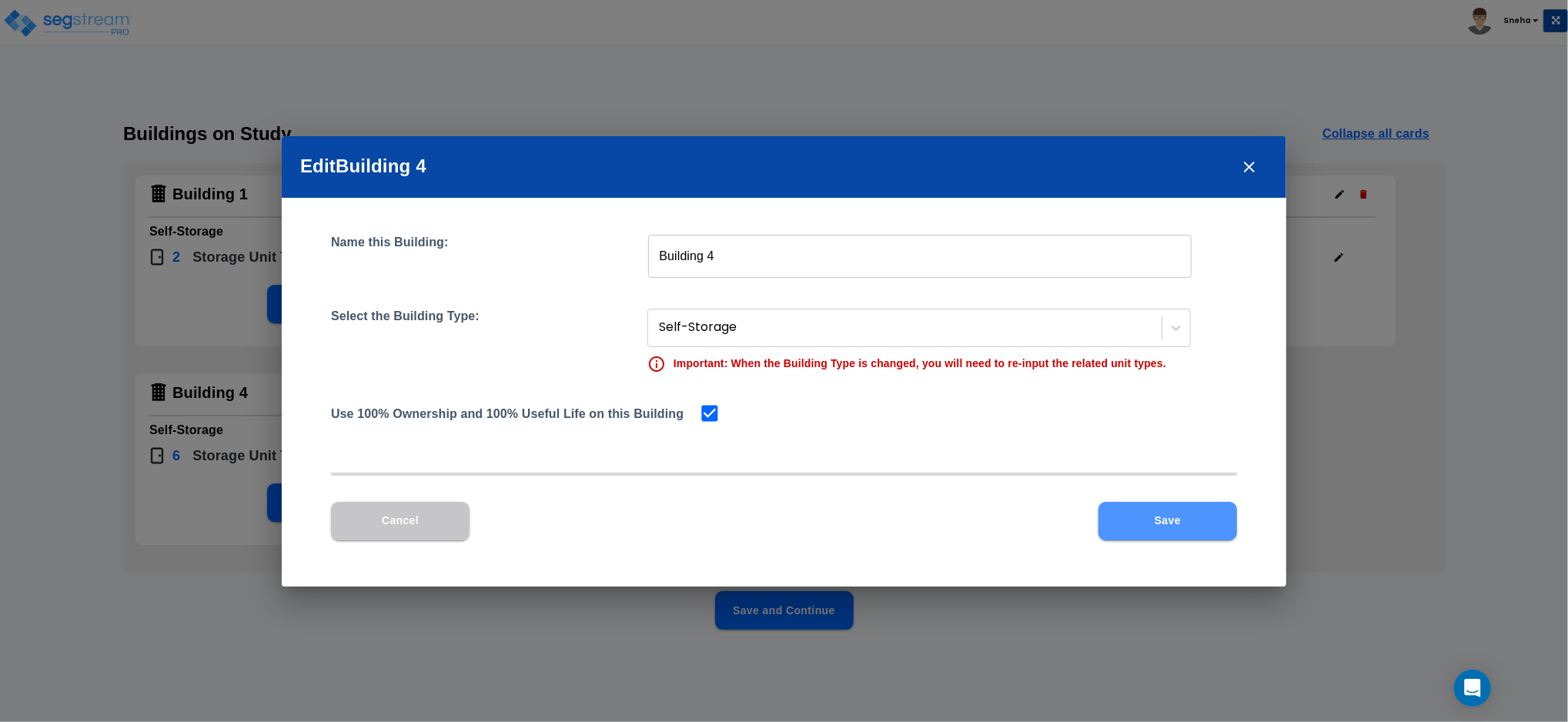
click at [1210, 515] on button "Save" at bounding box center [1168, 521] width 139 height 38
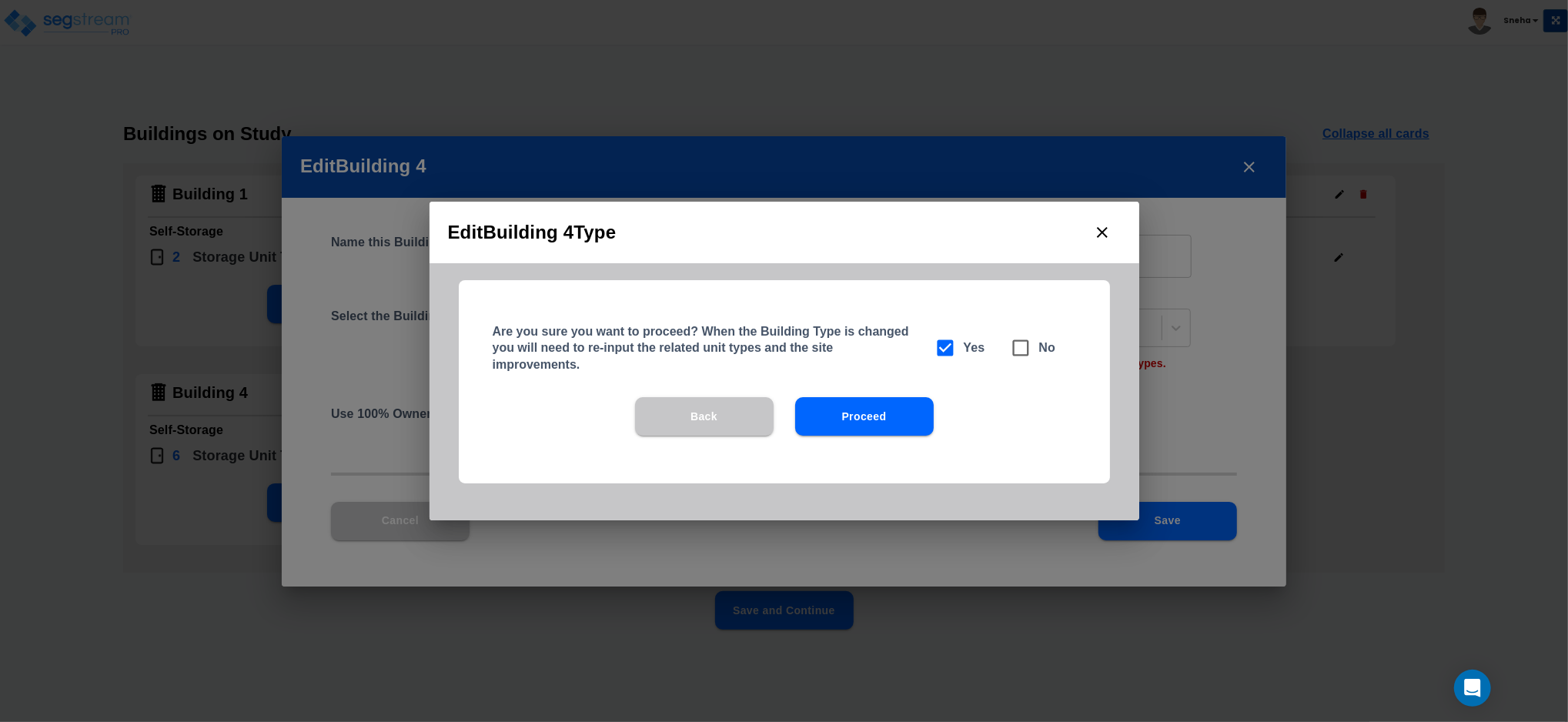
click at [1090, 223] on button "close" at bounding box center [1102, 233] width 37 height 37
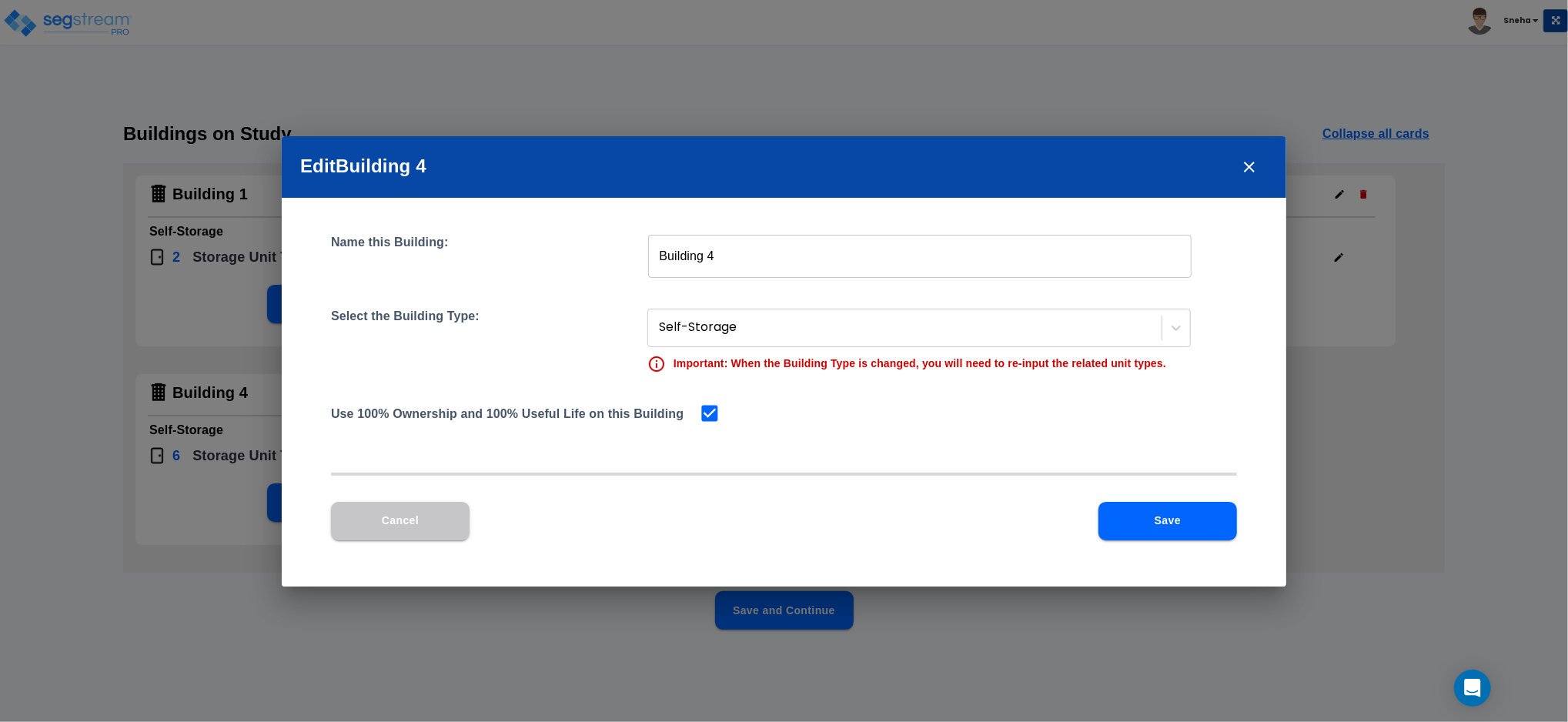
click at [1244, 165] on icon "close" at bounding box center [1249, 167] width 19 height 19
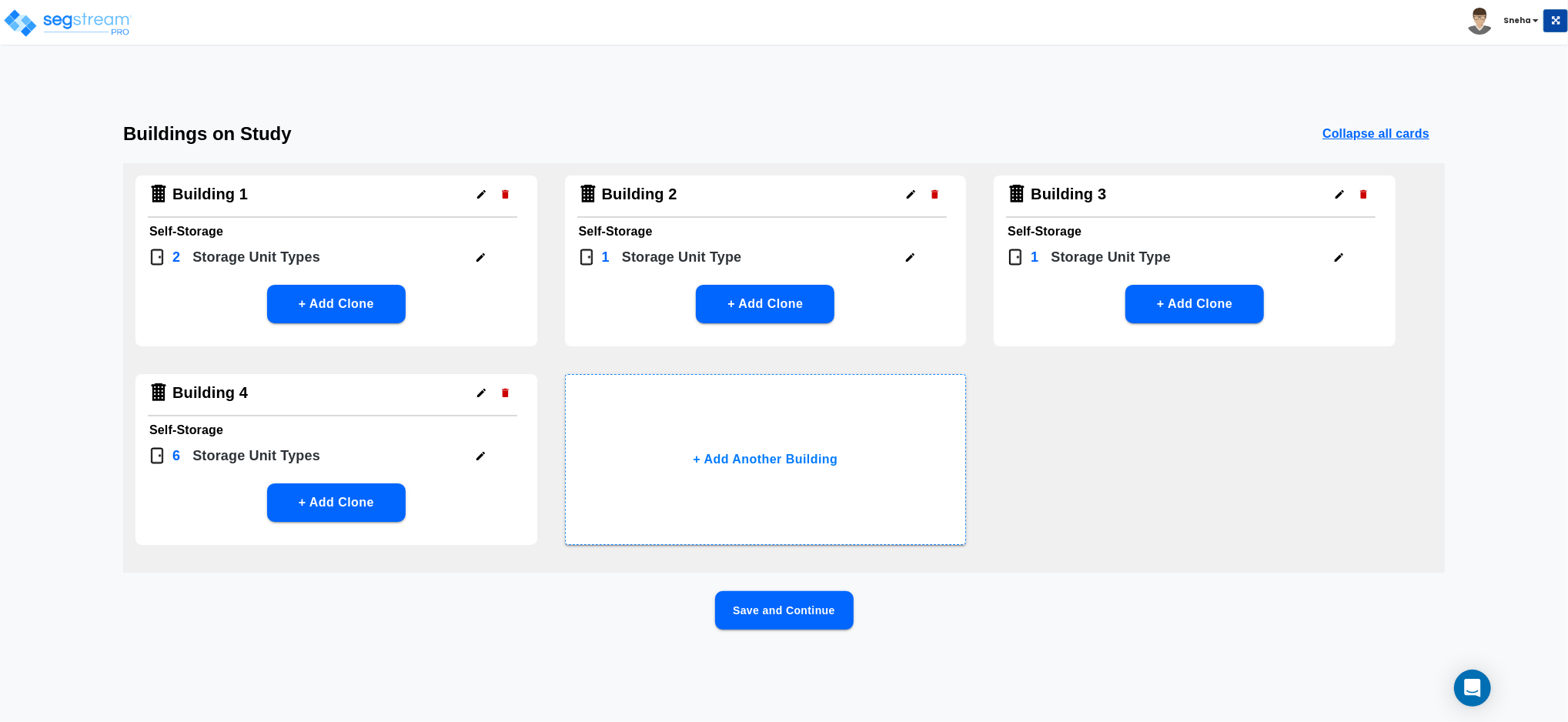
click at [475, 454] on icon "button" at bounding box center [481, 456] width 12 height 12
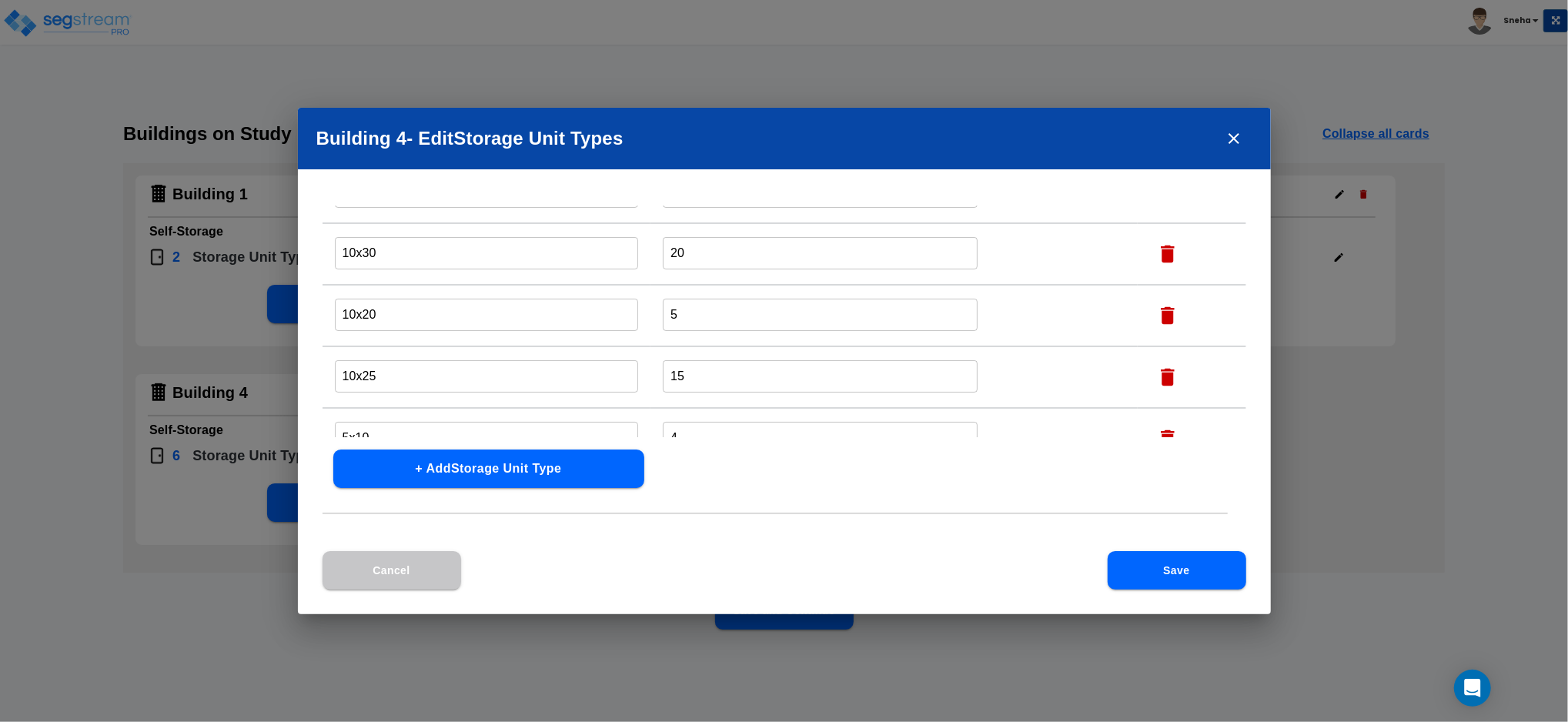
scroll to position [171, 0]
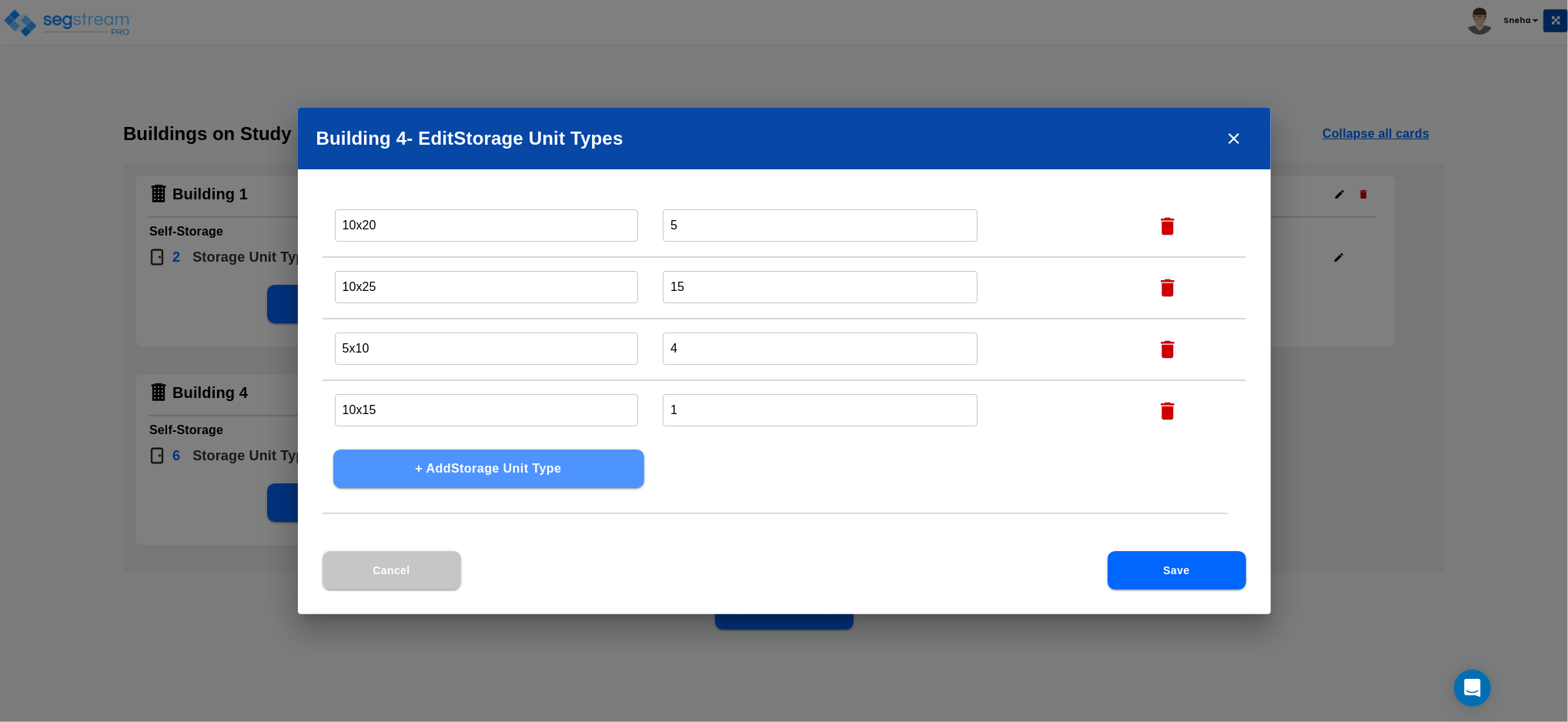
click at [528, 468] on button "+ Add Storage Unit Type" at bounding box center [489, 468] width 311 height 38
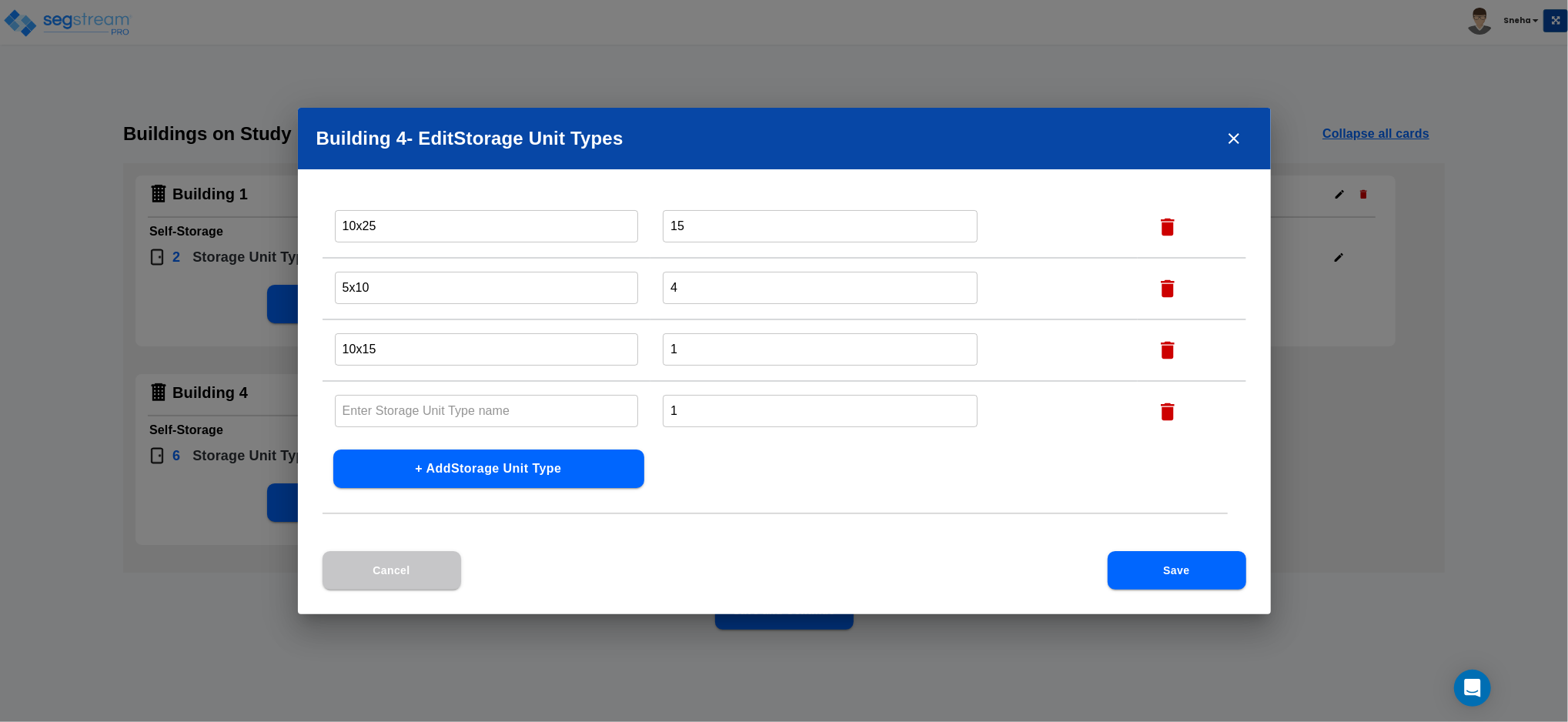
click at [475, 409] on input "text" at bounding box center [486, 410] width 304 height 33
type input "10x15 - Interior"
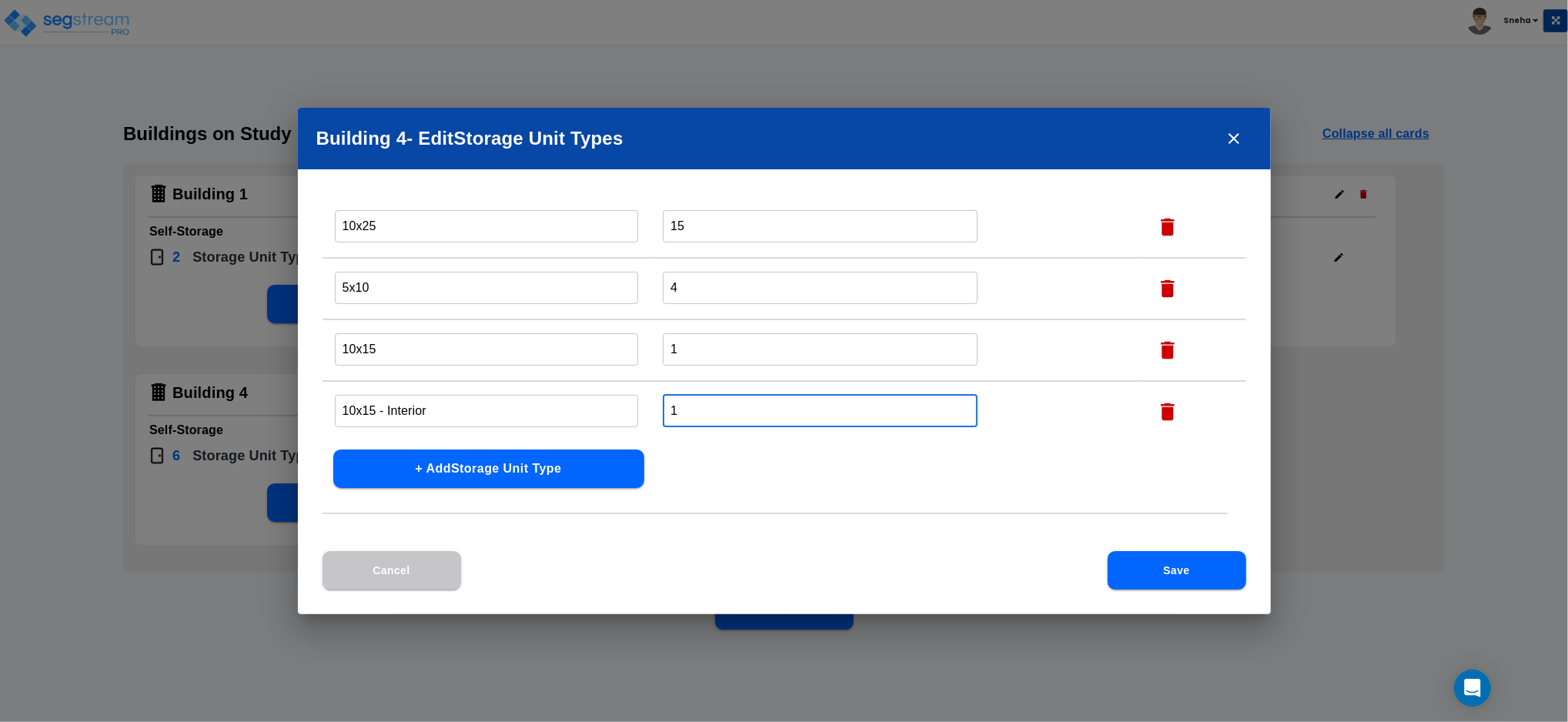
drag, startPoint x: 681, startPoint y: 407, endPoint x: 649, endPoint y: 408, distance: 32.0
click at [650, 408] on td "1 ​" at bounding box center [893, 411] width 487 height 62
type input "45"
click at [478, 470] on button "+ Add Storage Unit Type" at bounding box center [489, 468] width 311 height 38
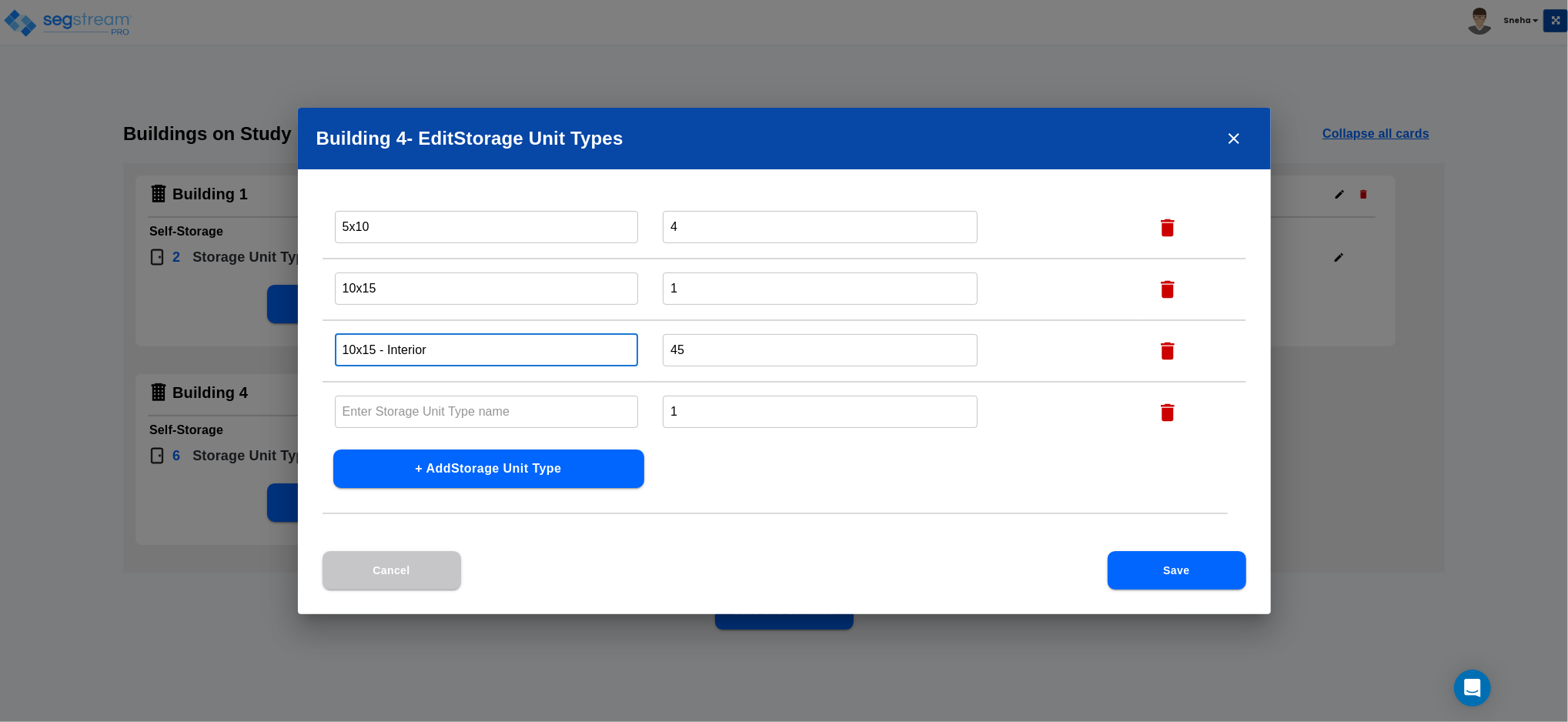
drag, startPoint x: 425, startPoint y: 349, endPoint x: 375, endPoint y: 347, distance: 50.0
click at [375, 347] on input "10x15 - Interior" at bounding box center [486, 350] width 304 height 33
click at [384, 401] on input "text" at bounding box center [486, 411] width 304 height 33
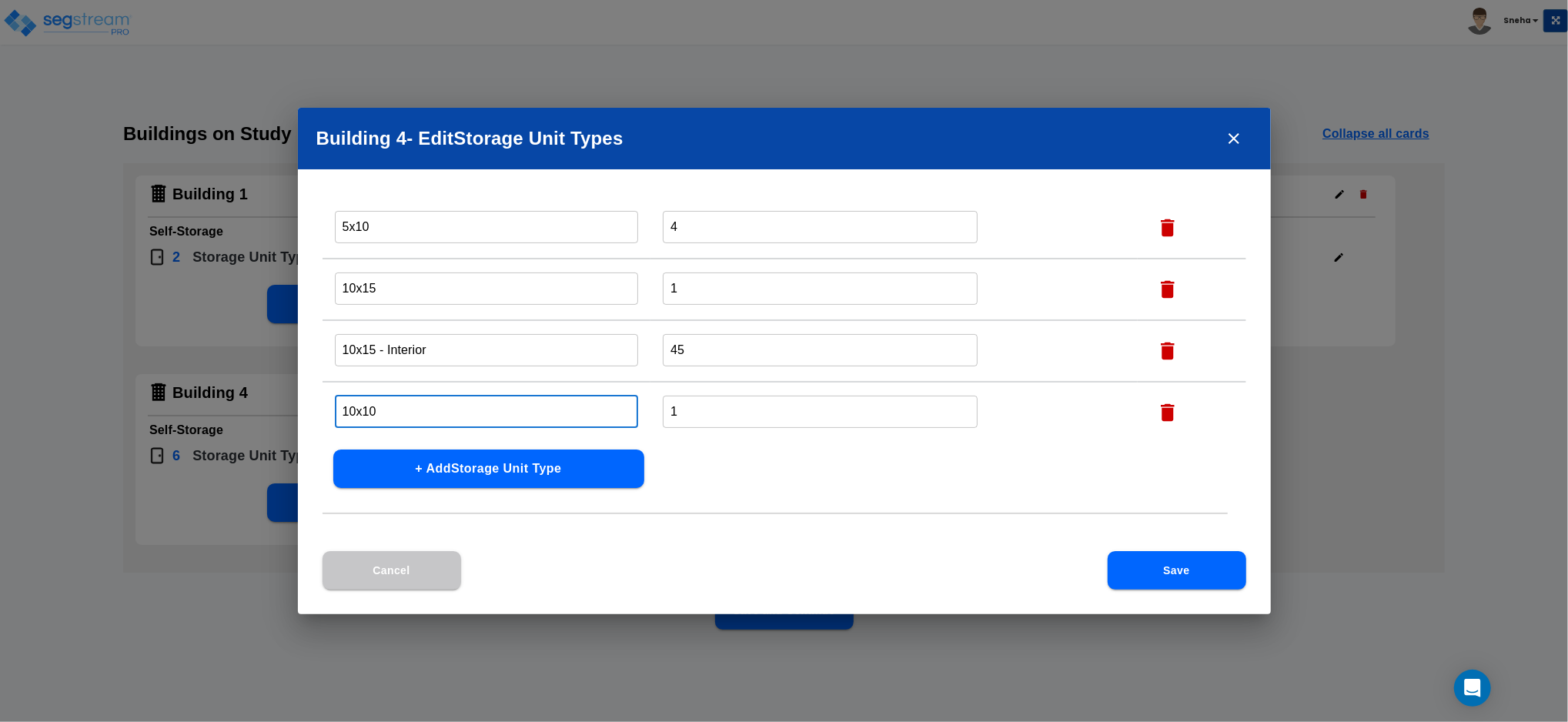
type input "10x10"
drag, startPoint x: 687, startPoint y: 406, endPoint x: 655, endPoint y: 409, distance: 32.1
click at [655, 409] on td "1 ​" at bounding box center [893, 412] width 487 height 62
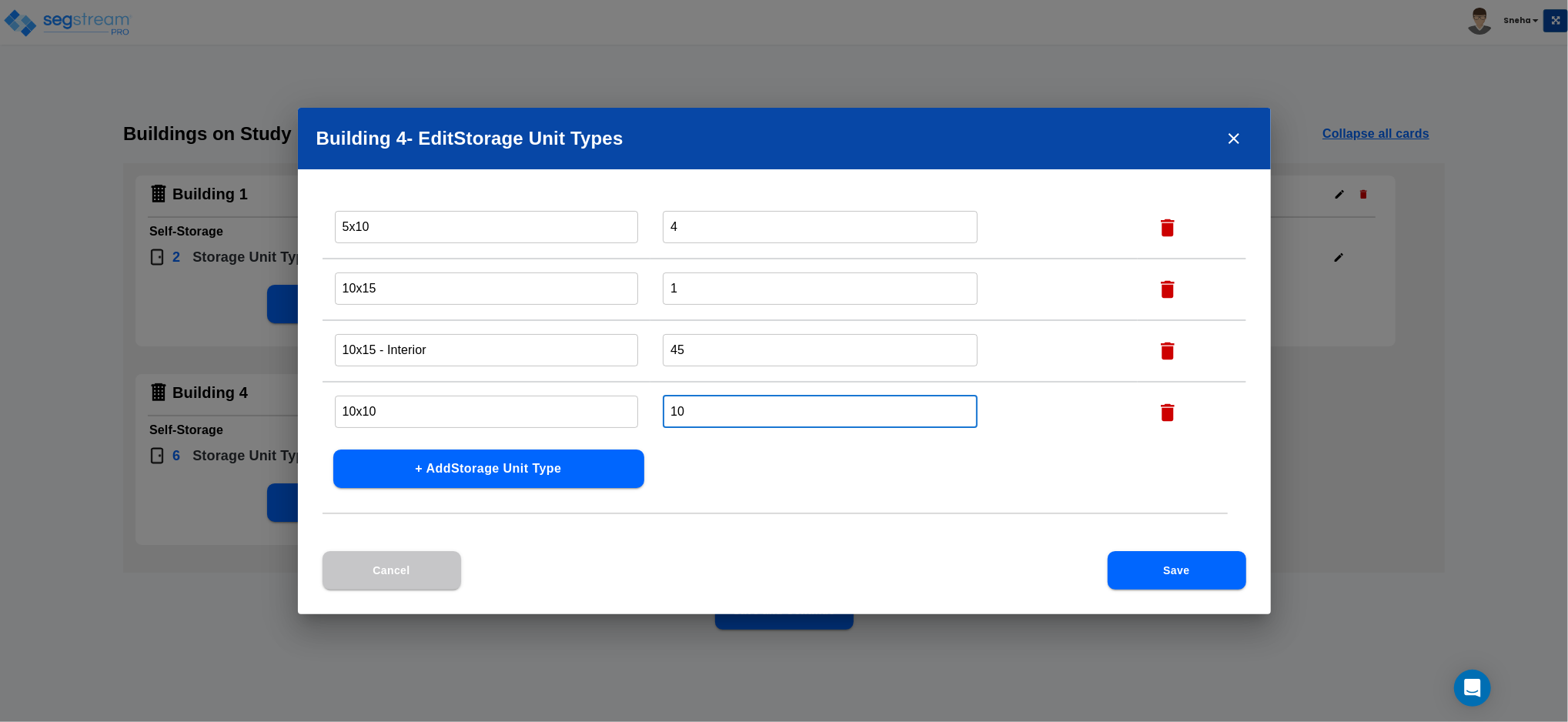
type input "10"
click at [580, 474] on button "+ Add Storage Unit Type" at bounding box center [489, 468] width 311 height 38
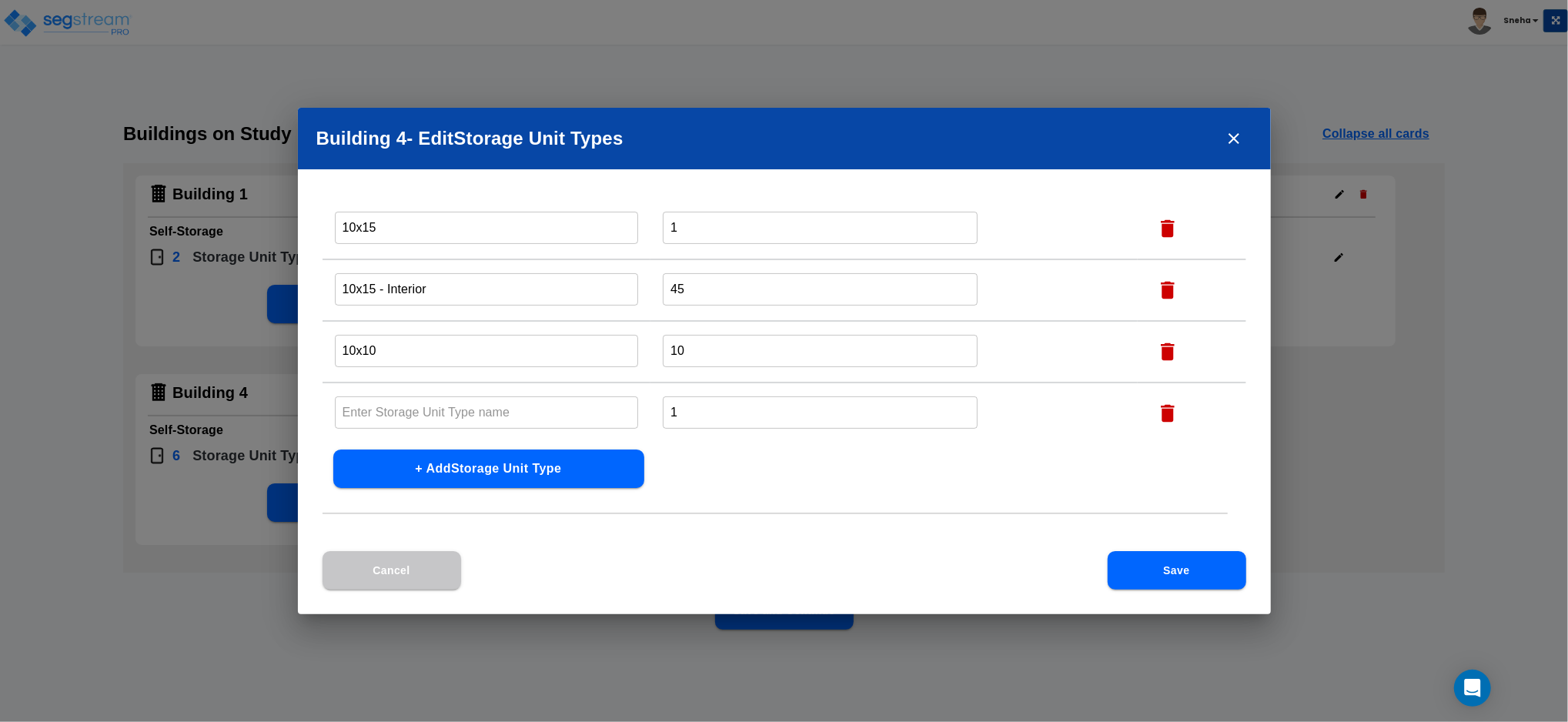
click at [433, 415] on input "text" at bounding box center [486, 411] width 304 height 33
type input "5x10"
click at [719, 411] on input "1" at bounding box center [820, 411] width 315 height 33
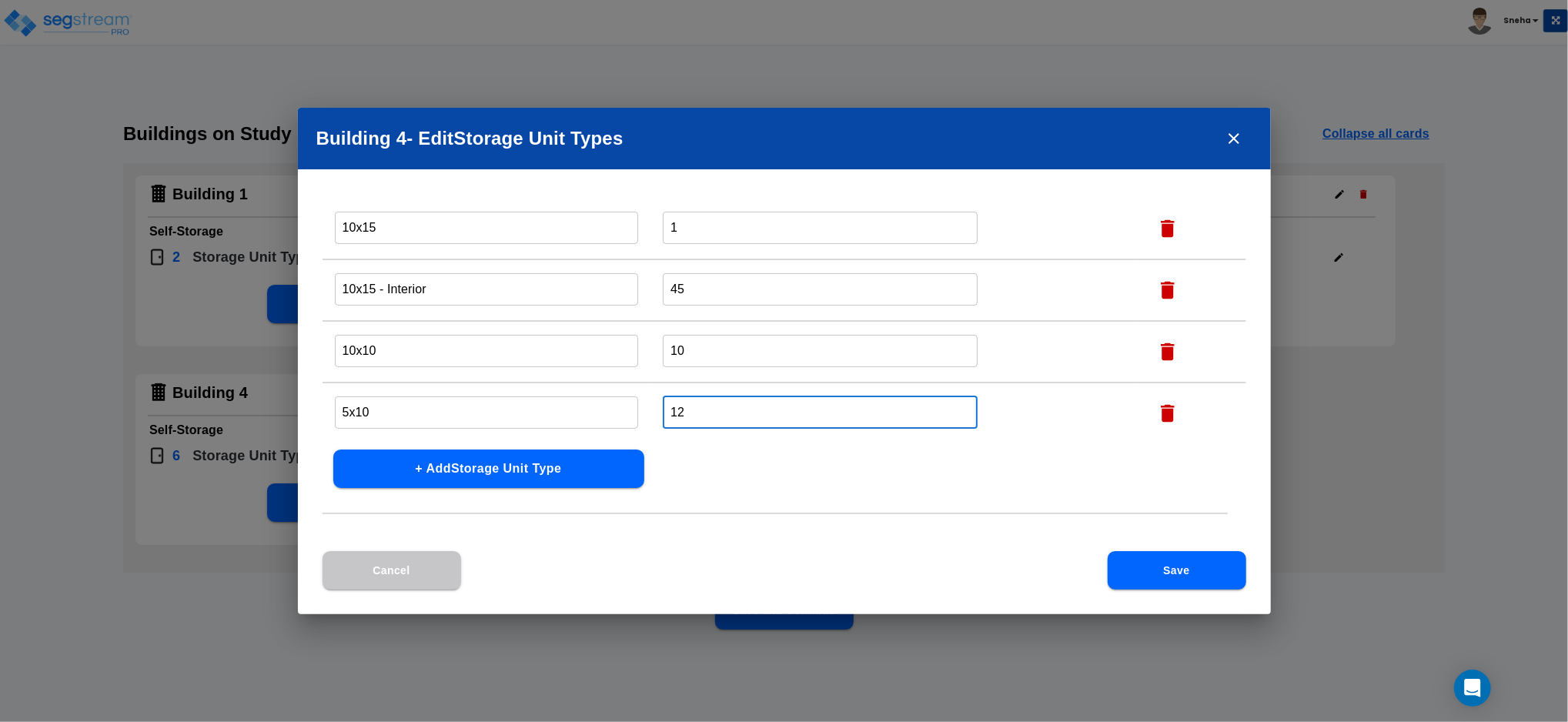
type input "12"
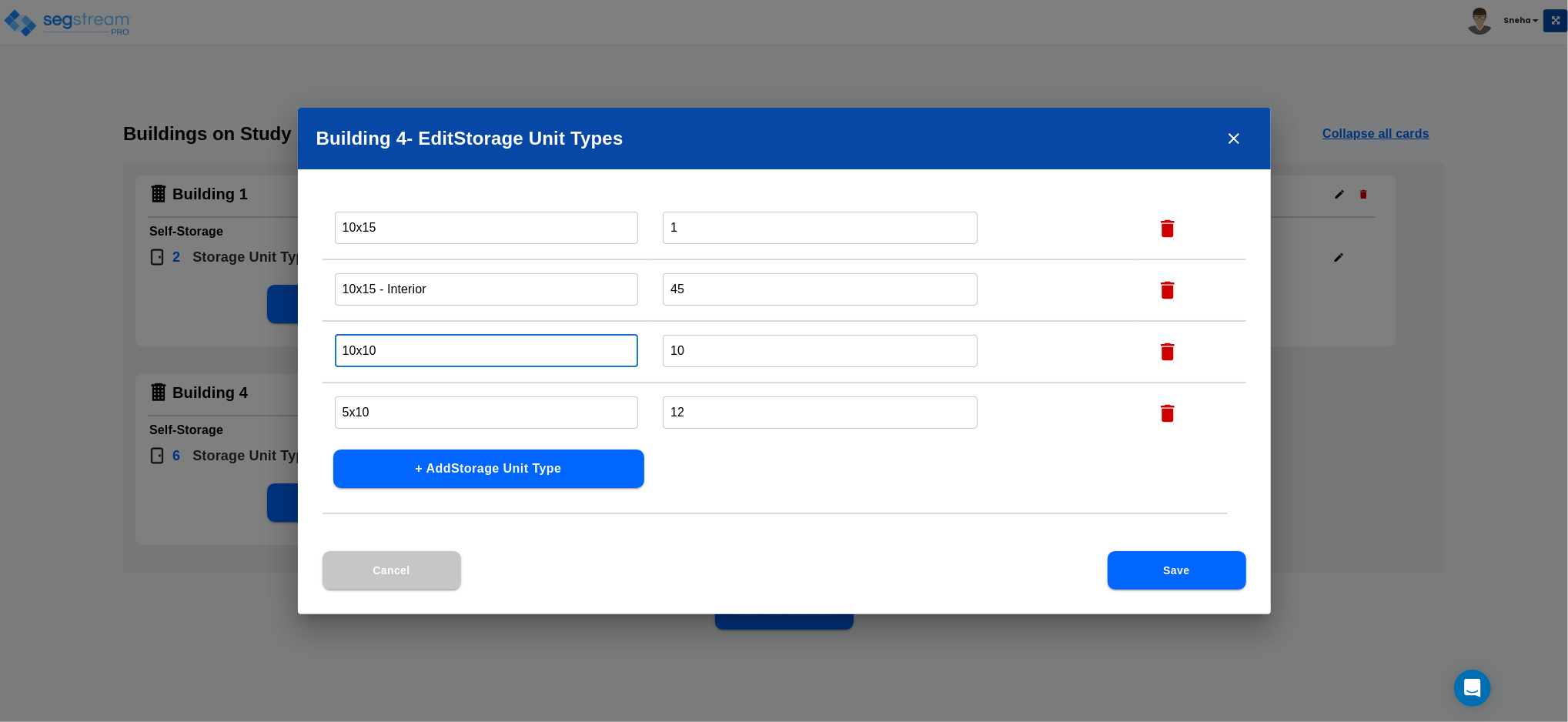
click at [476, 341] on input "10x10" at bounding box center [486, 350] width 304 height 33
paste input "- Interior"
type input "10x10 - Interior"
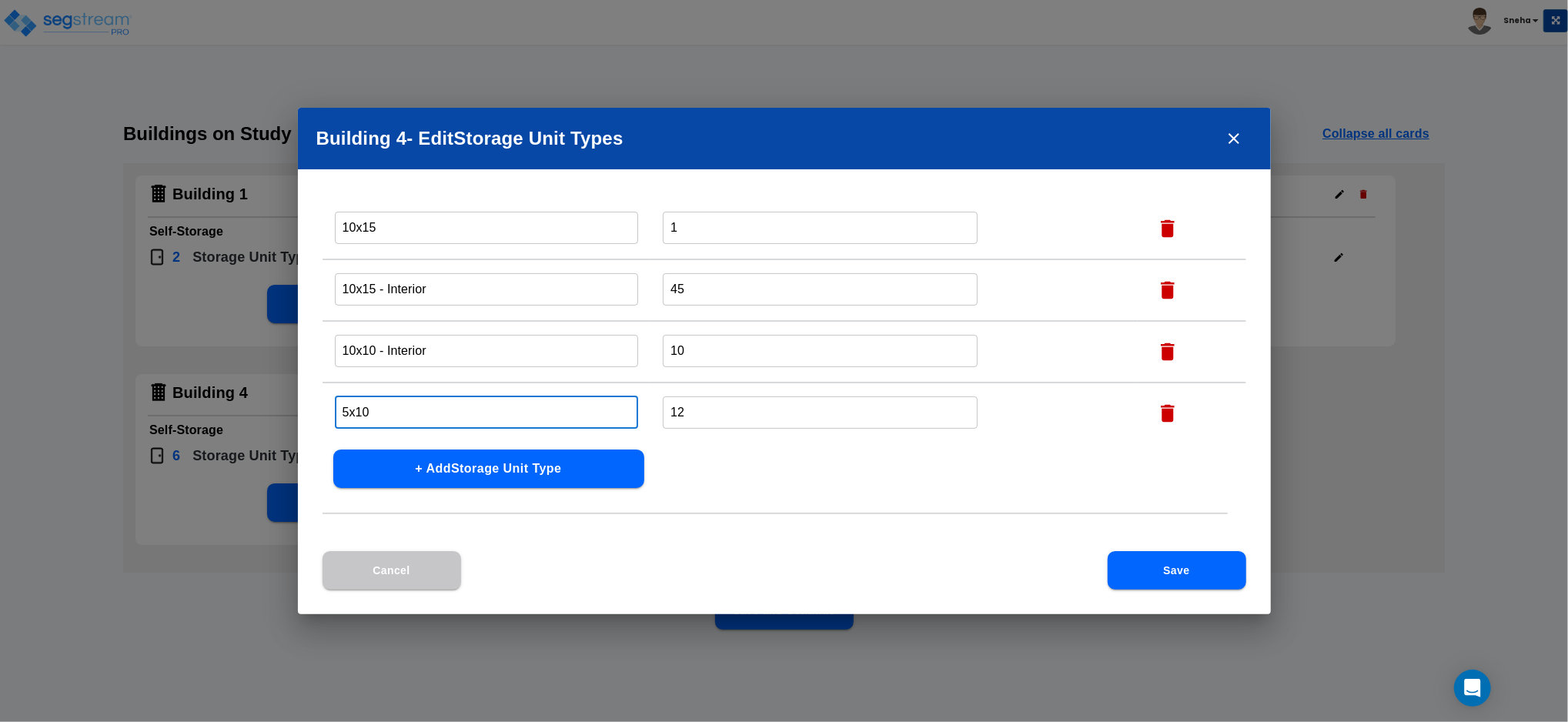
click at [408, 401] on input "5x10" at bounding box center [486, 411] width 304 height 33
paste input "- Interior"
type input "5x10 - Interior"
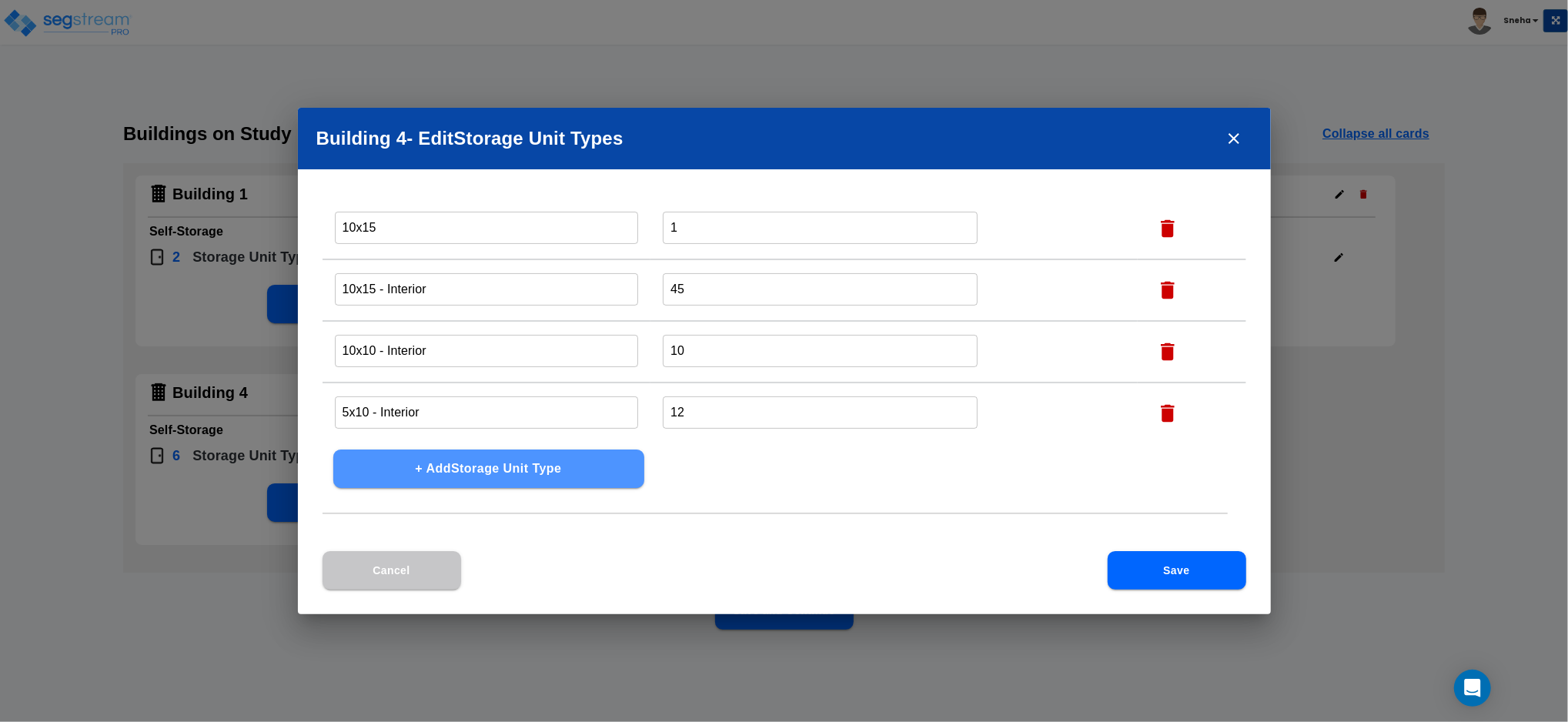
click at [494, 470] on button "+ Add Storage Unit Type" at bounding box center [489, 468] width 311 height 38
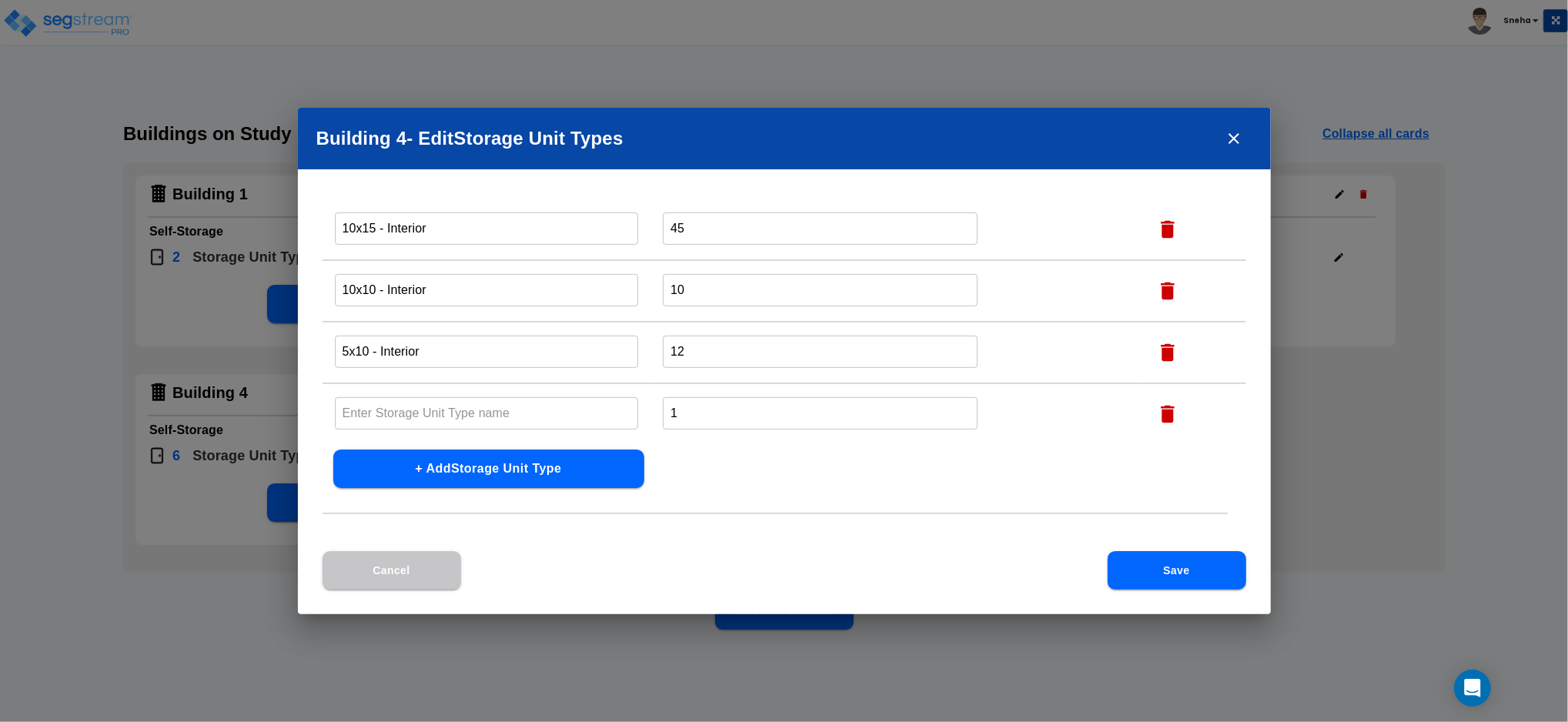
click at [490, 405] on input "text" at bounding box center [486, 412] width 304 height 33
paste input "- Interior"
type input "5x5 - Interior"
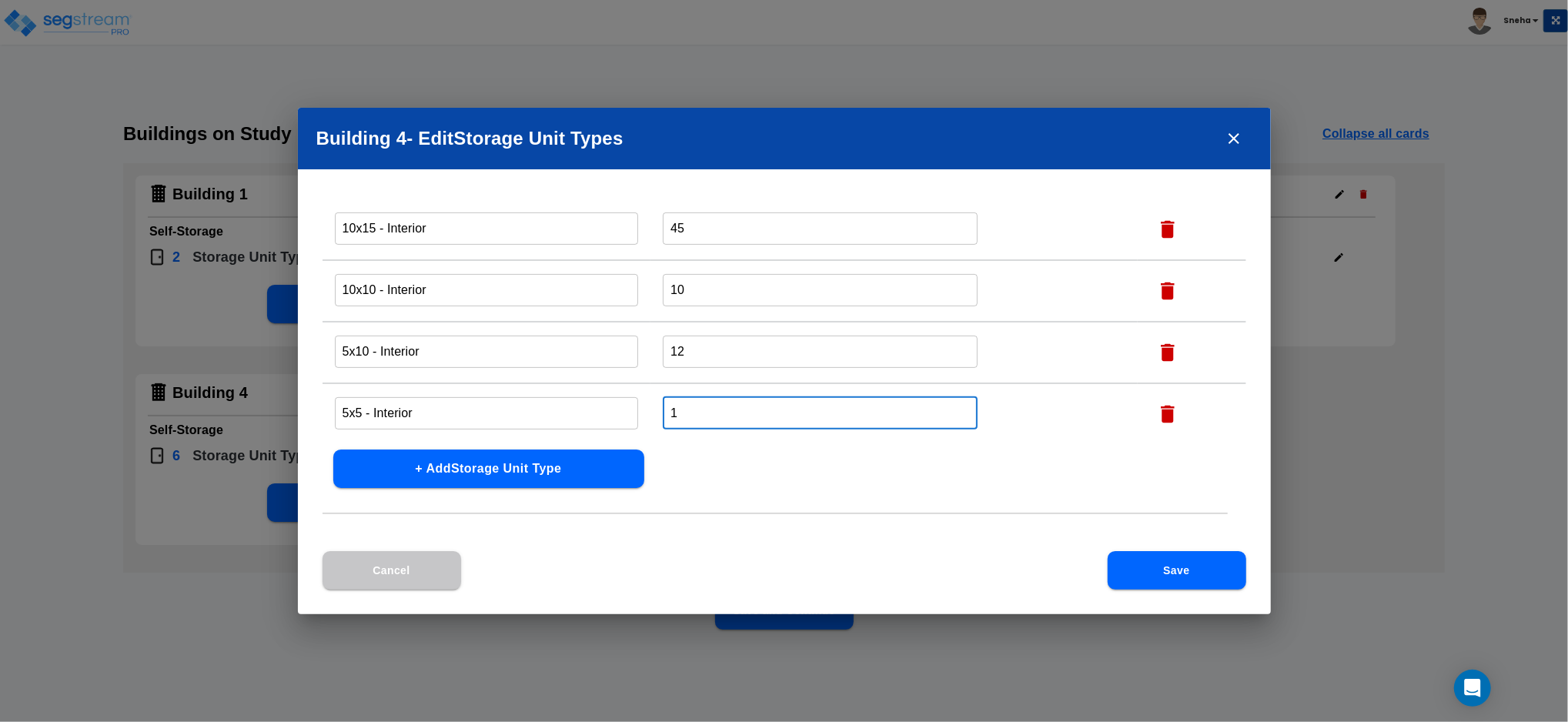
drag, startPoint x: 700, startPoint y: 403, endPoint x: 662, endPoint y: 410, distance: 38.6
click at [663, 410] on input "1" at bounding box center [820, 412] width 315 height 33
type input "10"
click at [1206, 565] on button "Save" at bounding box center [1177, 570] width 139 height 38
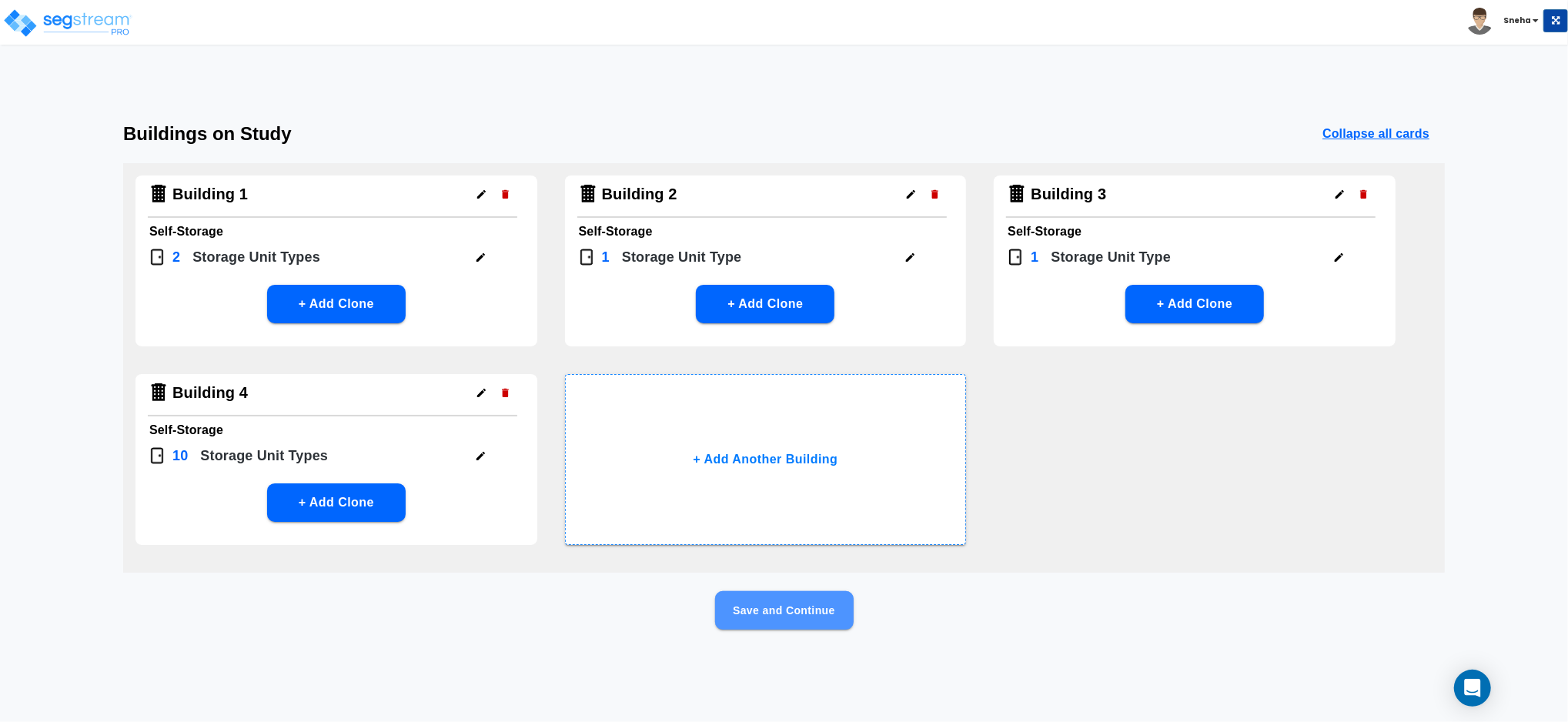
click at [818, 608] on button "Save and Continue" at bounding box center [784, 609] width 139 height 38
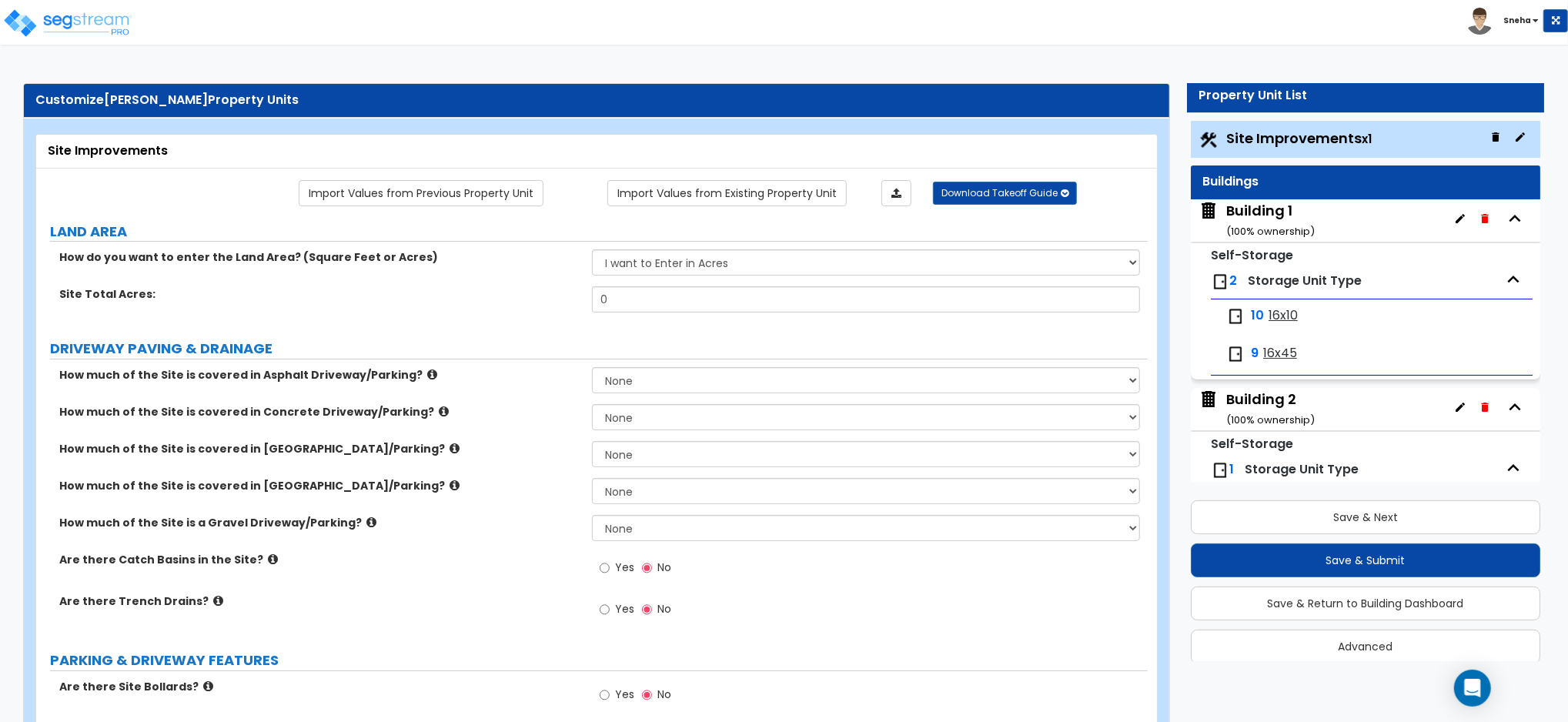
scroll to position [0, 0]
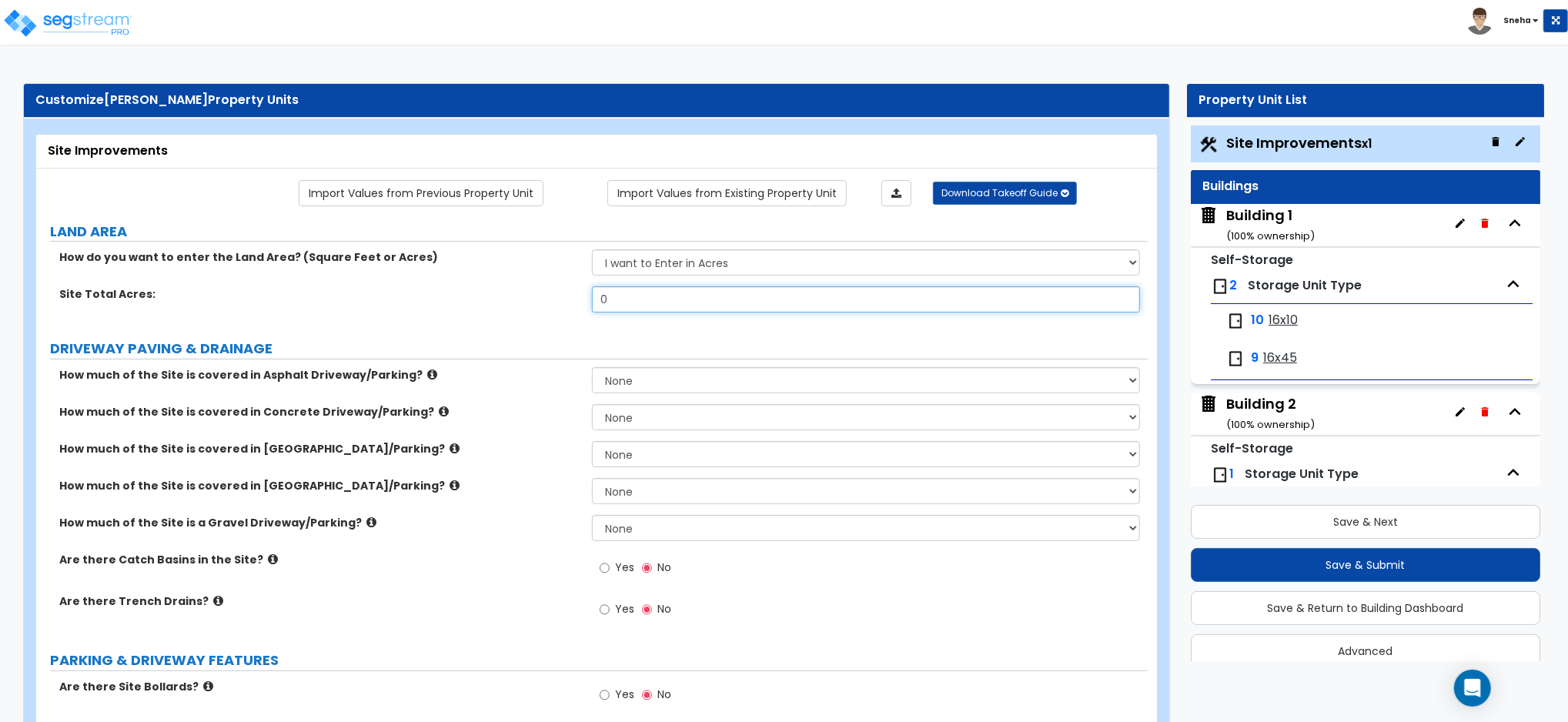
drag, startPoint x: 647, startPoint y: 304, endPoint x: 550, endPoint y: 314, distance: 97.5
click at [550, 314] on div "Site Total Acres: 0" at bounding box center [592, 305] width 1112 height 37
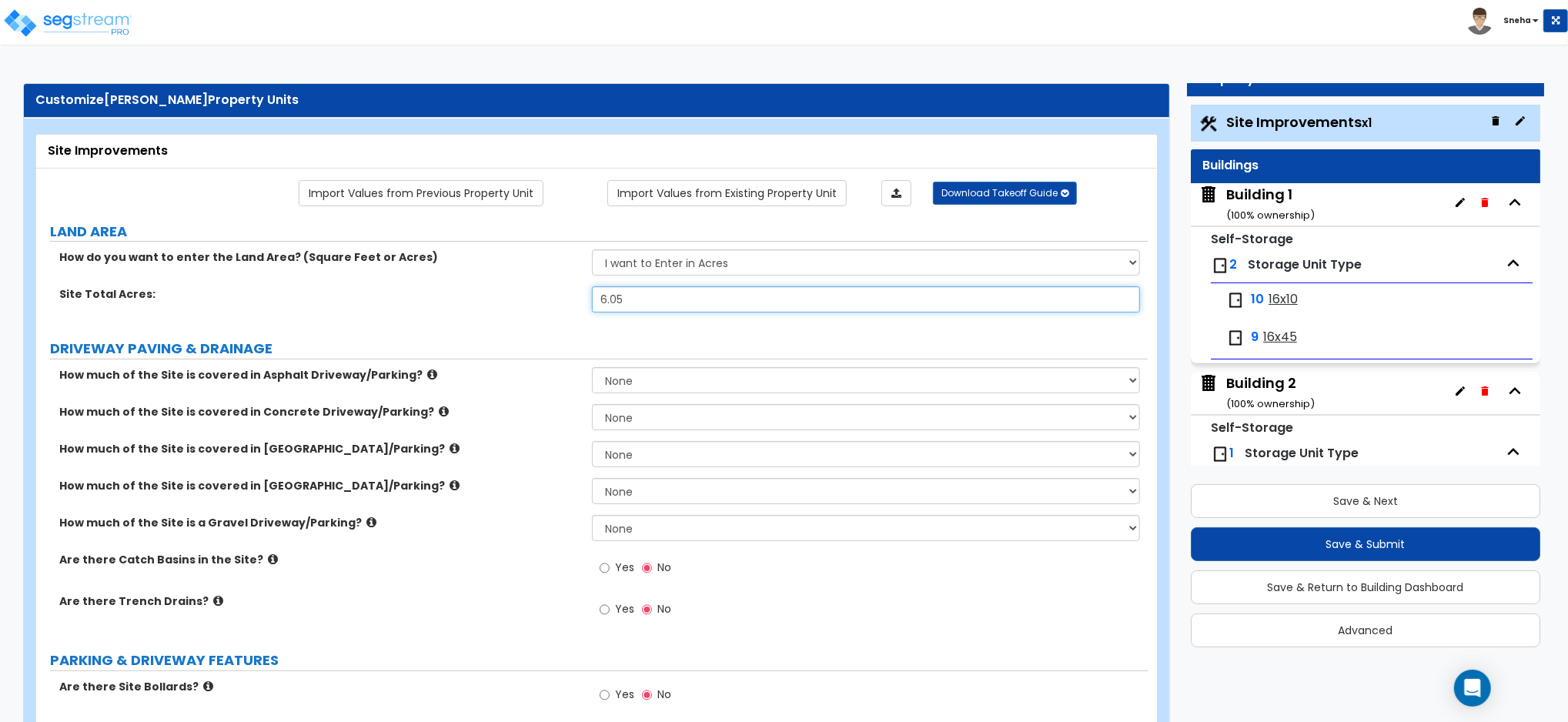
type input "6.05"
click at [549, 315] on div "Site Total Acres: 6.05" at bounding box center [592, 305] width 1112 height 37
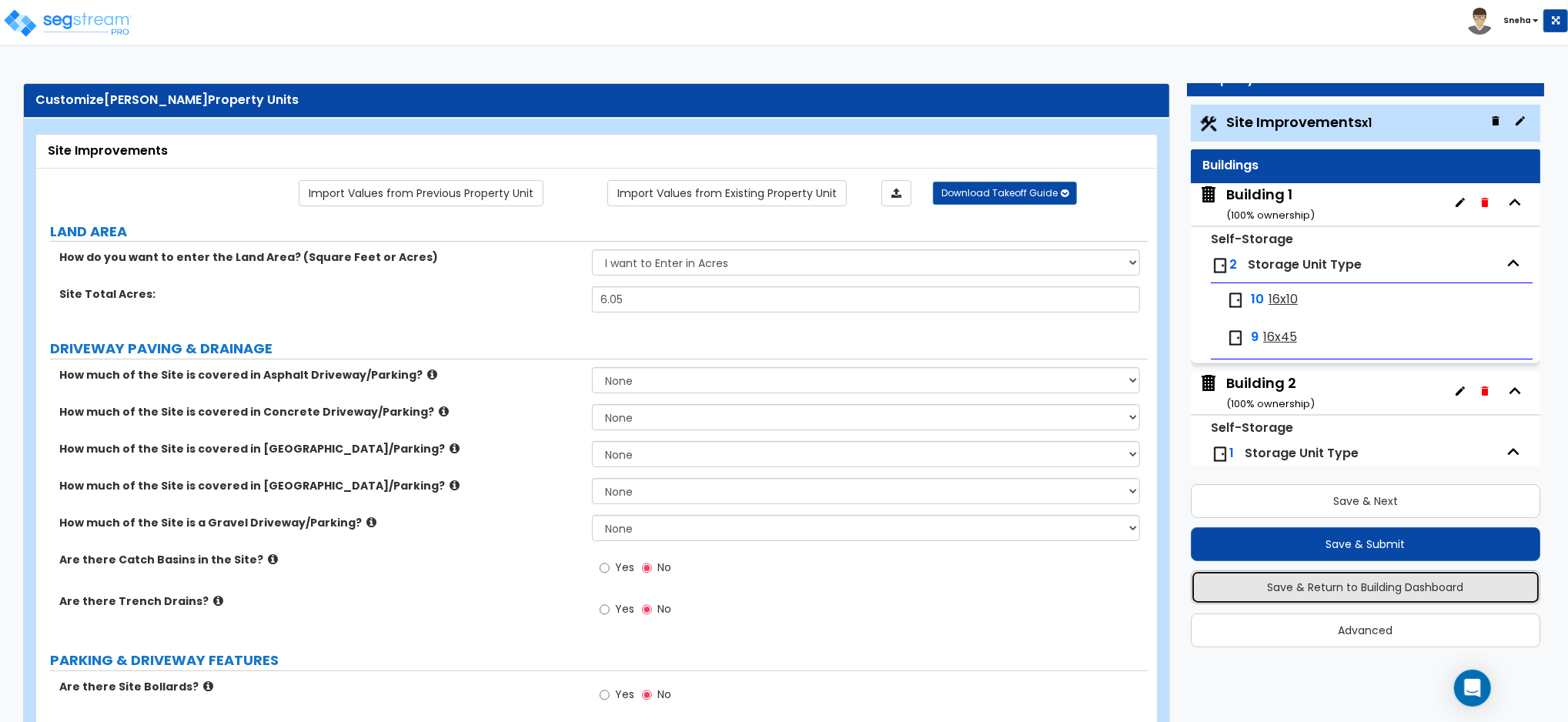
click at [1376, 576] on button "Save & Return to Building Dashboard" at bounding box center [1365, 587] width 350 height 34
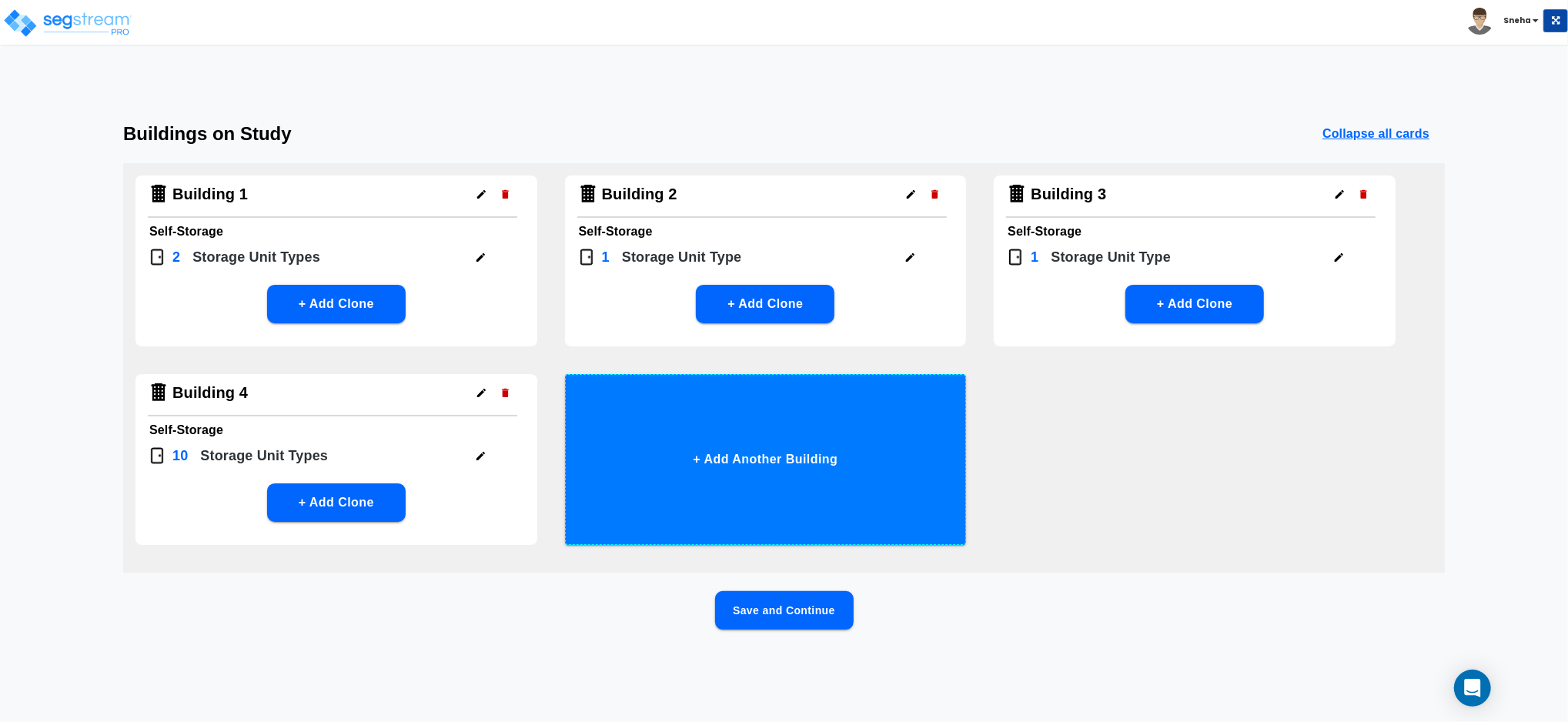
click at [771, 469] on button "+ Add Another Building" at bounding box center [765, 460] width 402 height 171
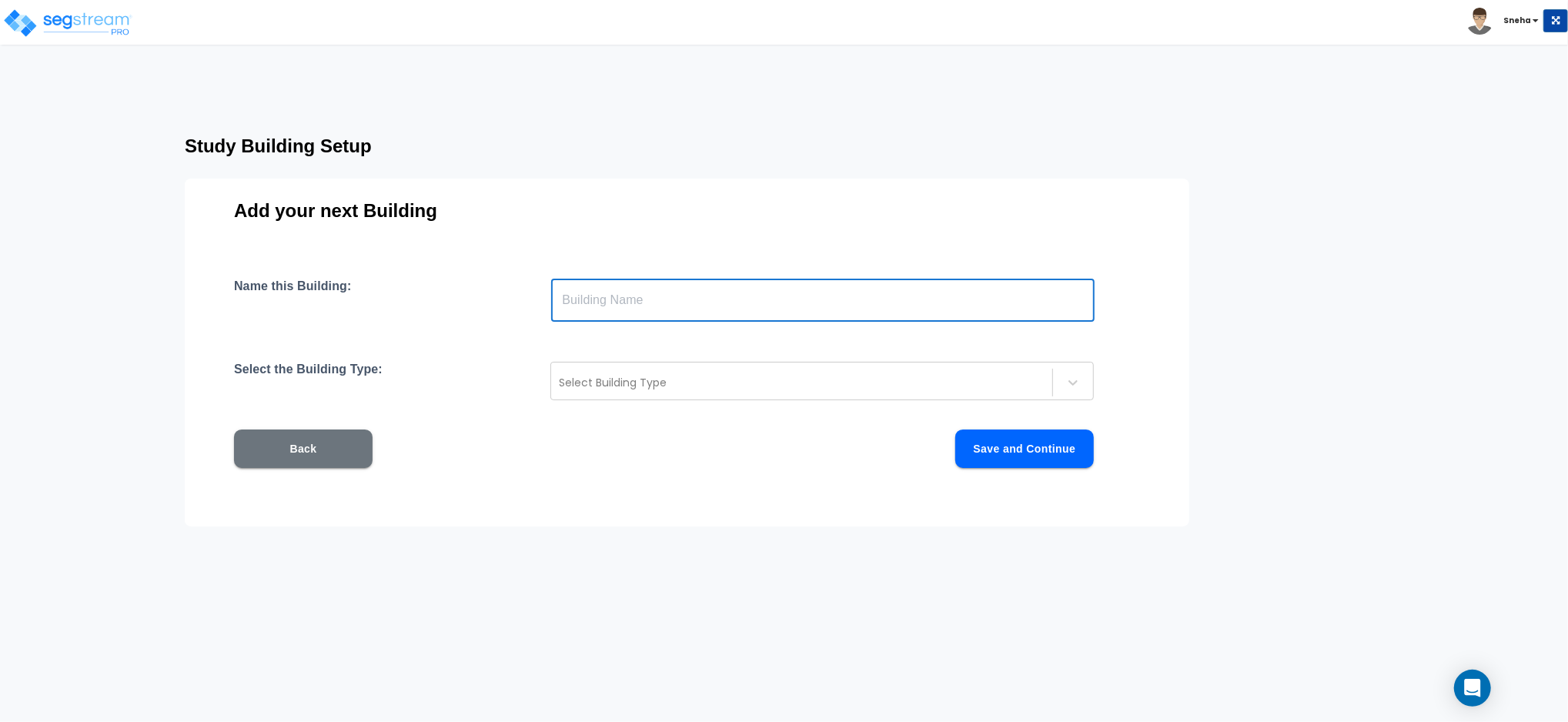
click at [619, 299] on input "text" at bounding box center [823, 300] width 544 height 43
type input "Office Building"
click at [665, 383] on div at bounding box center [802, 383] width 486 height 19
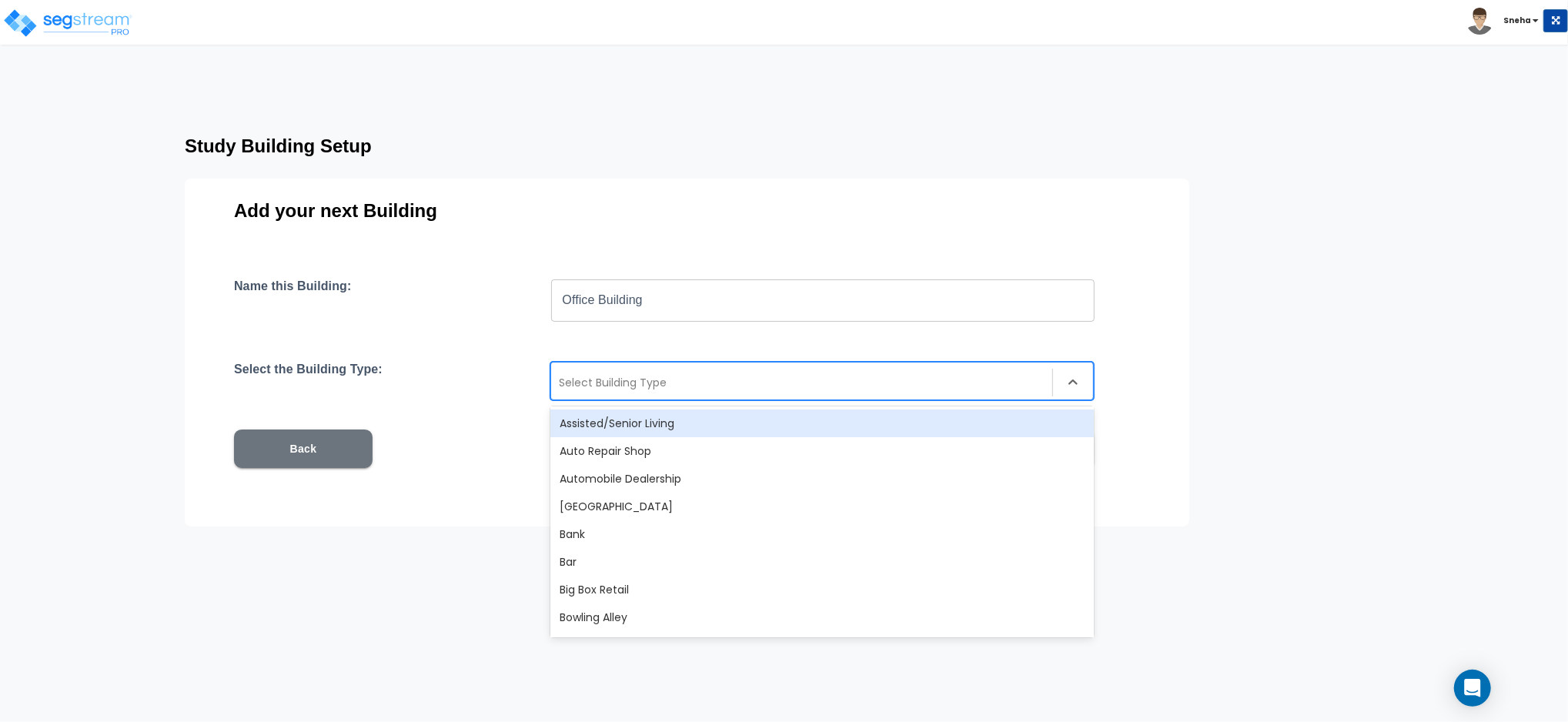
click at [665, 383] on div at bounding box center [802, 383] width 486 height 19
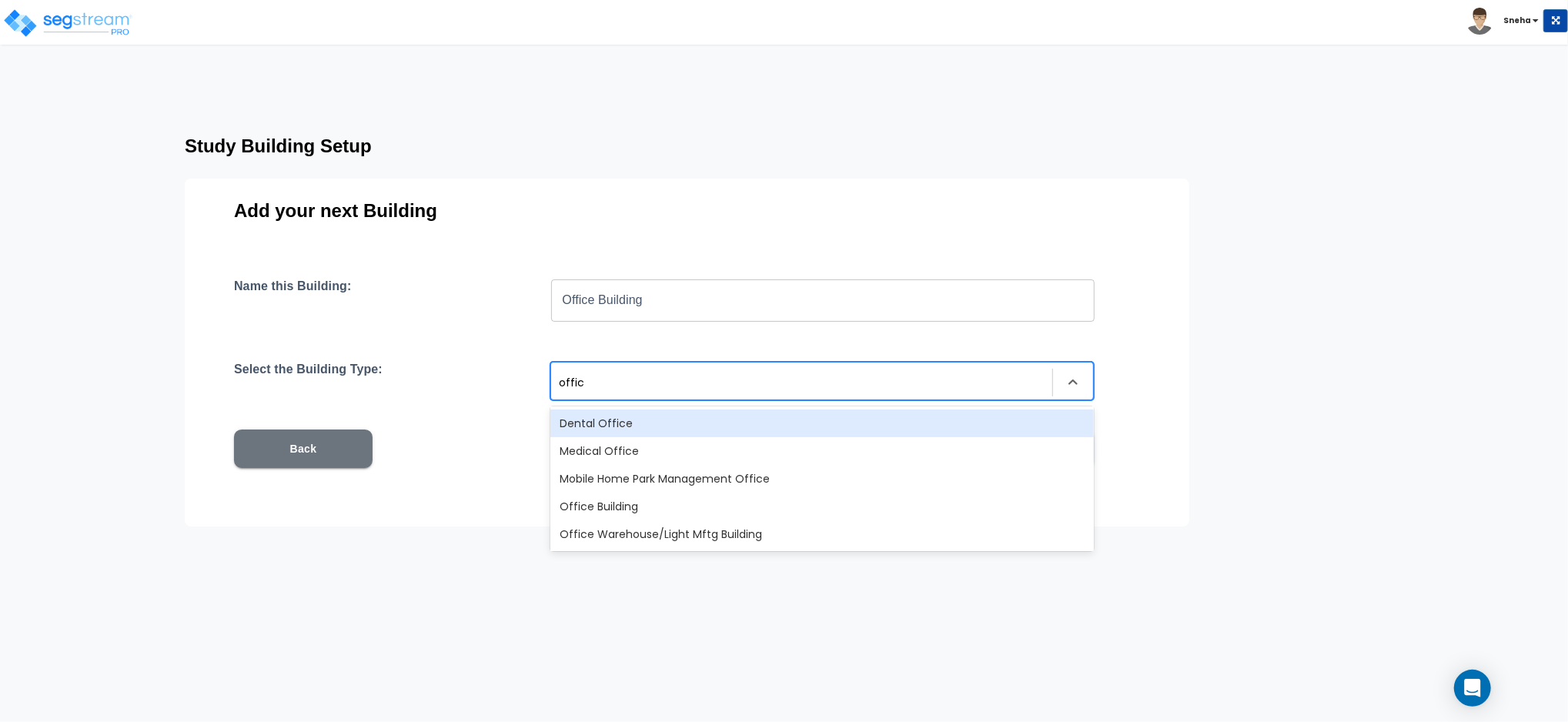
type input "office"
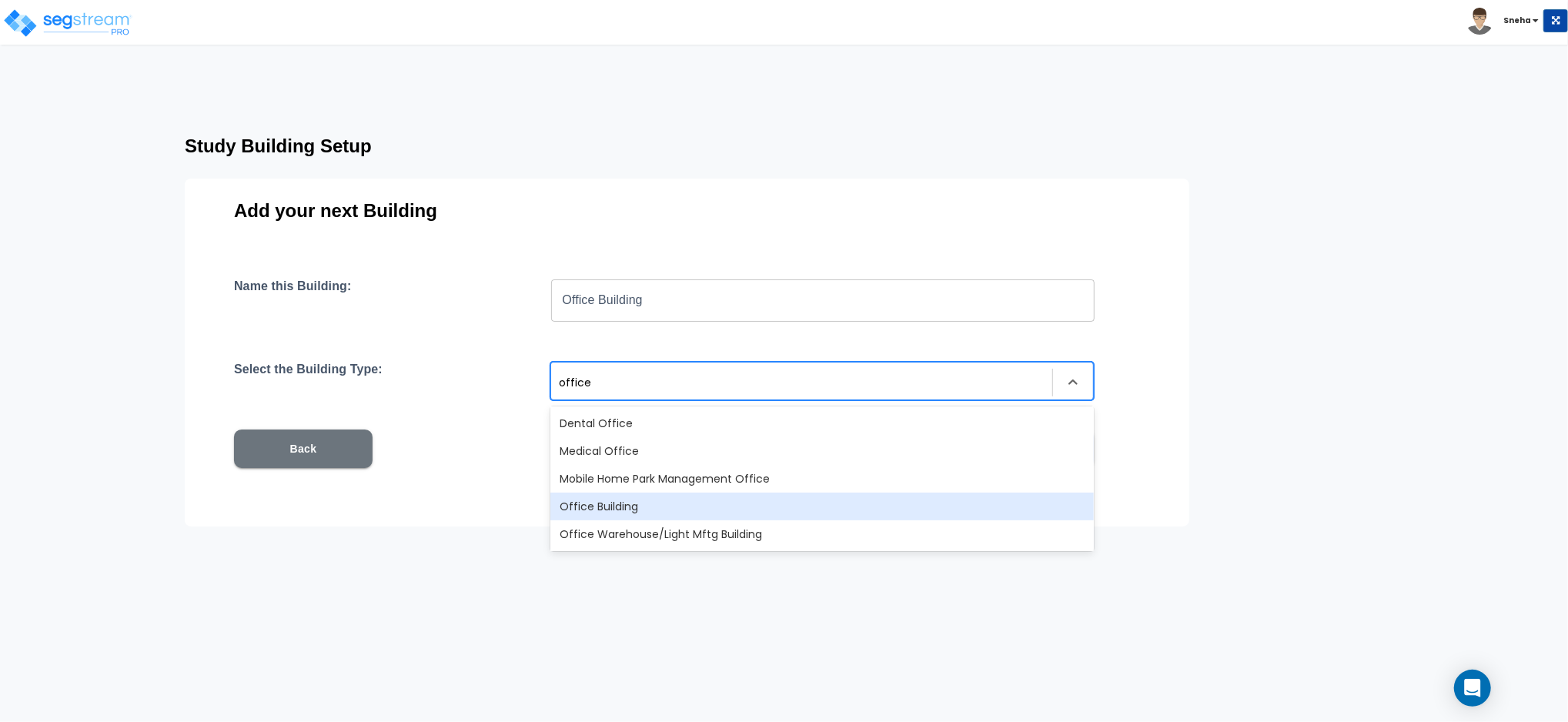
click at [640, 510] on div "Office Building" at bounding box center [822, 506] width 544 height 28
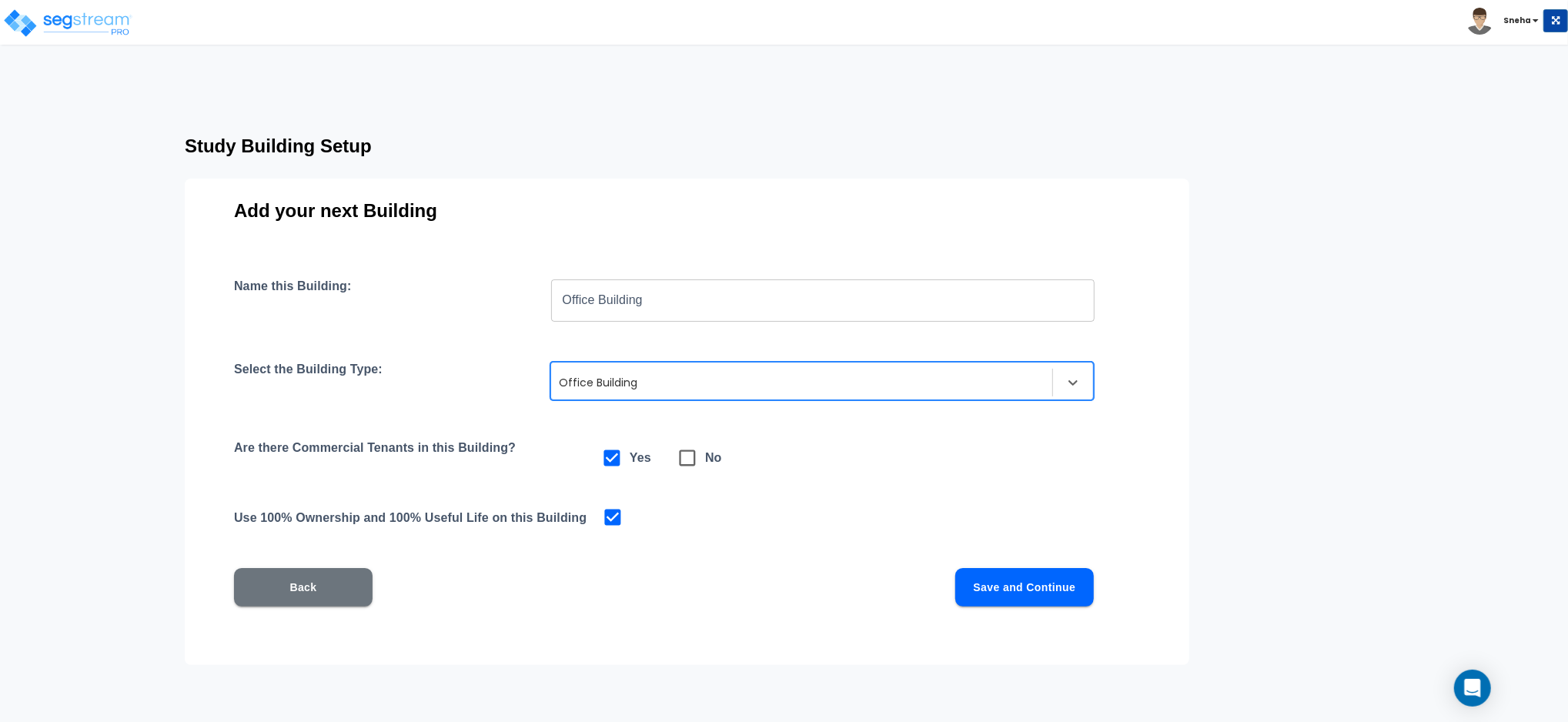
click at [986, 587] on button "Save and Continue" at bounding box center [1024, 587] width 139 height 38
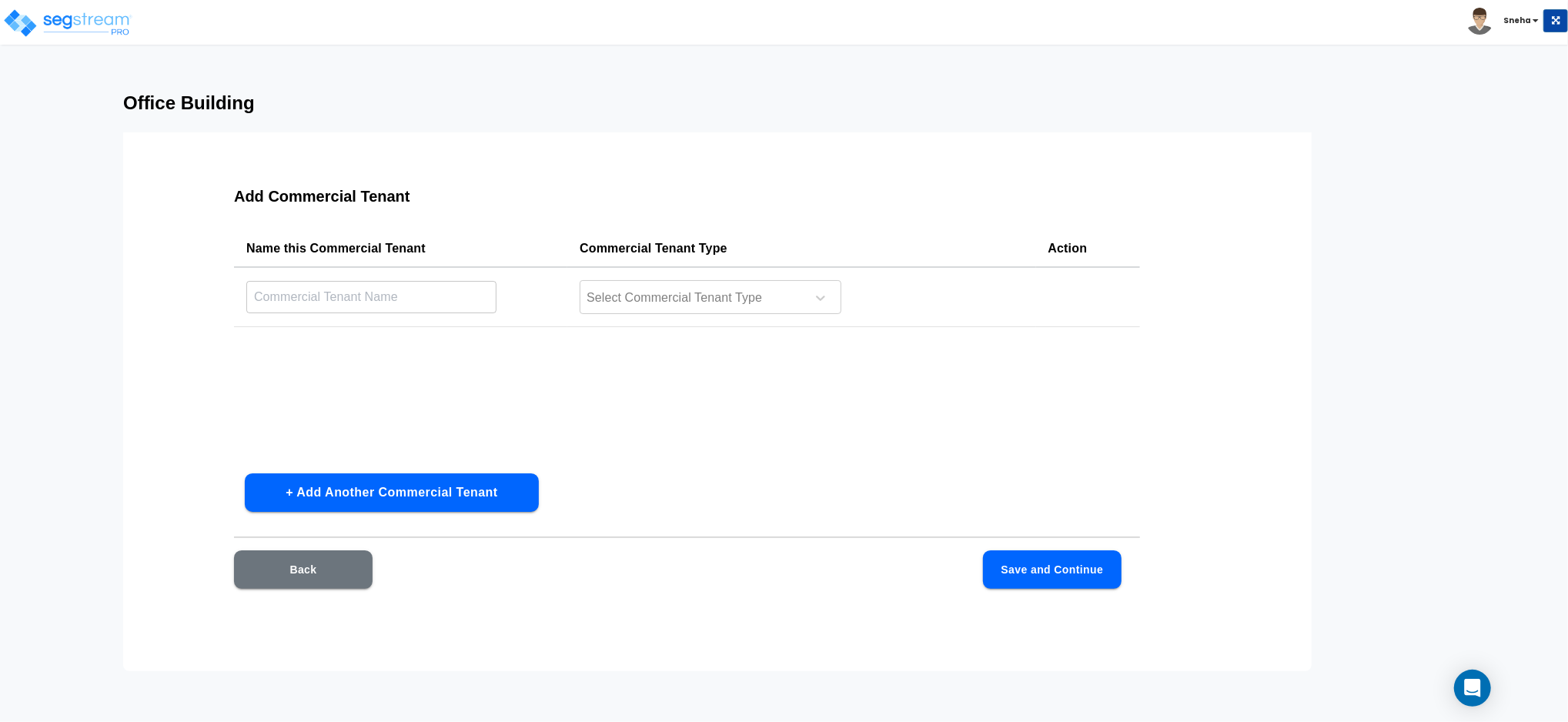
click at [343, 561] on button "Back" at bounding box center [303, 569] width 139 height 38
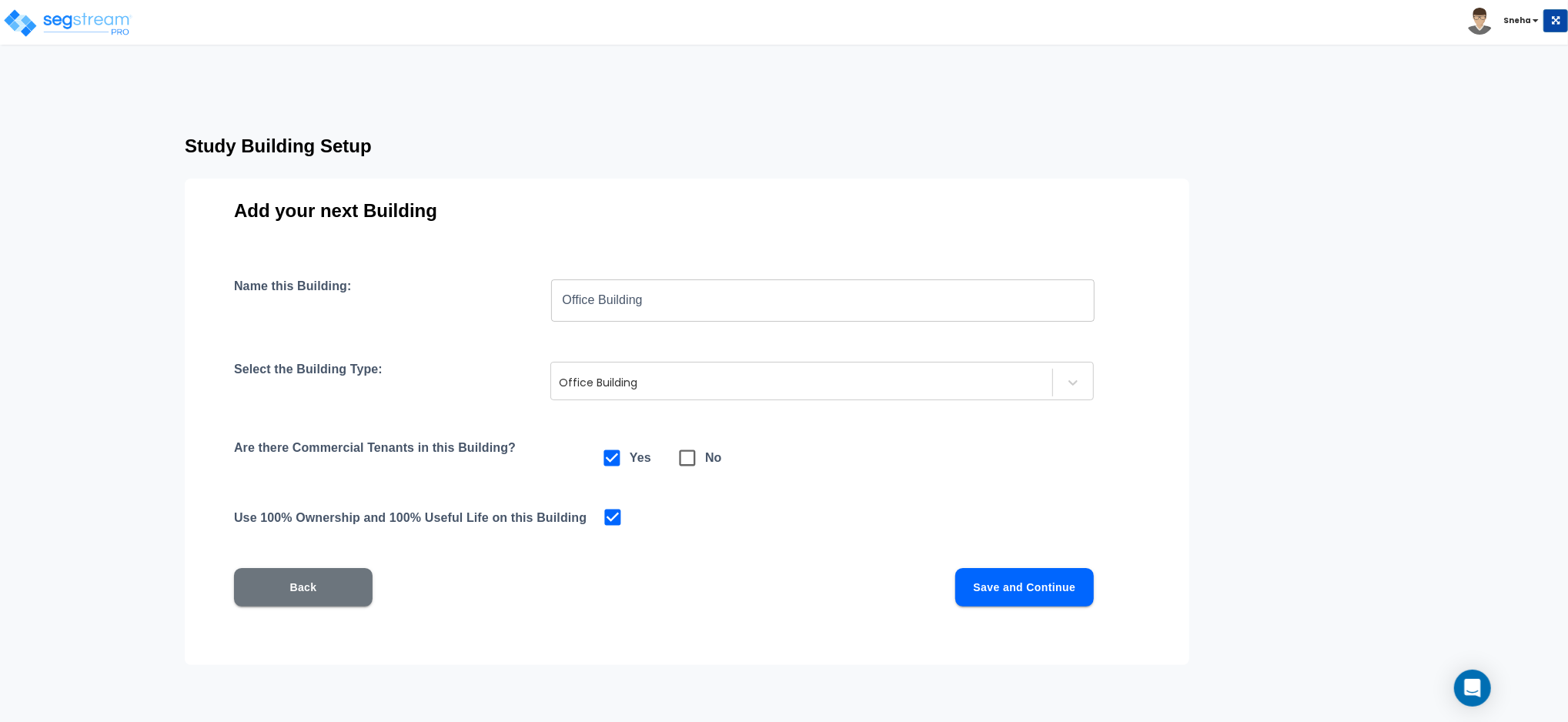
click at [682, 461] on icon at bounding box center [687, 457] width 21 height 21
checkbox input "false"
checkbox input "true"
click at [1007, 599] on button "Save and Continue" at bounding box center [1024, 587] width 139 height 38
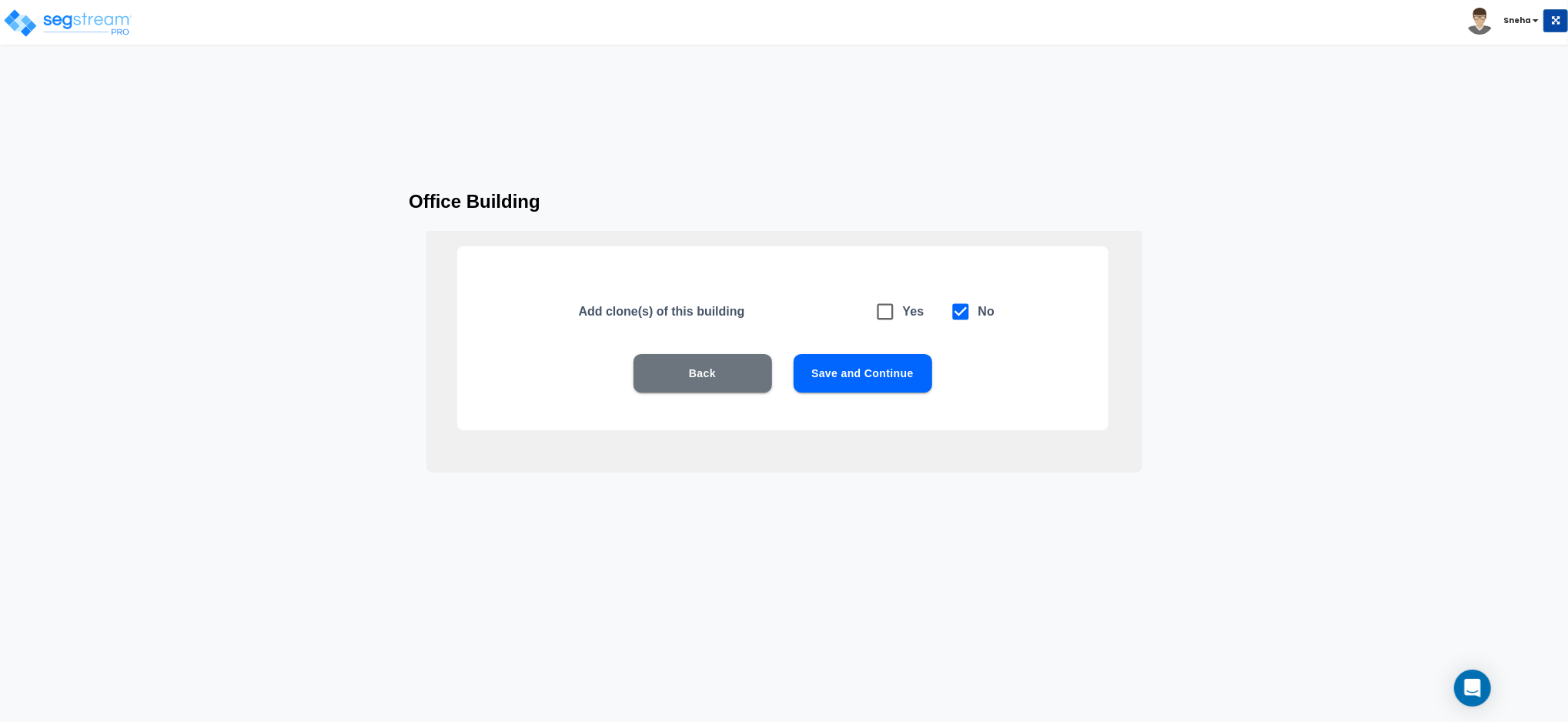
click at [868, 377] on button "Save and Continue" at bounding box center [863, 372] width 139 height 38
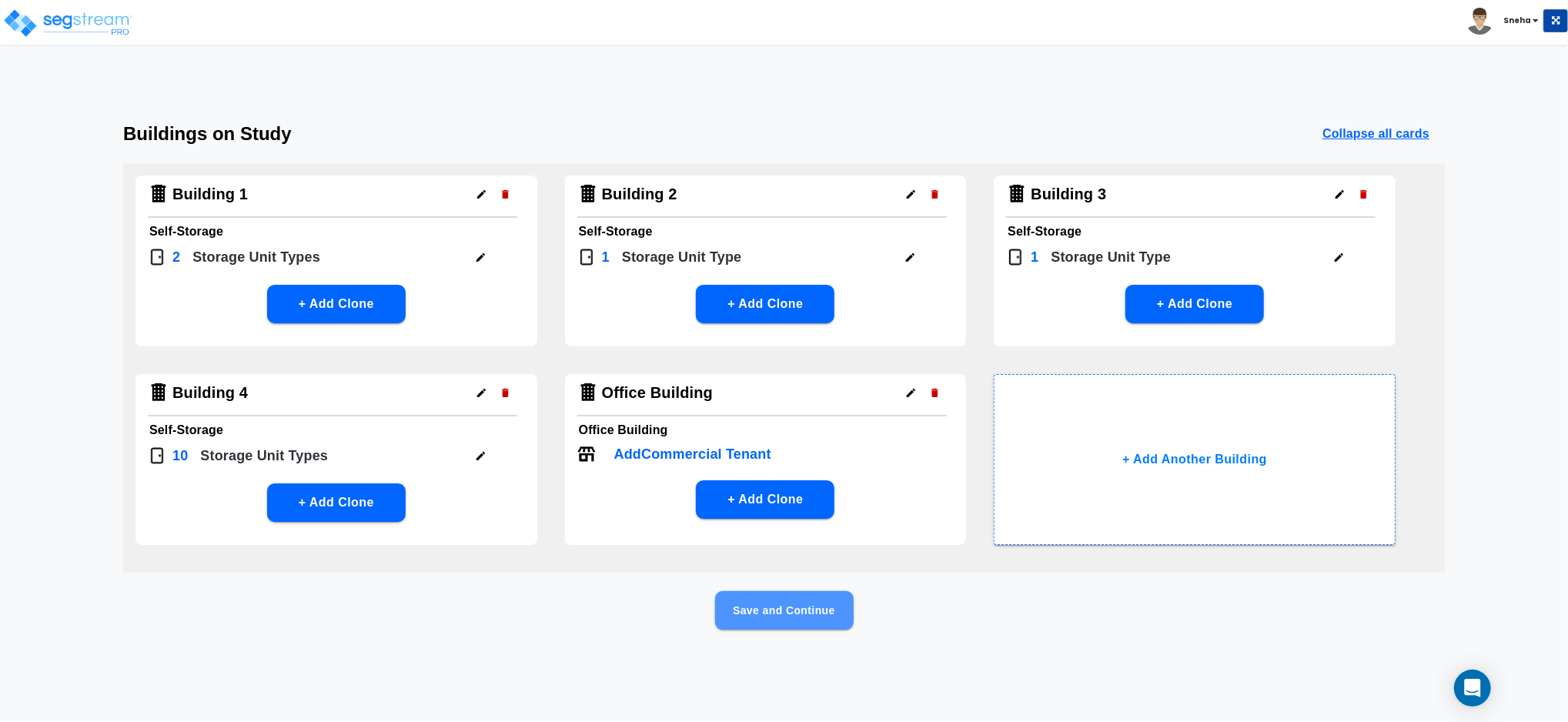
click at [780, 608] on button "Save and Continue" at bounding box center [784, 609] width 139 height 38
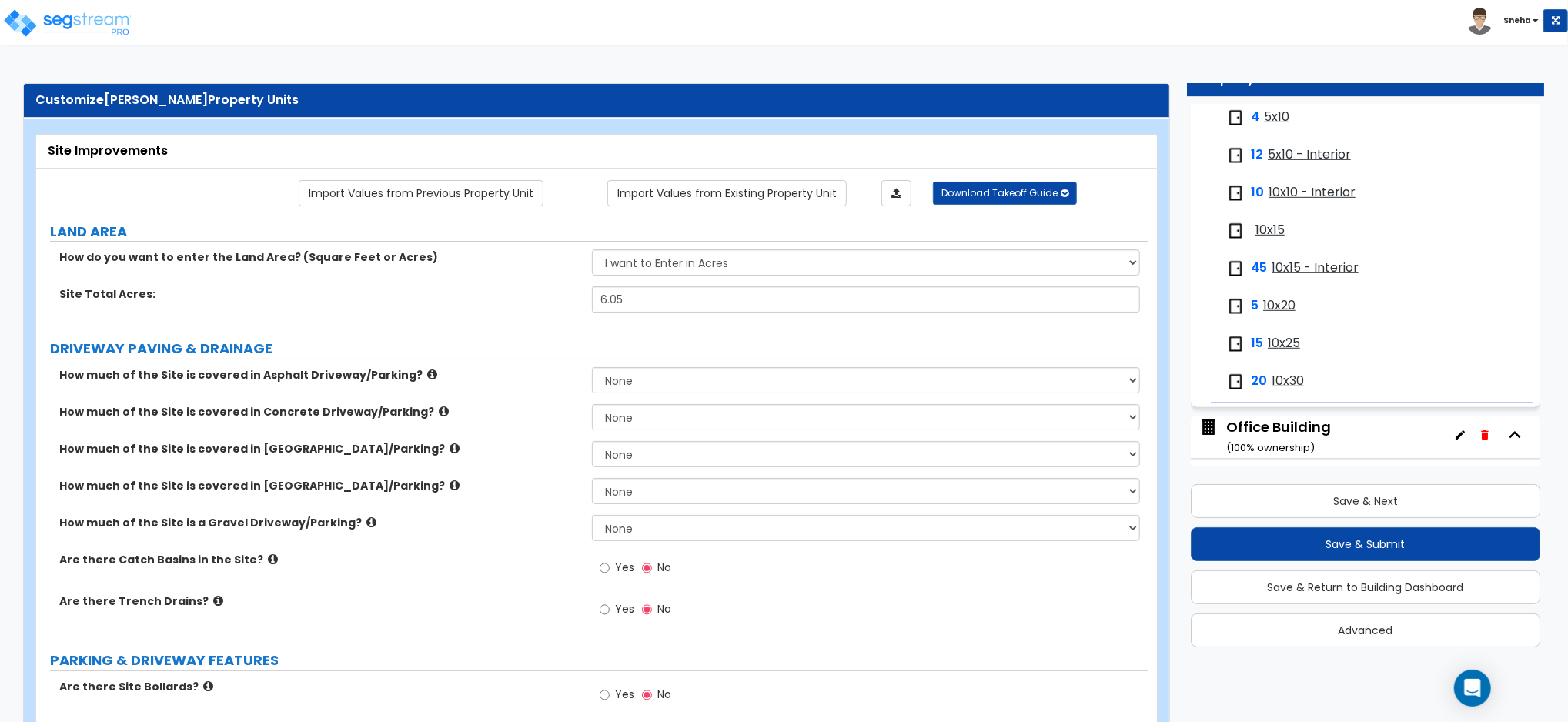
scroll to position [776, 0]
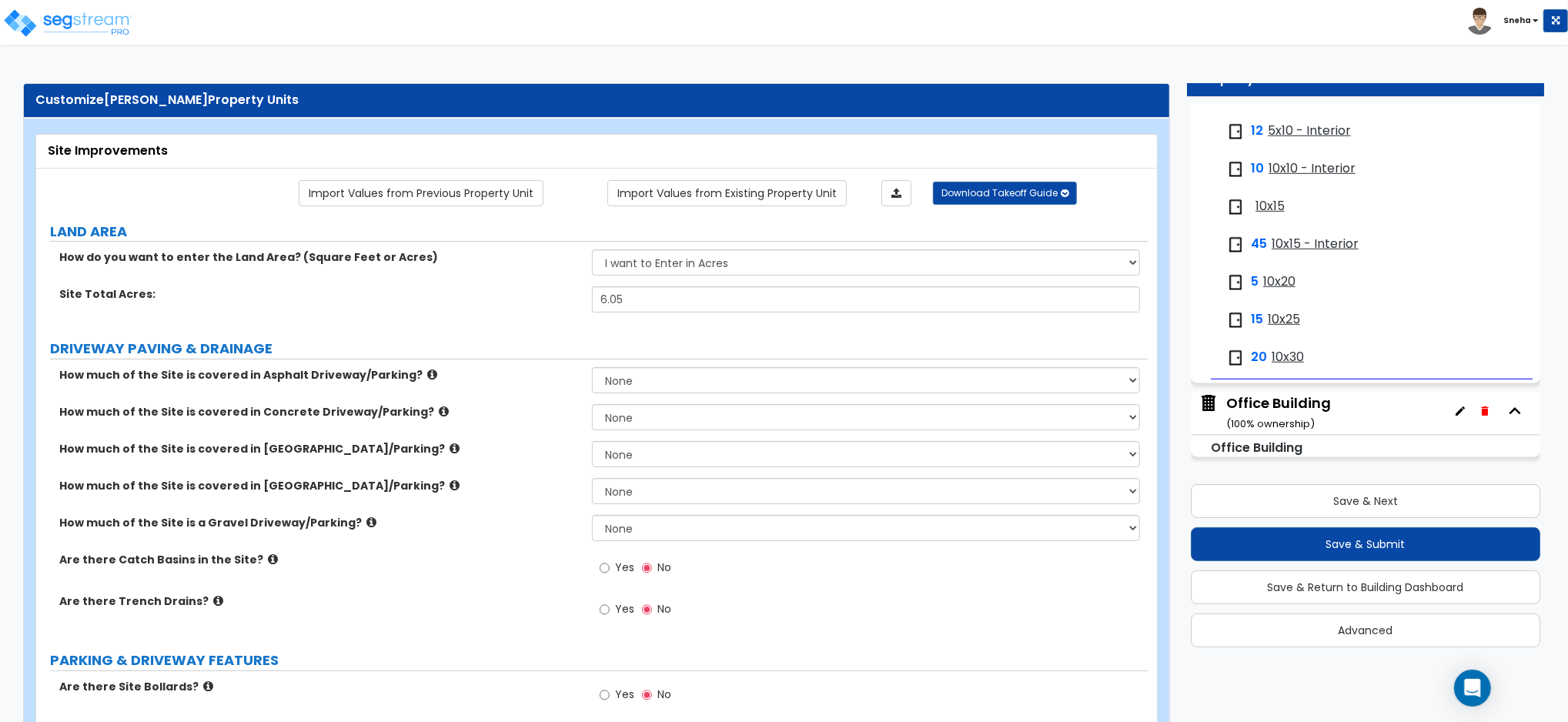
click at [1290, 403] on div "Office Building ( 100 % ownership)" at bounding box center [1278, 413] width 105 height 39
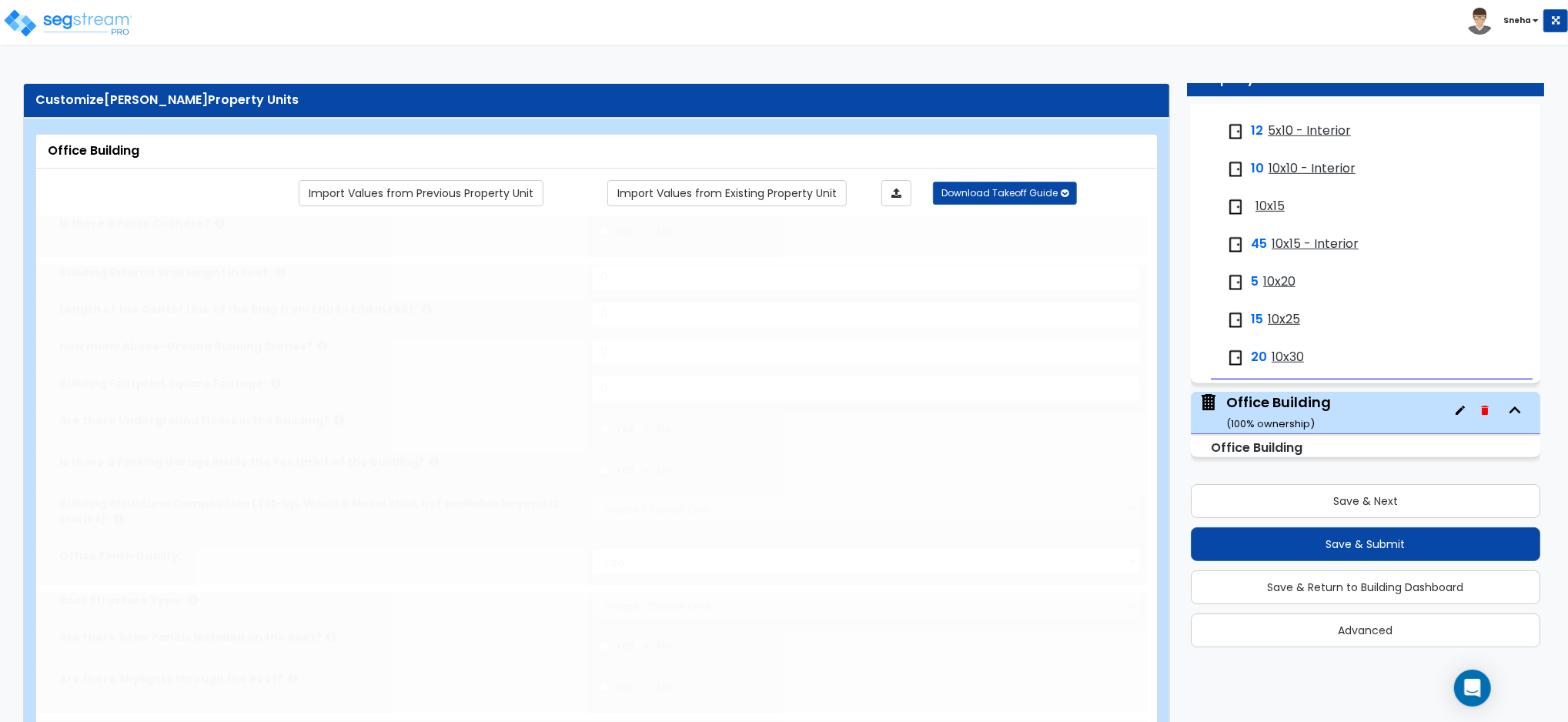
type input "1"
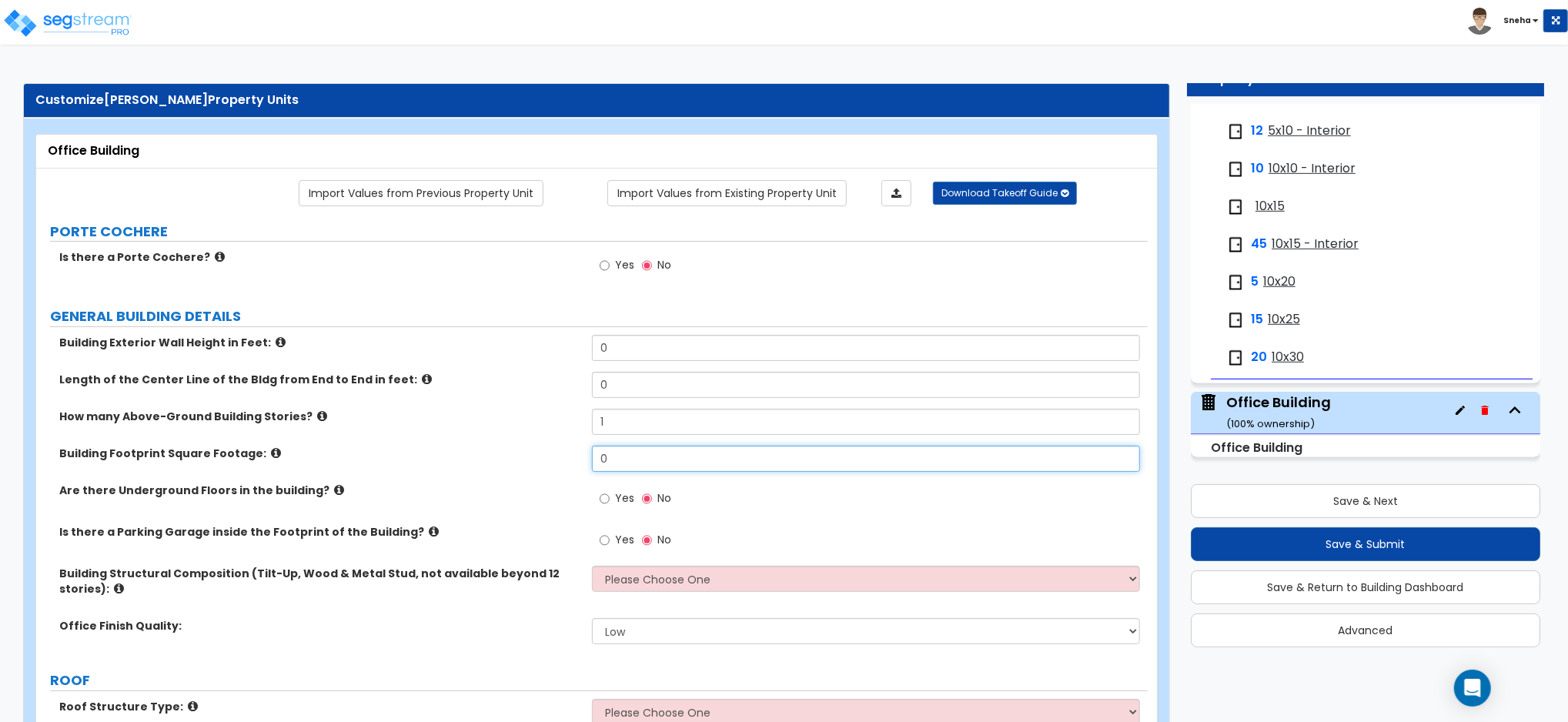
drag, startPoint x: 618, startPoint y: 461, endPoint x: 555, endPoint y: 458, distance: 63.1
click at [555, 458] on div "Building Footprint Square Footage: 0" at bounding box center [592, 464] width 1112 height 37
type input "5,945"
click at [512, 482] on div "Building Footprint Square Footage: 5,945" at bounding box center [592, 464] width 1112 height 37
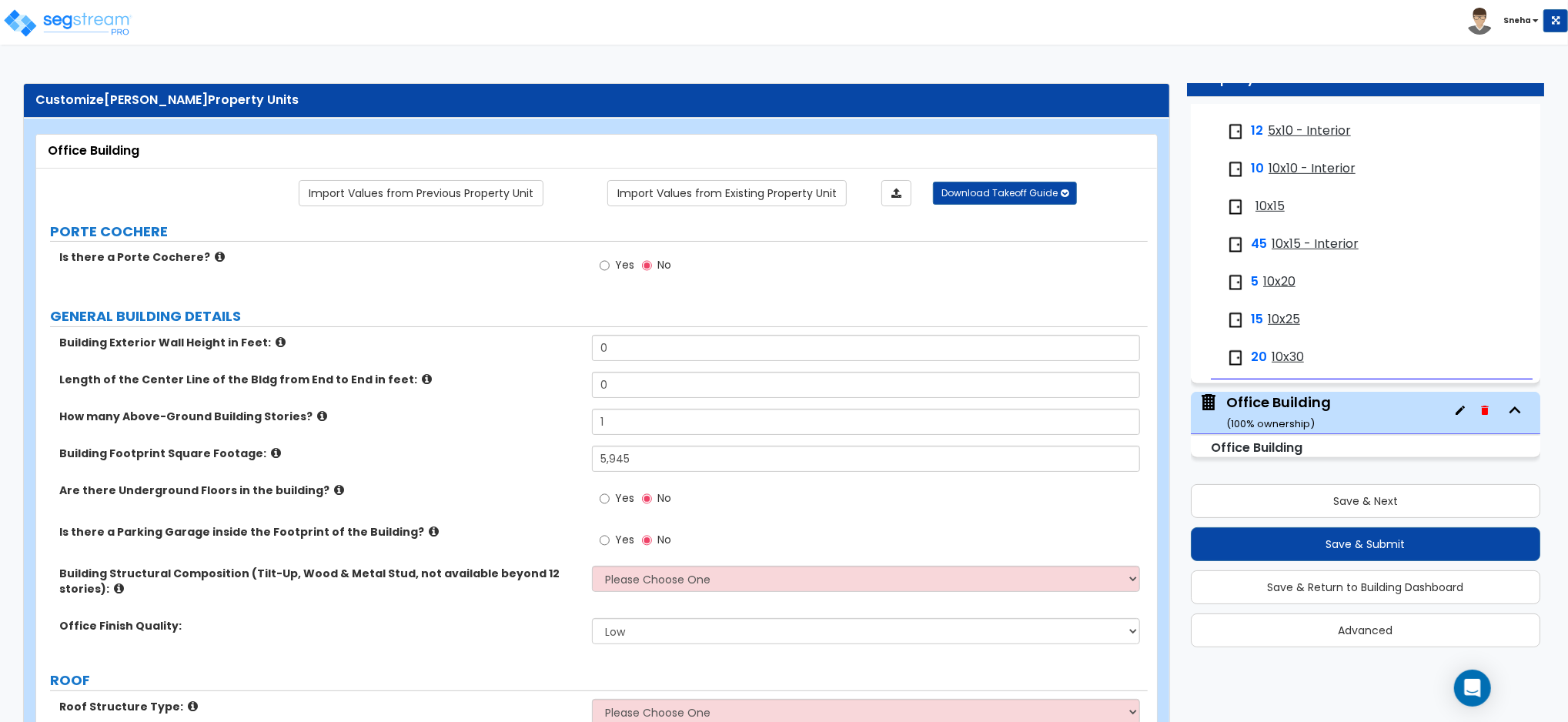
click at [396, 426] on div "How many Above-Ground Building Stories? 1" at bounding box center [592, 427] width 1112 height 37
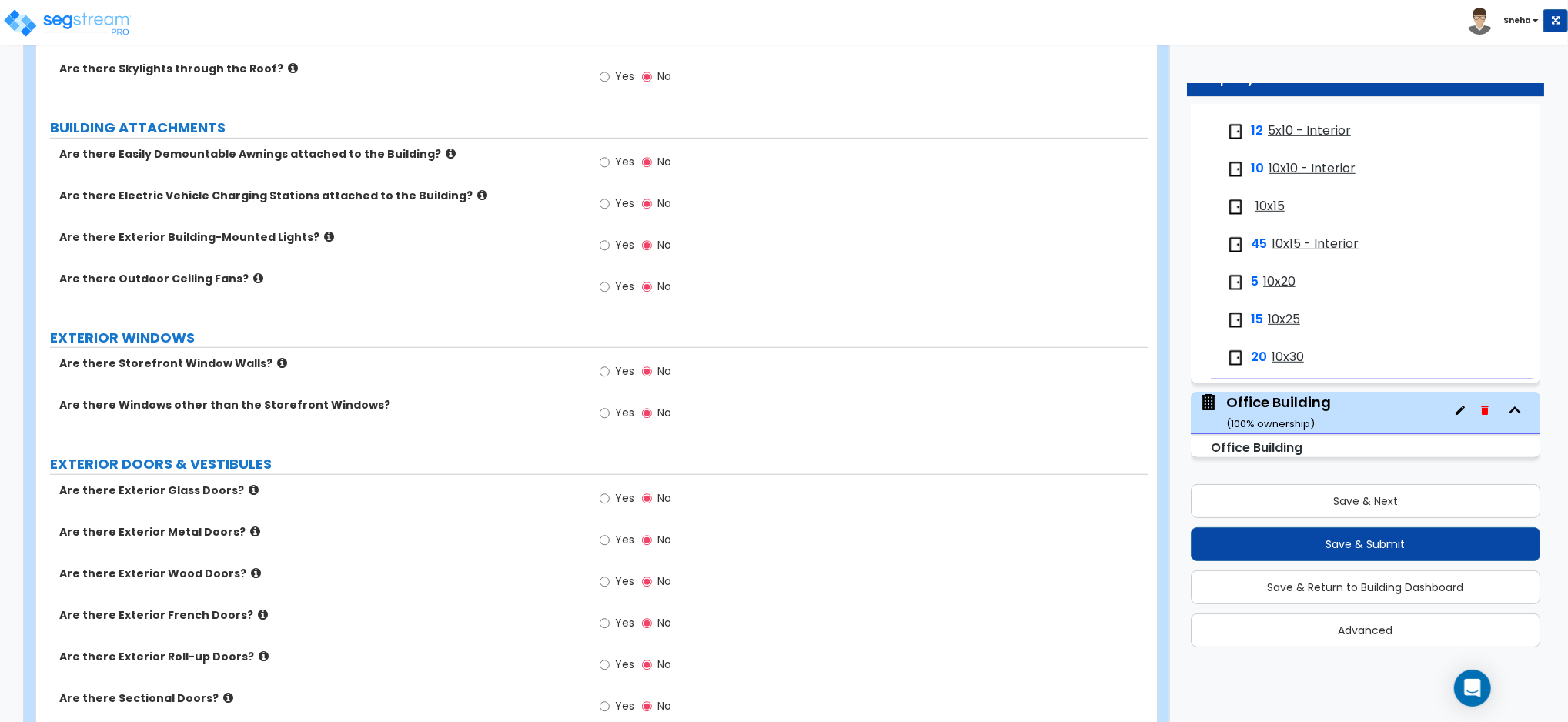
scroll to position [1127, 0]
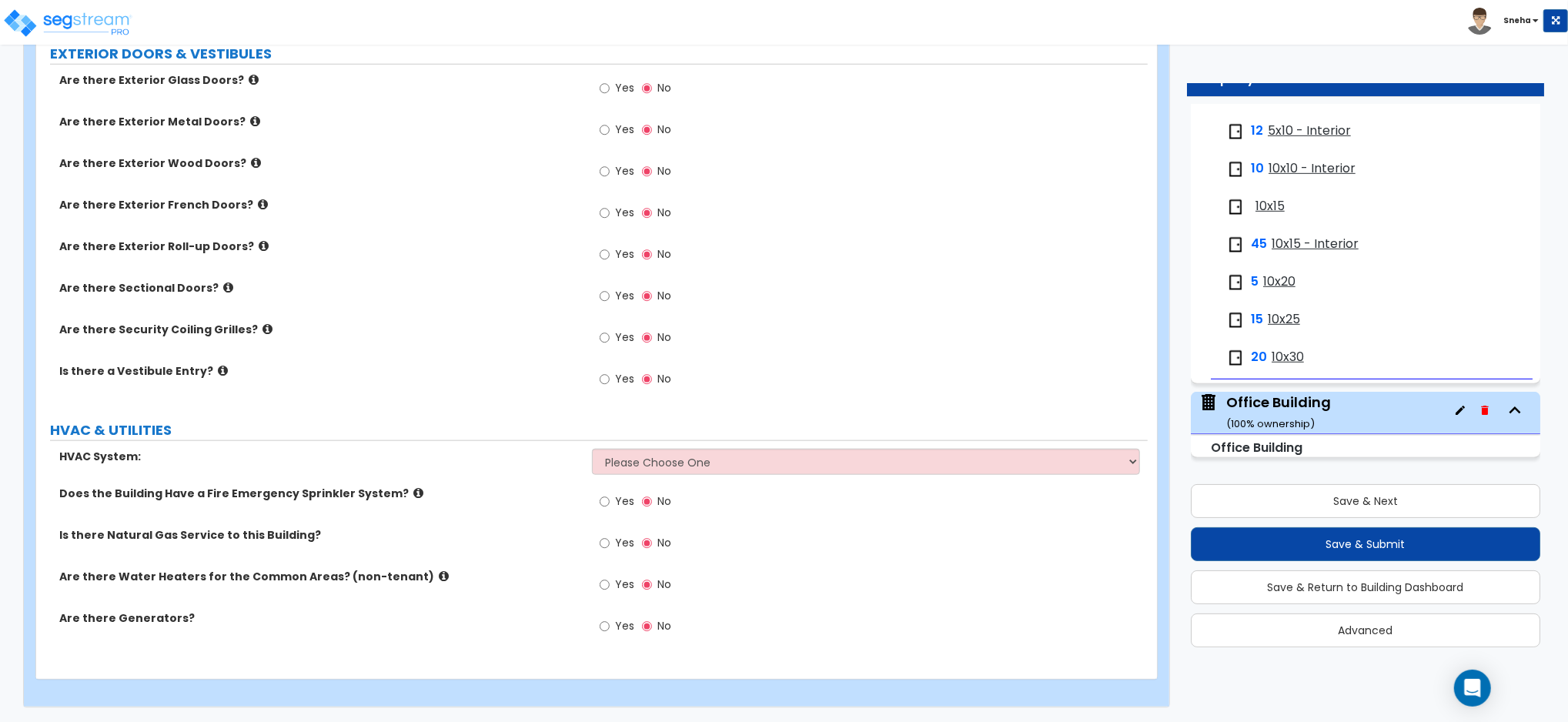
click at [1270, 454] on small "Office Building" at bounding box center [1256, 447] width 91 height 18
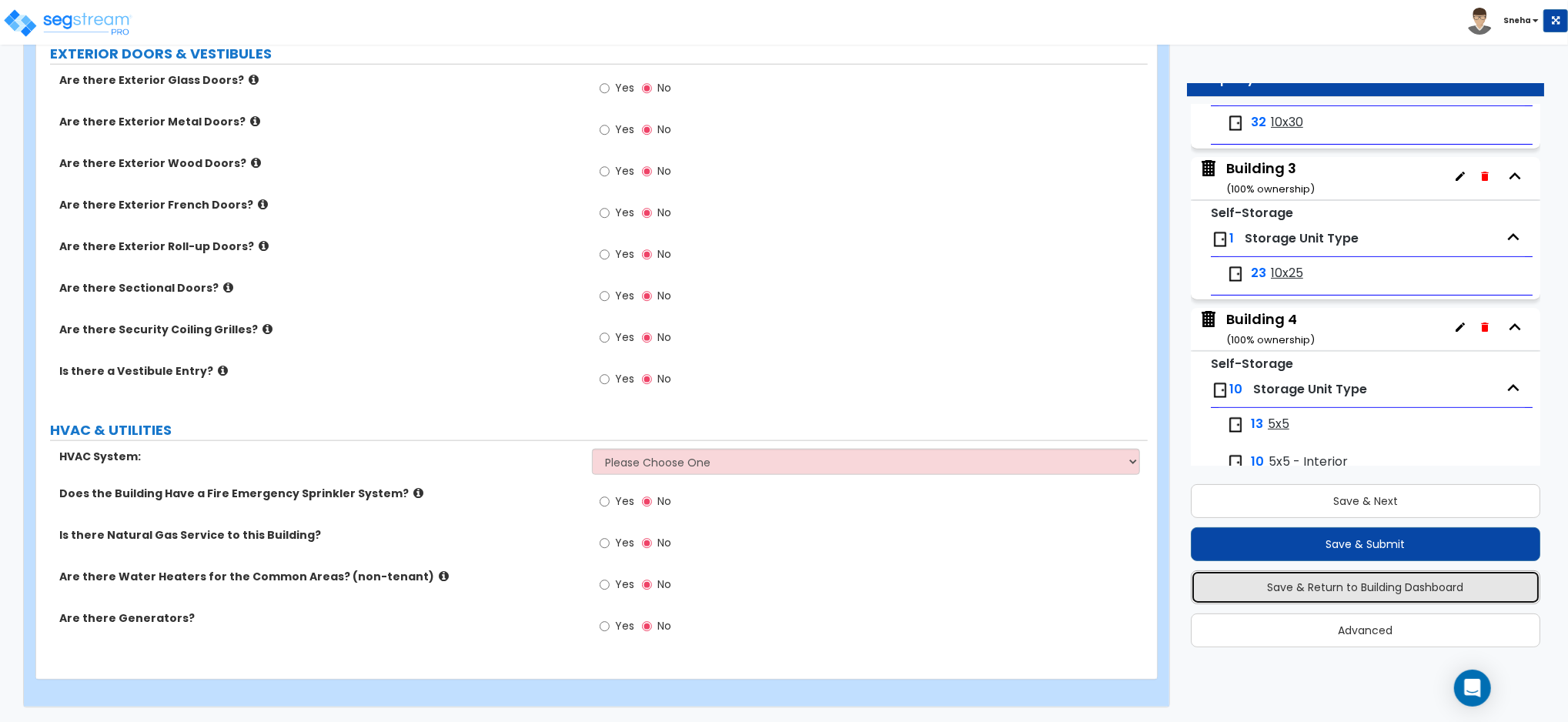
click at [1471, 581] on button "Save & Return to Building Dashboard" at bounding box center [1365, 587] width 350 height 34
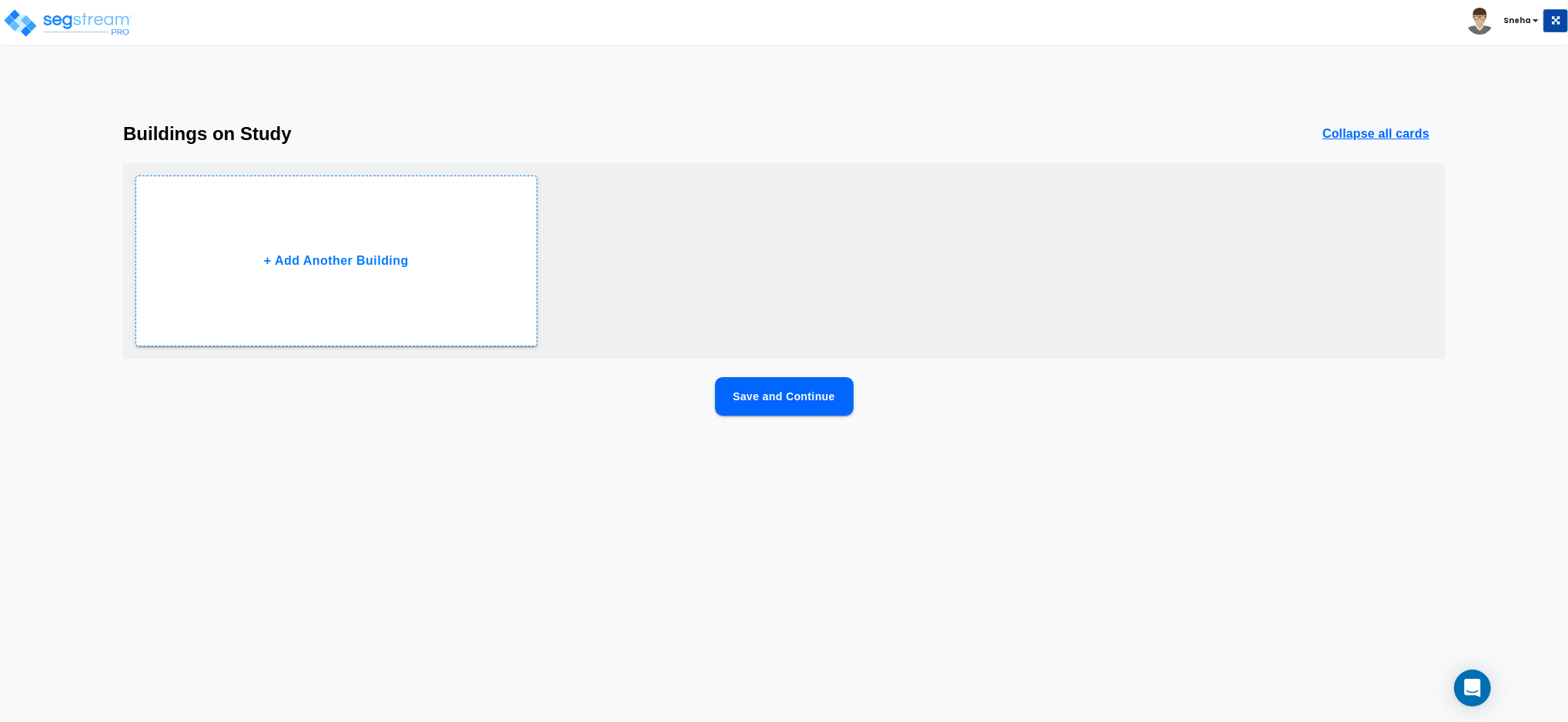
scroll to position [0, 0]
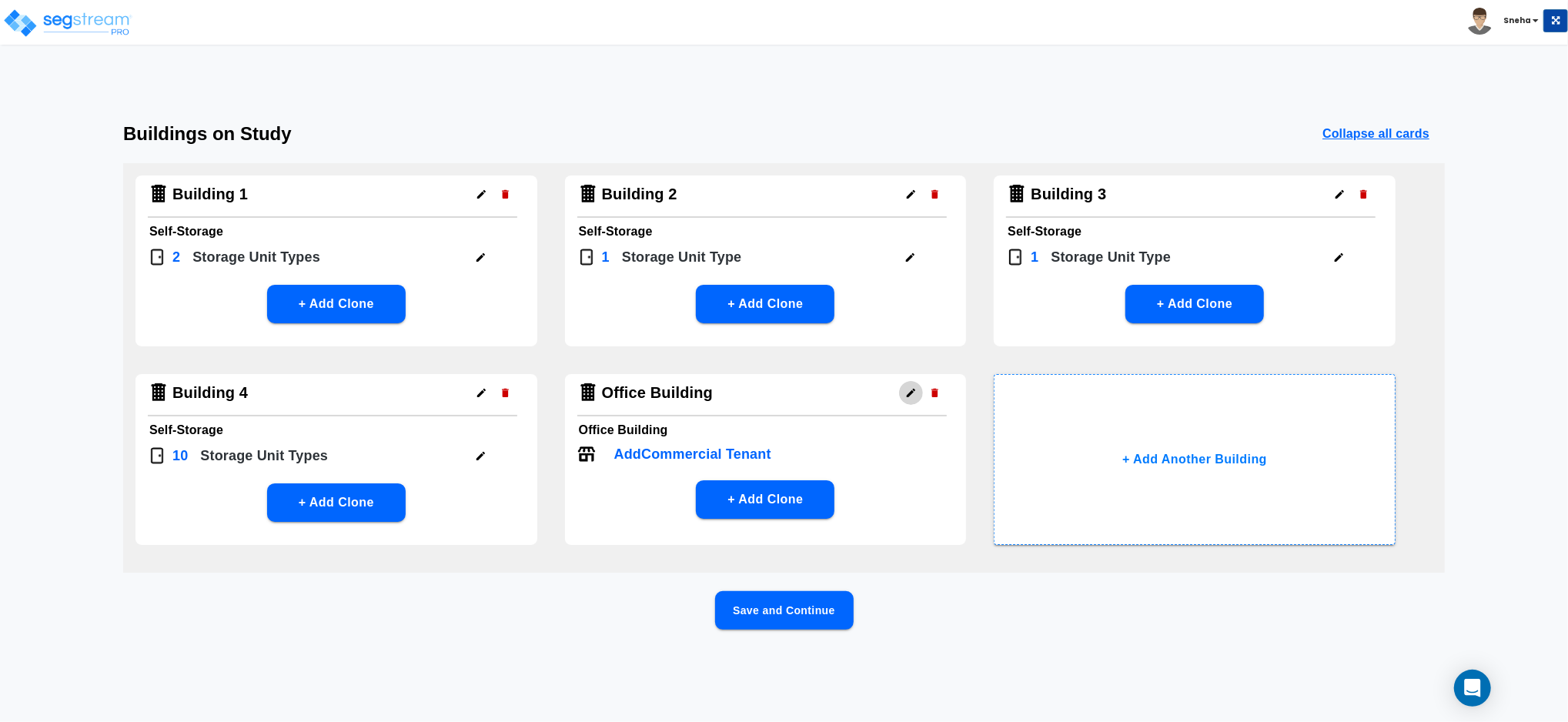
click at [908, 393] on icon "button" at bounding box center [910, 393] width 8 height 8
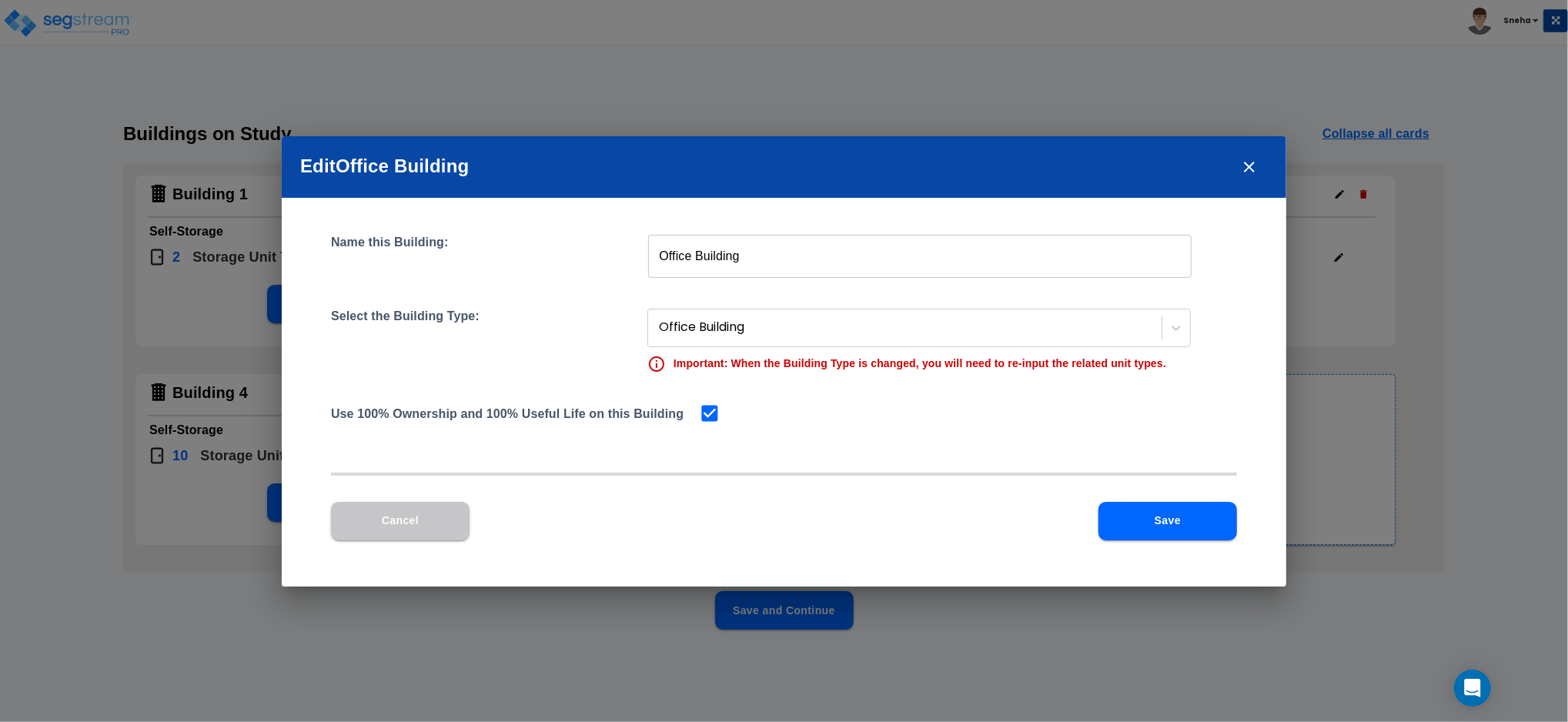
click at [1154, 526] on button "Save" at bounding box center [1168, 521] width 139 height 38
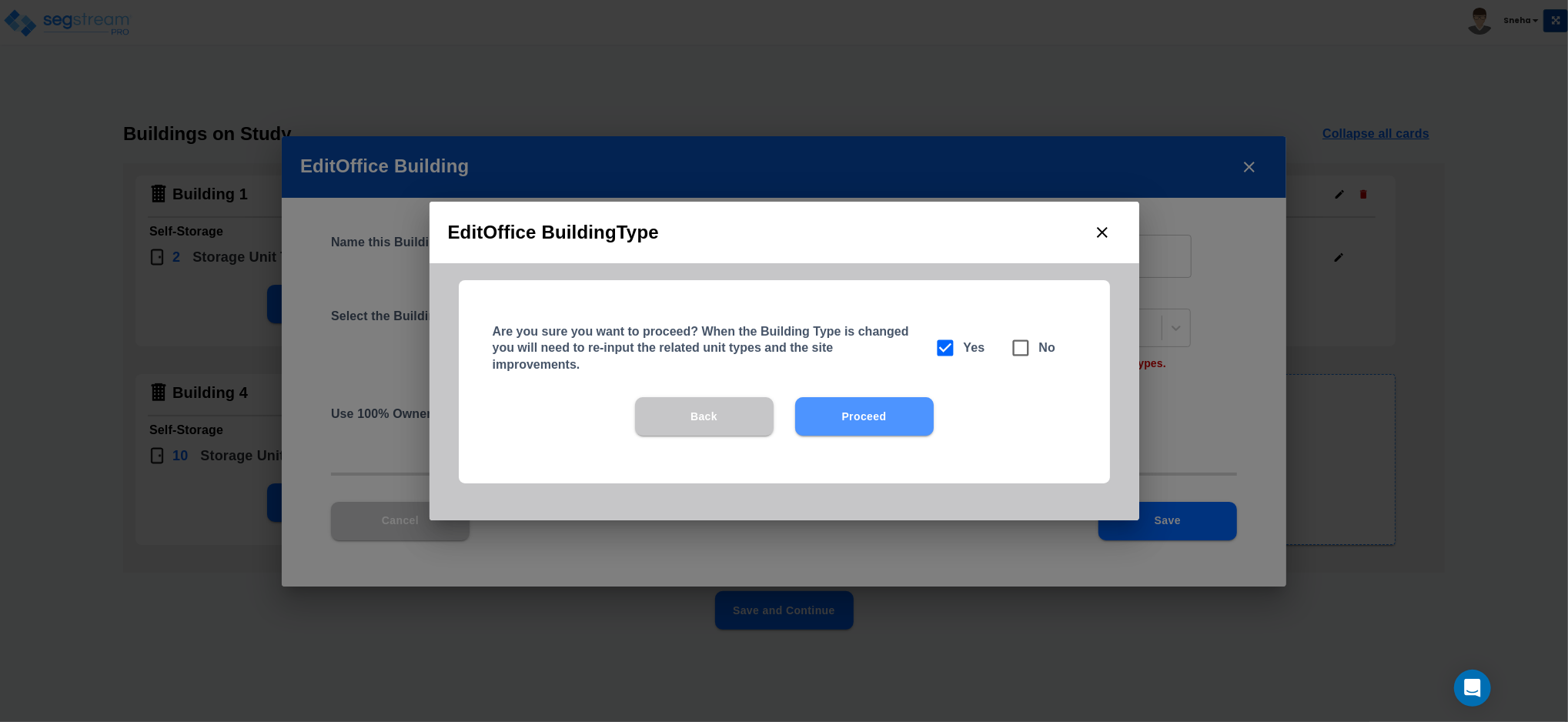
click at [875, 397] on button "Proceed" at bounding box center [864, 416] width 139 height 38
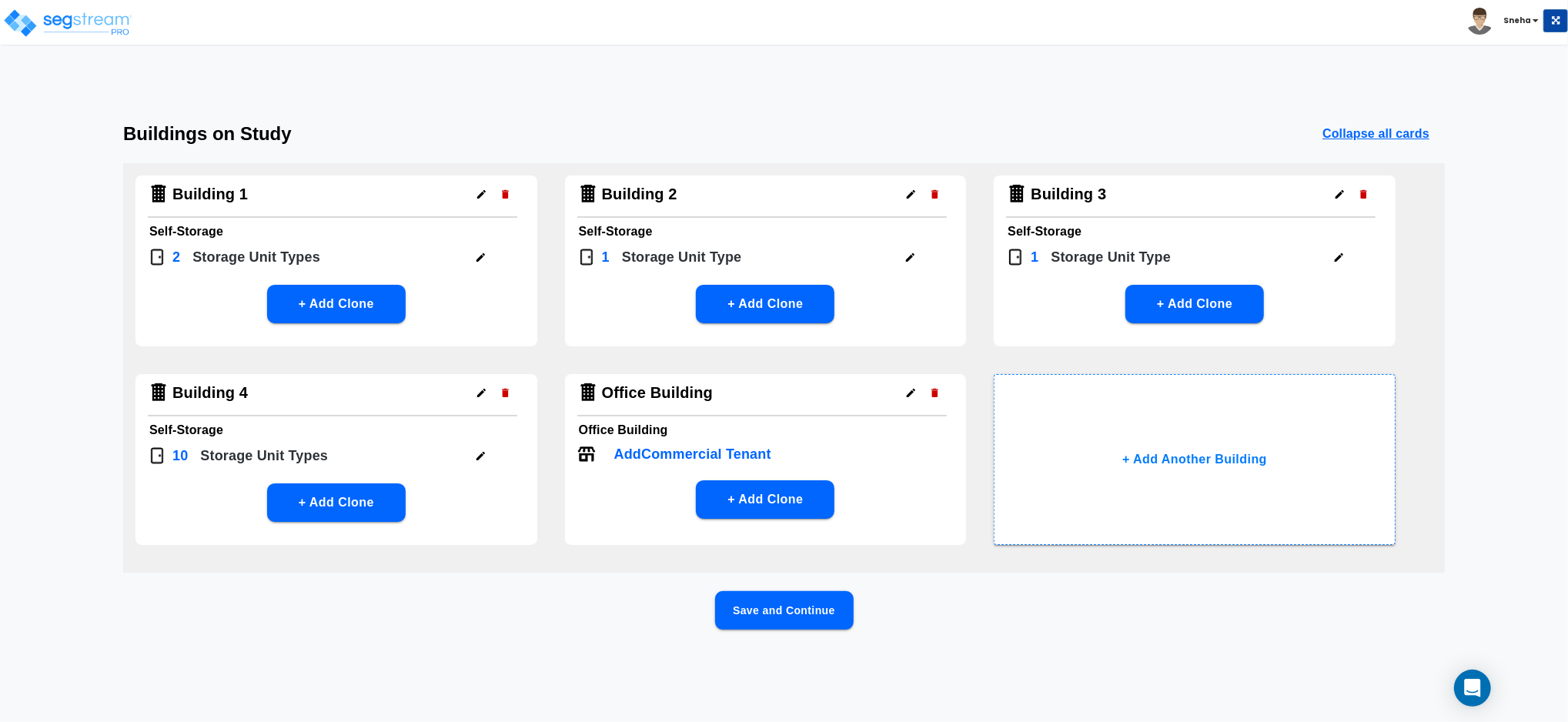
click at [680, 446] on p "Add Commercial Tenant" at bounding box center [692, 455] width 157 height 21
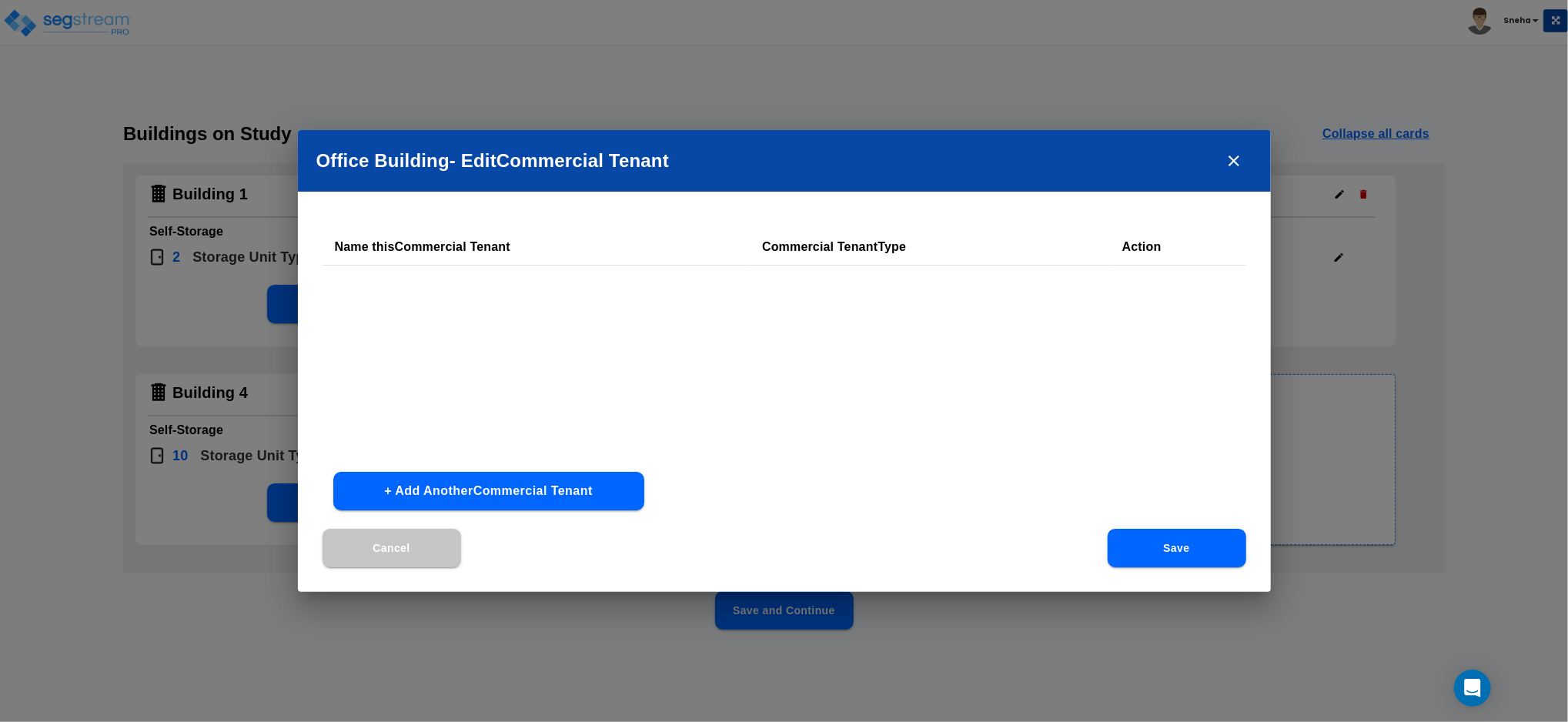
click at [547, 480] on button "+ Add Another Commercial Tenant" at bounding box center [489, 490] width 311 height 38
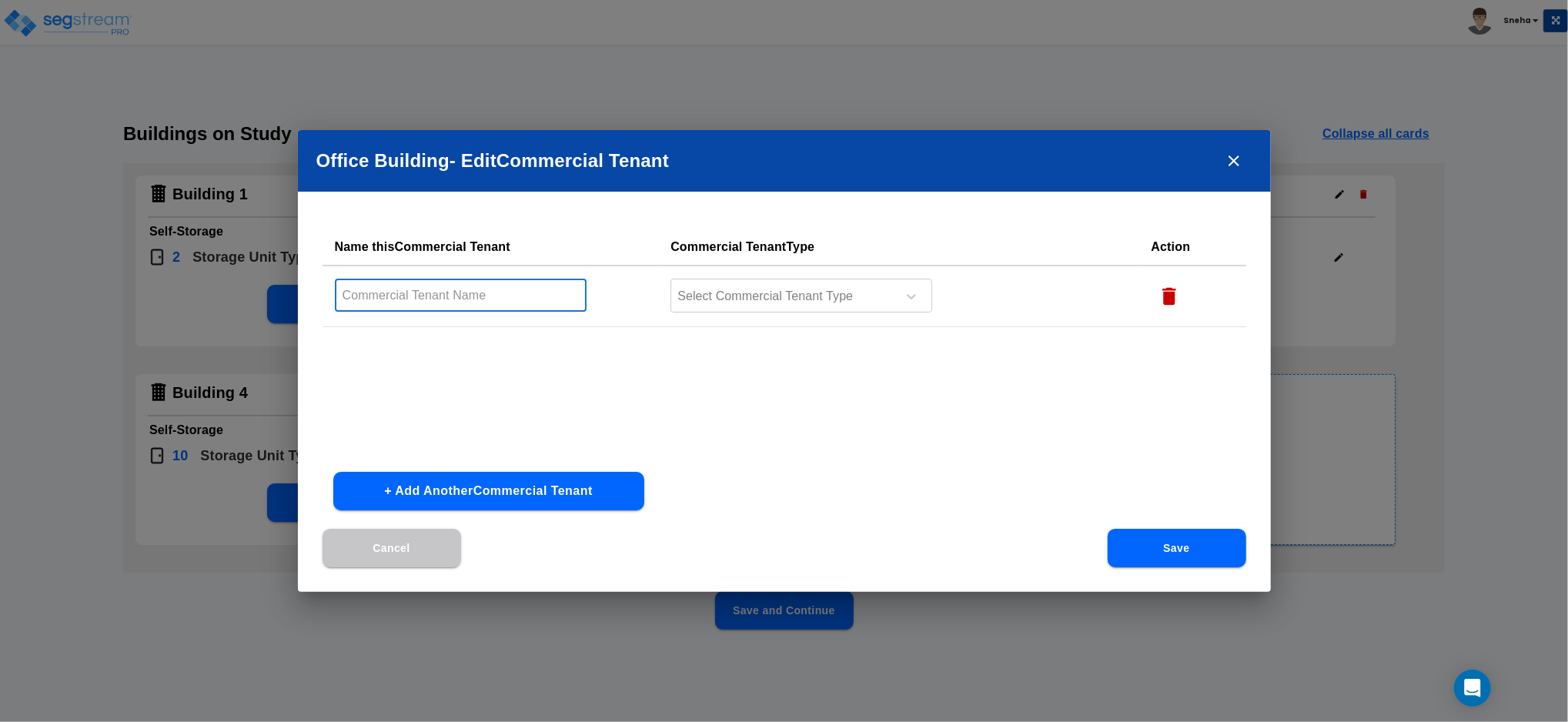
click at [481, 288] on input "text" at bounding box center [461, 295] width 252 height 33
type input "Office Interior"
click at [727, 287] on div at bounding box center [781, 296] width 211 height 21
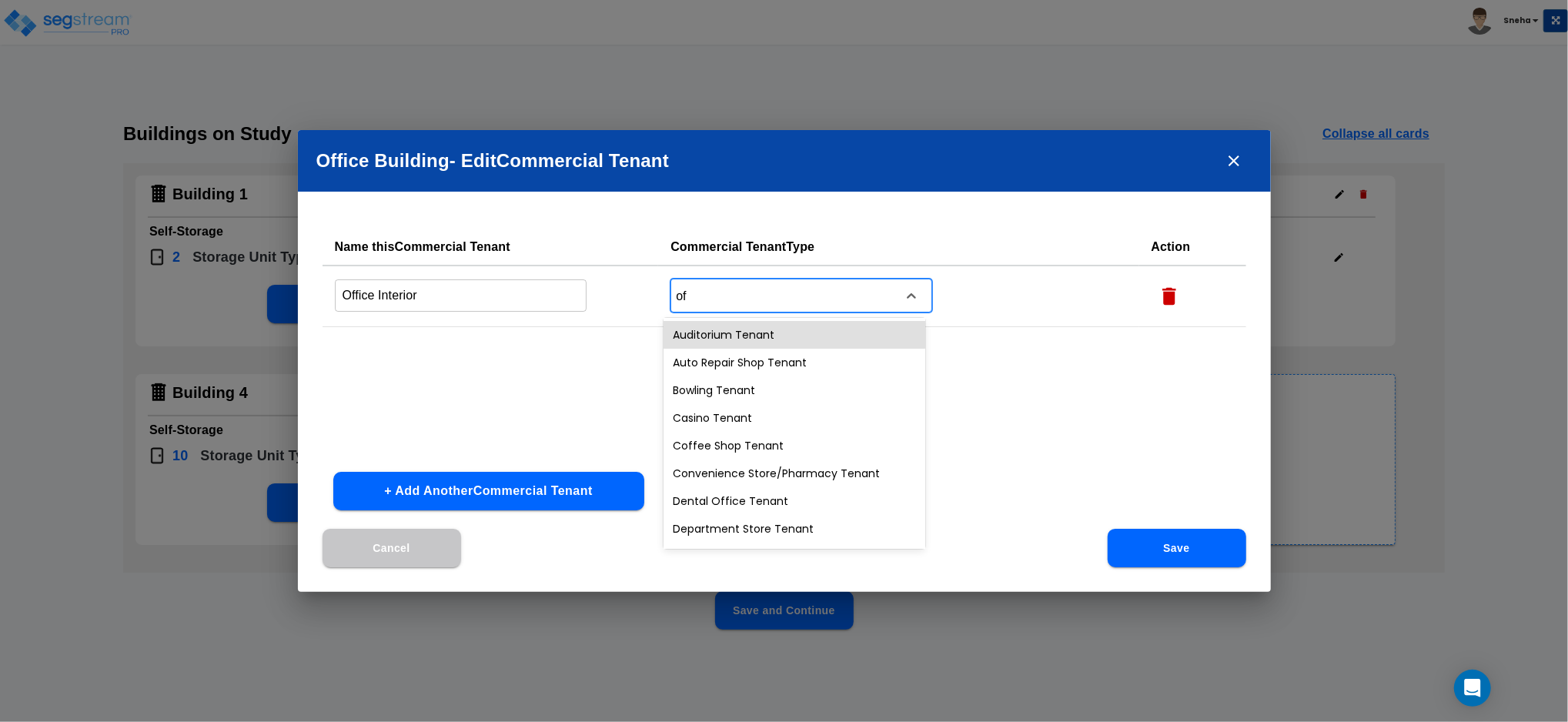
type input "off"
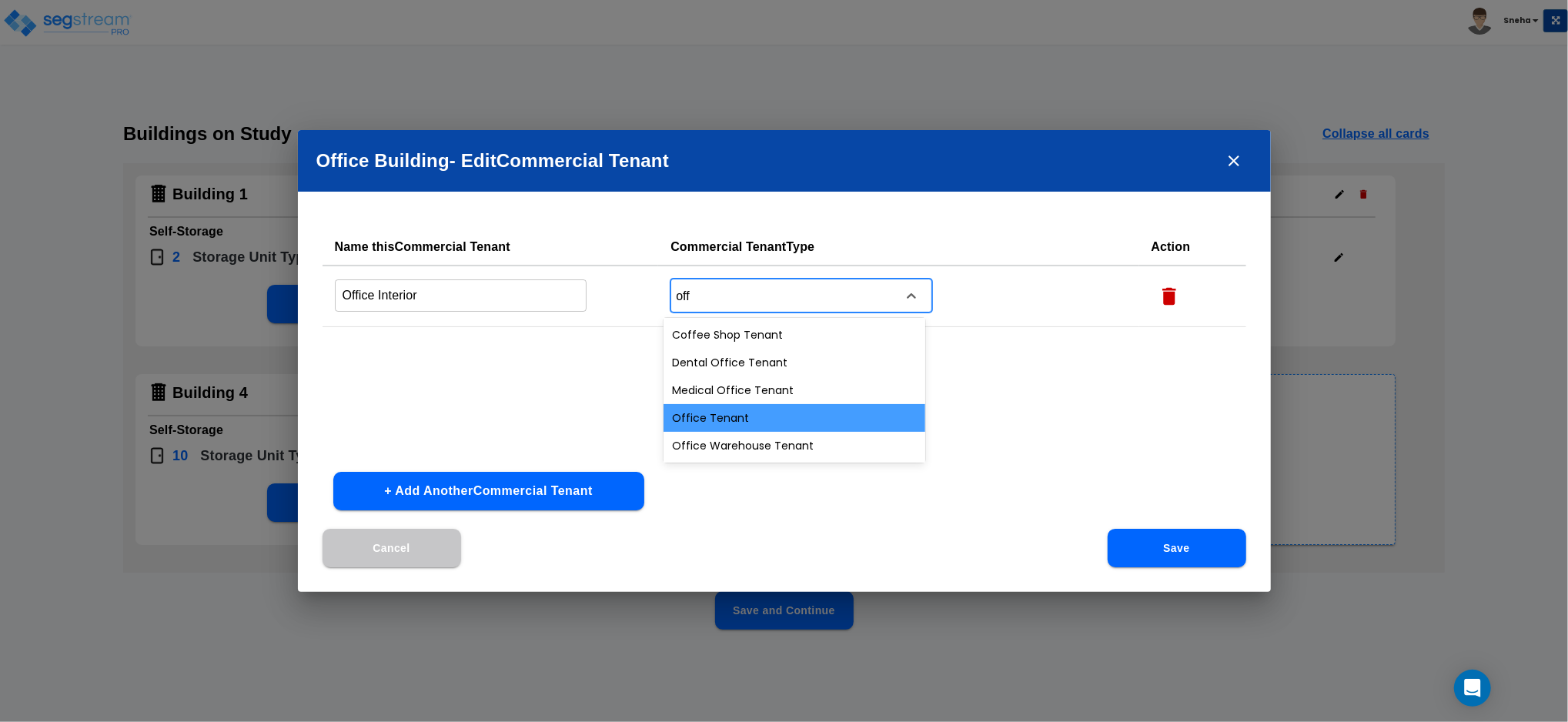
click at [723, 420] on div "Office Tenant" at bounding box center [794, 417] width 262 height 28
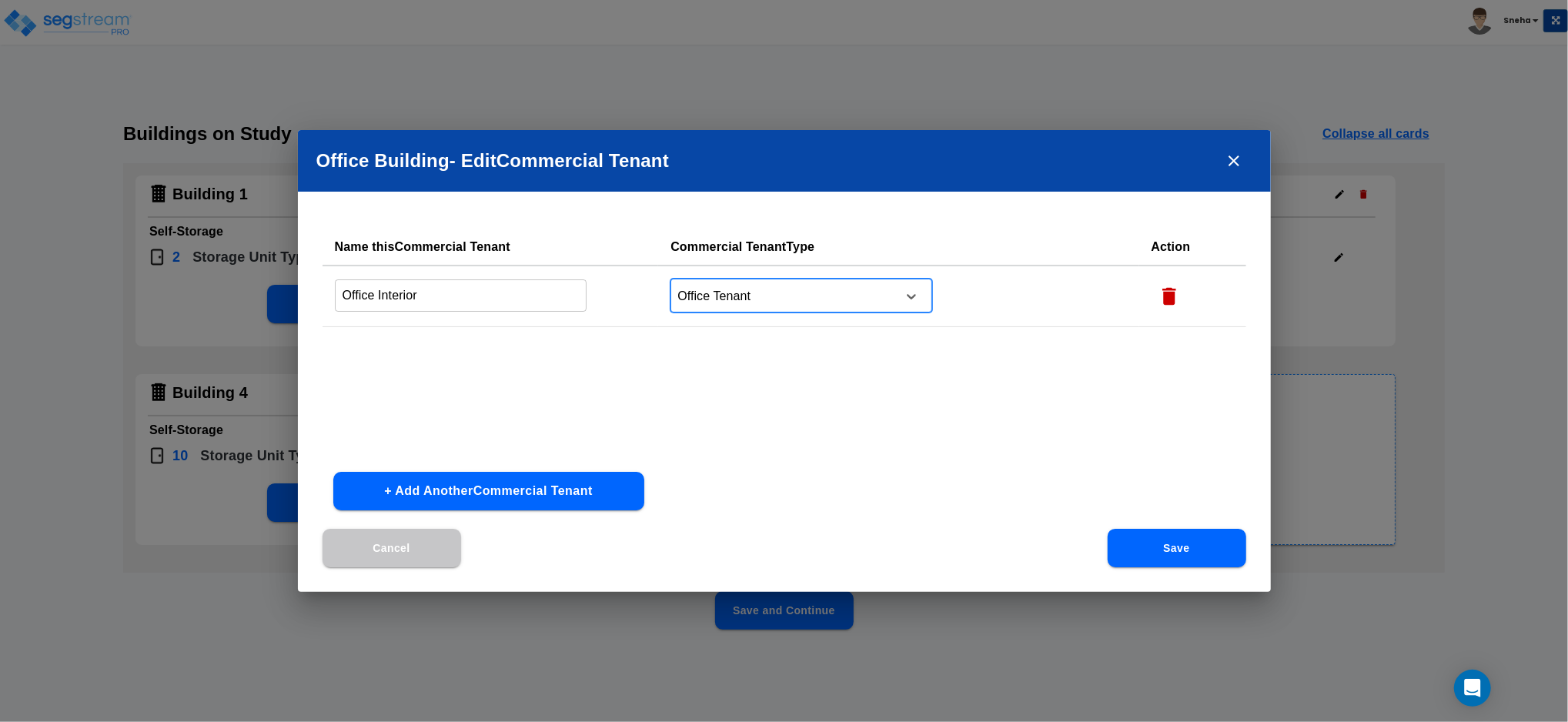
click at [1184, 554] on button "Save" at bounding box center [1177, 547] width 139 height 38
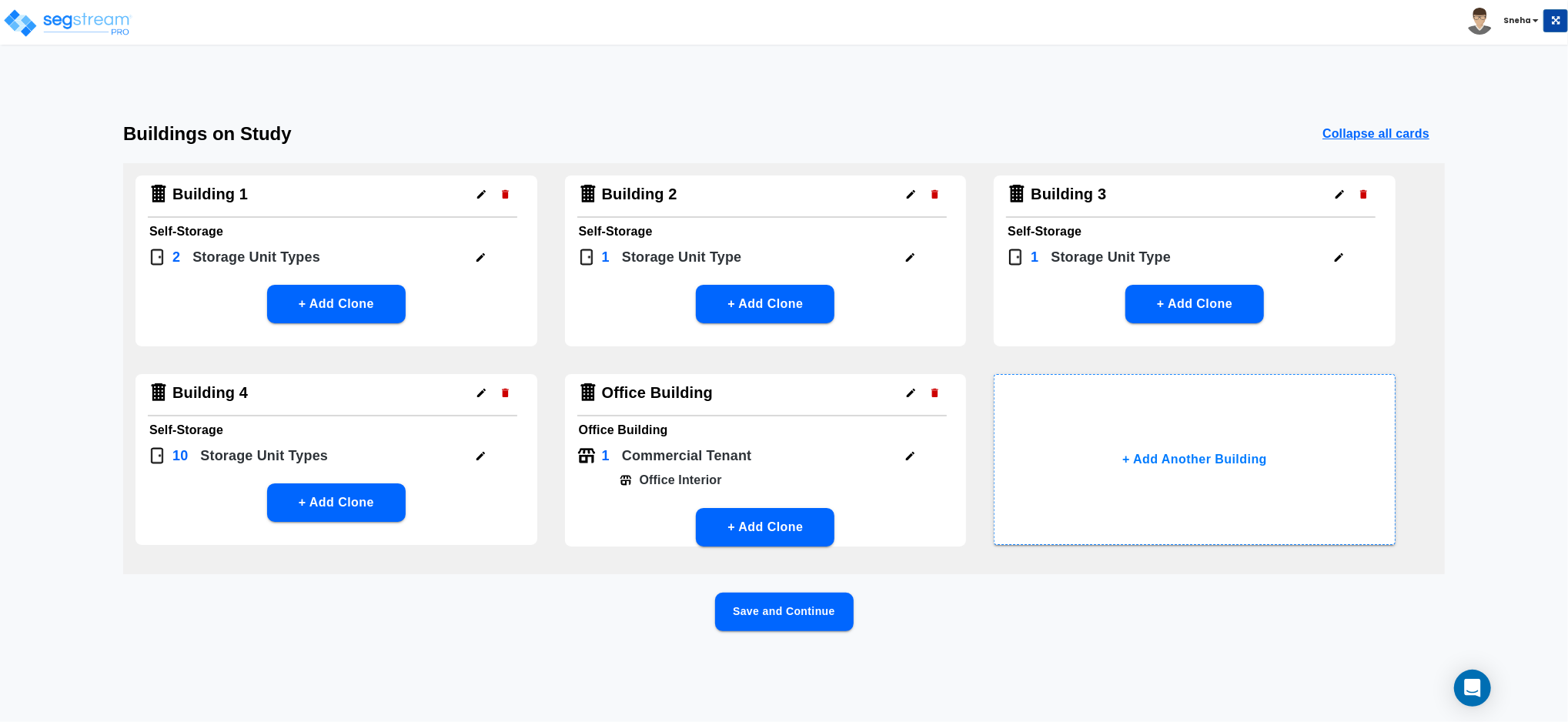
click at [821, 618] on button "Save and Continue" at bounding box center [784, 611] width 139 height 38
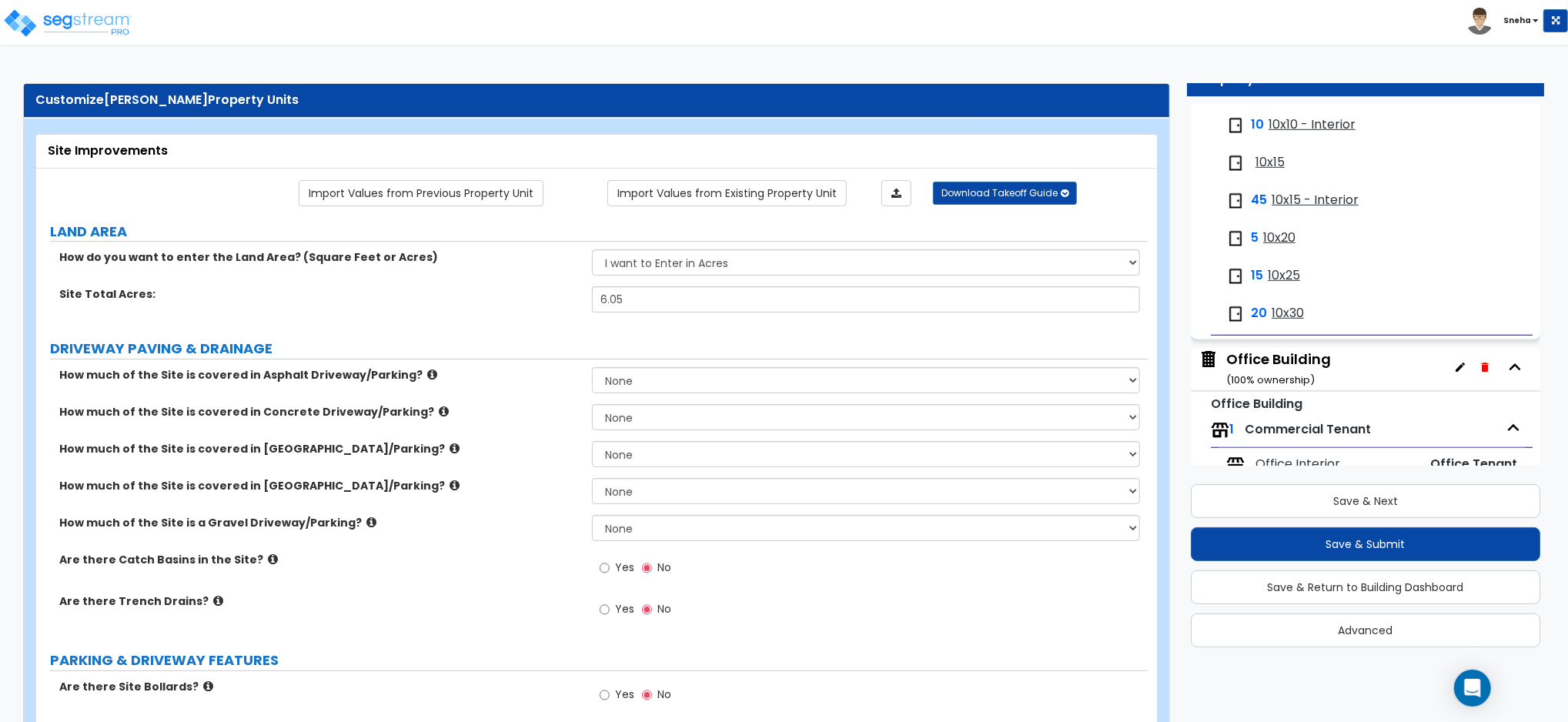
scroll to position [854, 0]
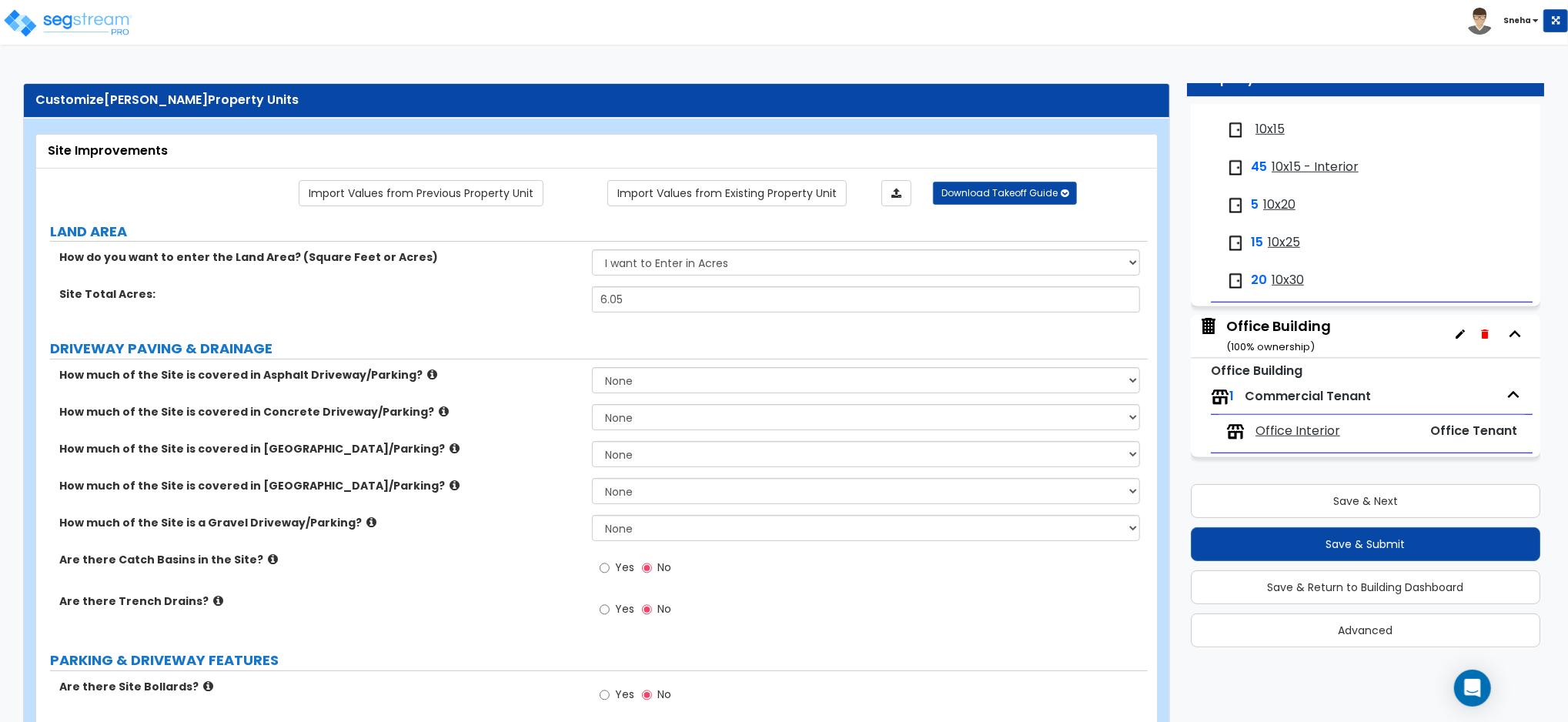
click at [643, 379] on select "None I want to Enter an Approximate Percentage I want to Enter the Square Foota…" at bounding box center [865, 380] width 548 height 26
click at [540, 416] on label "How much of the Site is covered in Concrete Driveway/Parking?" at bounding box center [319, 411] width 521 height 15
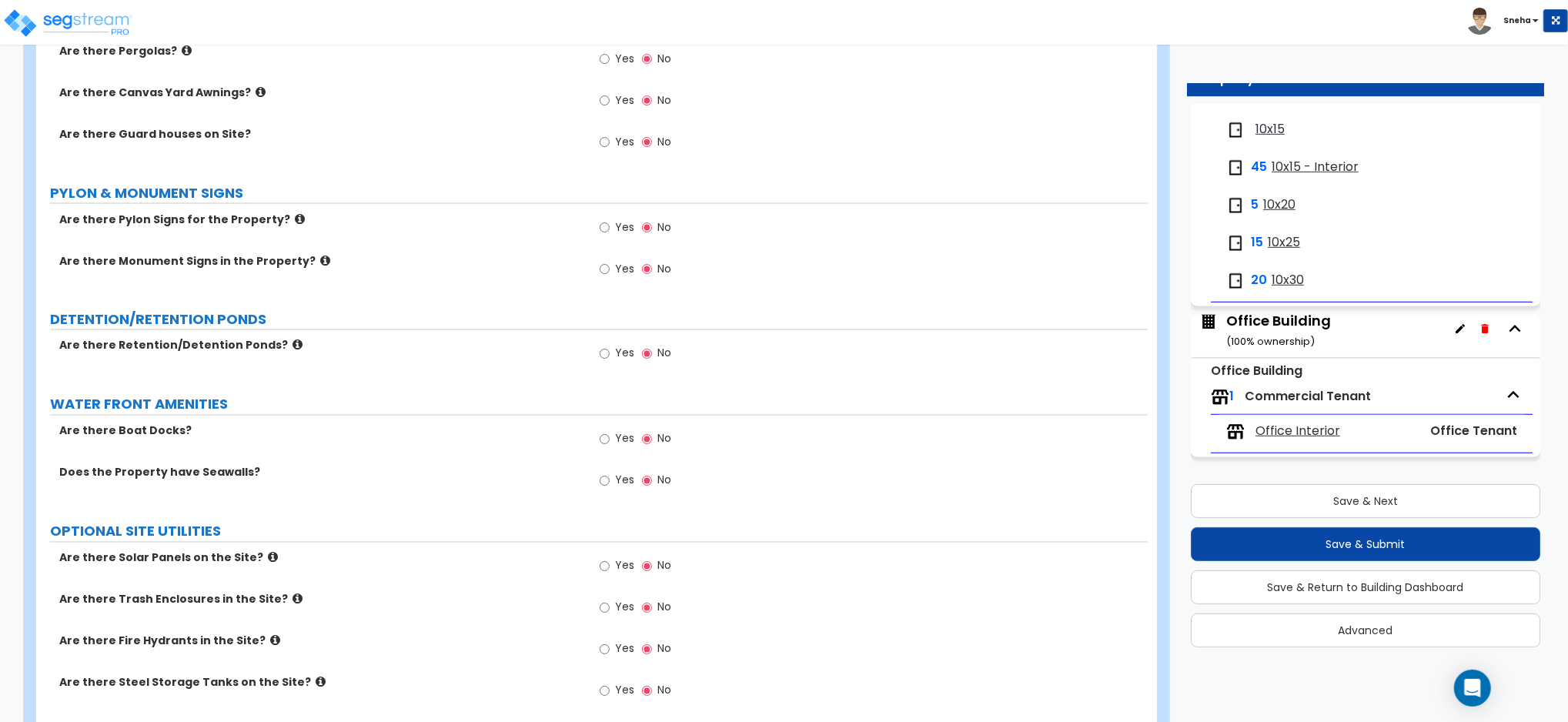
scroll to position [2121, 0]
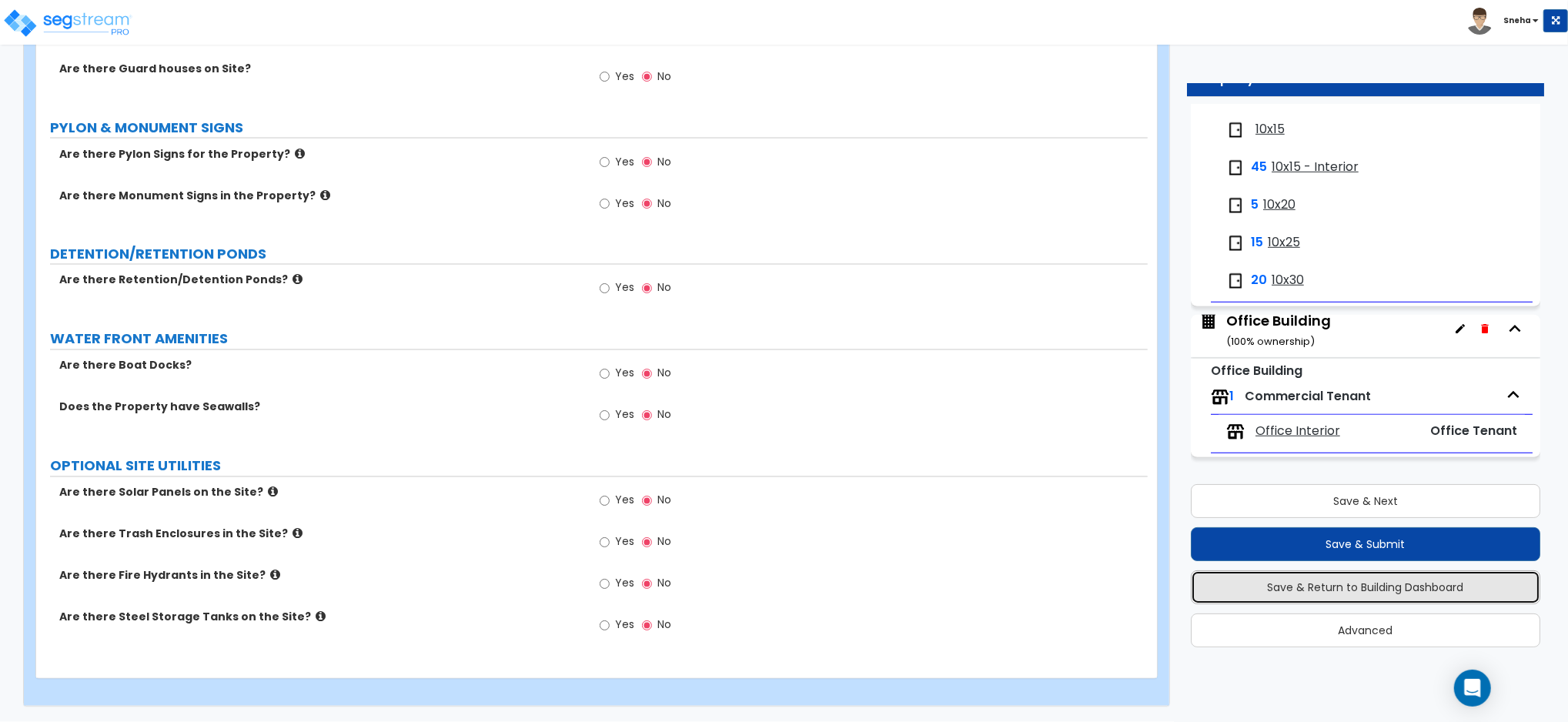
click at [1423, 597] on button "Save & Return to Building Dashboard" at bounding box center [1365, 587] width 350 height 34
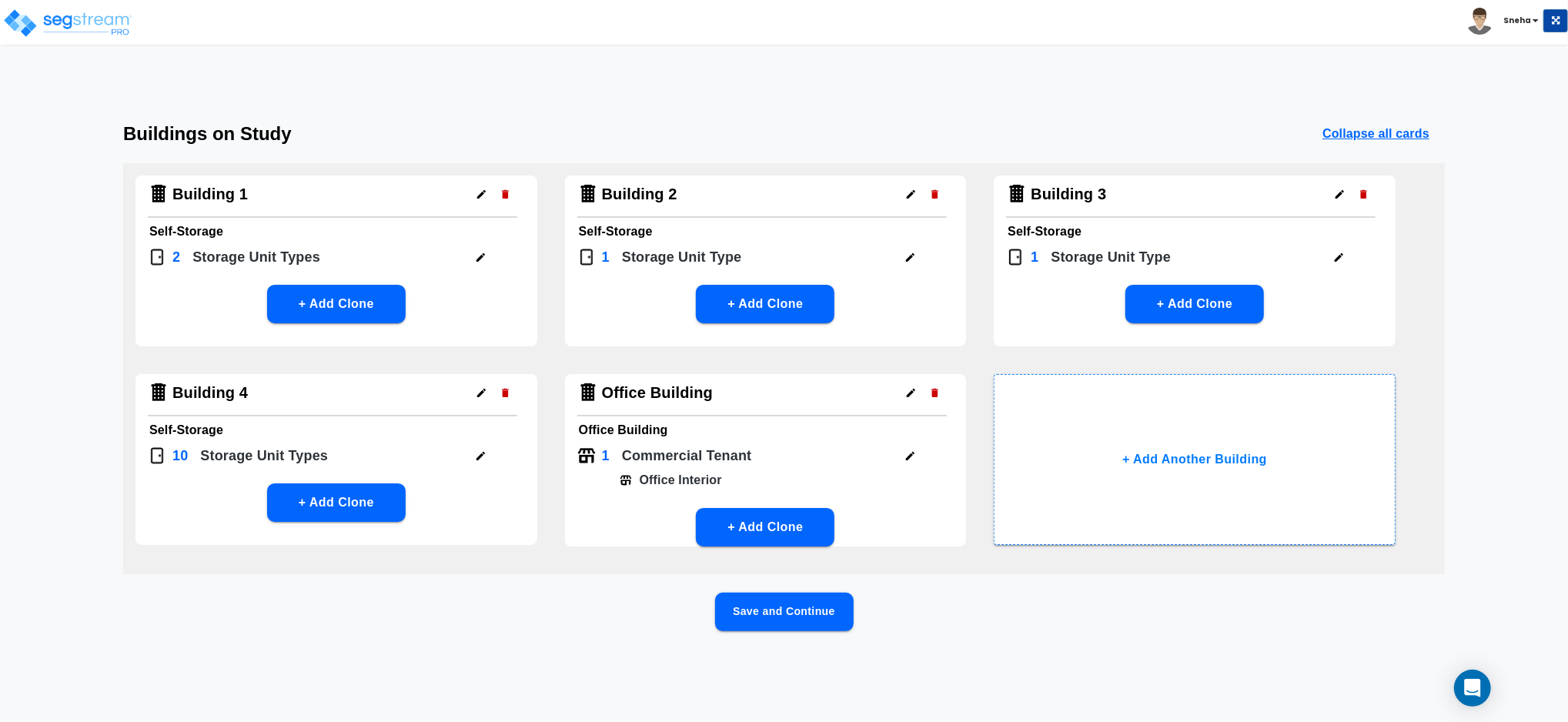
scroll to position [0, 0]
